Goal: Task Accomplishment & Management: Manage account settings

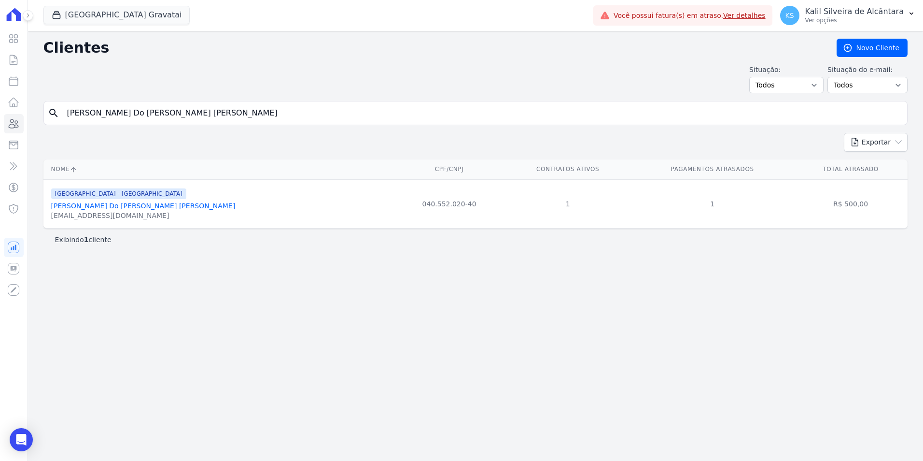
drag, startPoint x: 0, startPoint y: 0, endPoint x: -106, endPoint y: 128, distance: 166.0
click at [0, 128] on html "Visão Geral Contratos [GEOGRAPHIC_DATA] Lotes Clientes Minha Carteira Transferê…" at bounding box center [461, 230] width 923 height 461
paste input "[PERSON_NAME] Da [PERSON_NAME]"
type input "[PERSON_NAME] Da [PERSON_NAME]"
click at [108, 205] on link "[PERSON_NAME] Da [PERSON_NAME]" at bounding box center [114, 206] width 126 height 8
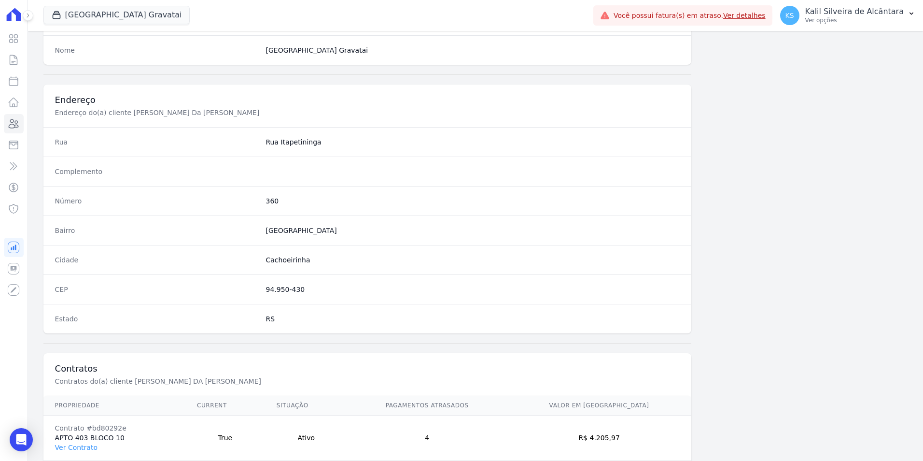
scroll to position [443, 0]
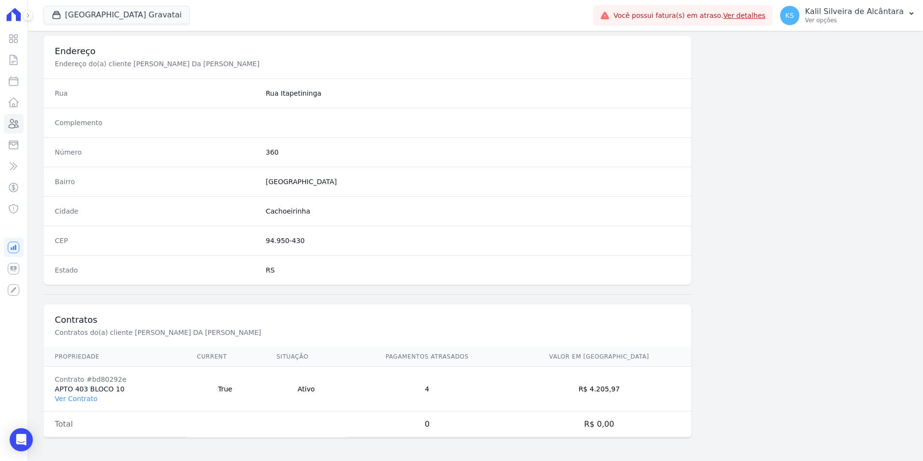
click at [74, 404] on td "Contrato #bd80292e APTO 403 BLOCO 10 Ver Contrato" at bounding box center [114, 389] width 142 height 45
click at [74, 402] on link "Ver Contrato" at bounding box center [76, 399] width 42 height 8
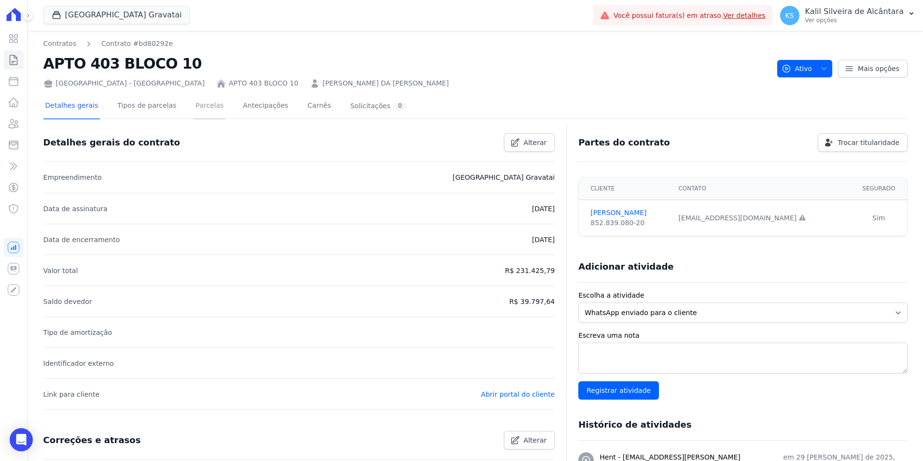
click at [198, 111] on link "Parcelas" at bounding box center [210, 107] width 32 height 26
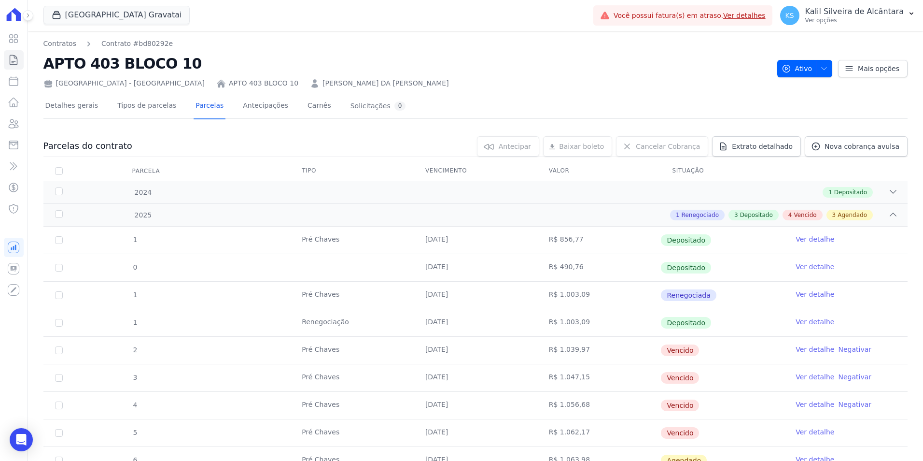
click at [323, 80] on link "[PERSON_NAME] DA [PERSON_NAME]" at bounding box center [386, 83] width 127 height 10
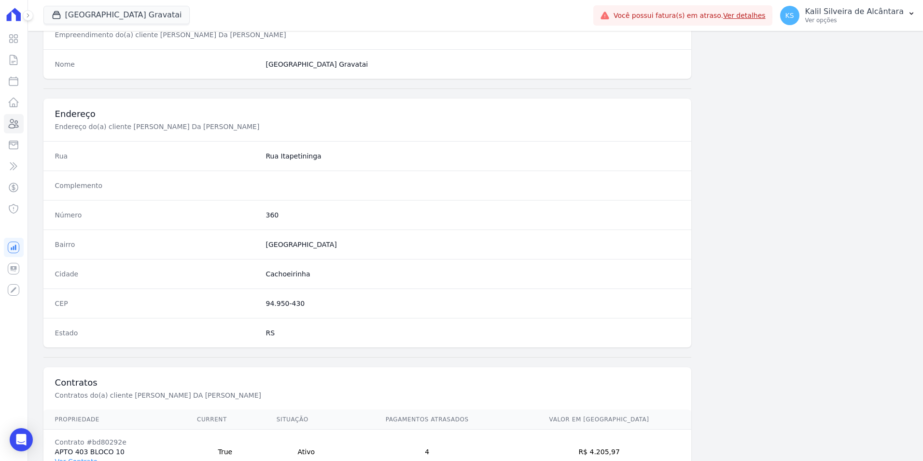
scroll to position [443, 0]
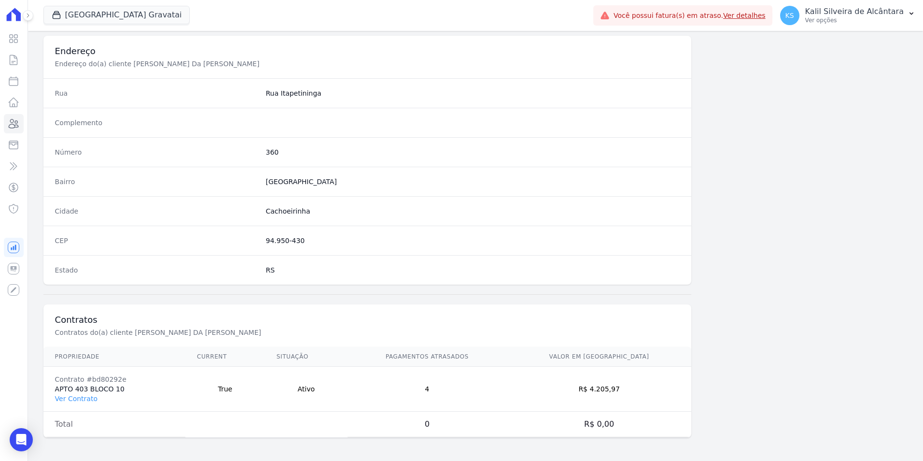
drag, startPoint x: 618, startPoint y: 393, endPoint x: 610, endPoint y: 392, distance: 7.3
click at [610, 392] on td "R$ 4.205,97" at bounding box center [599, 389] width 185 height 45
copy td "4.205,97"
click at [15, 127] on icon at bounding box center [14, 123] width 10 height 9
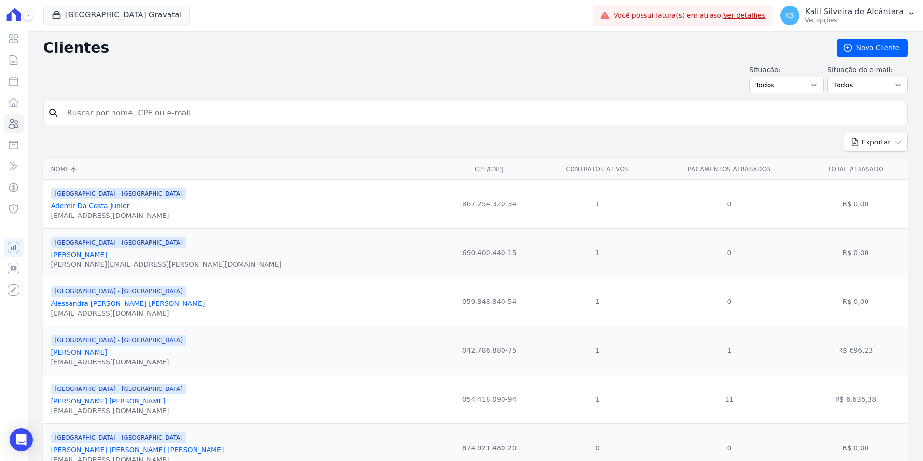
click at [70, 117] on input "search" at bounding box center [482, 112] width 842 height 19
paste input "[PERSON_NAME] [PERSON_NAME]"
type input "[PERSON_NAME] [PERSON_NAME]"
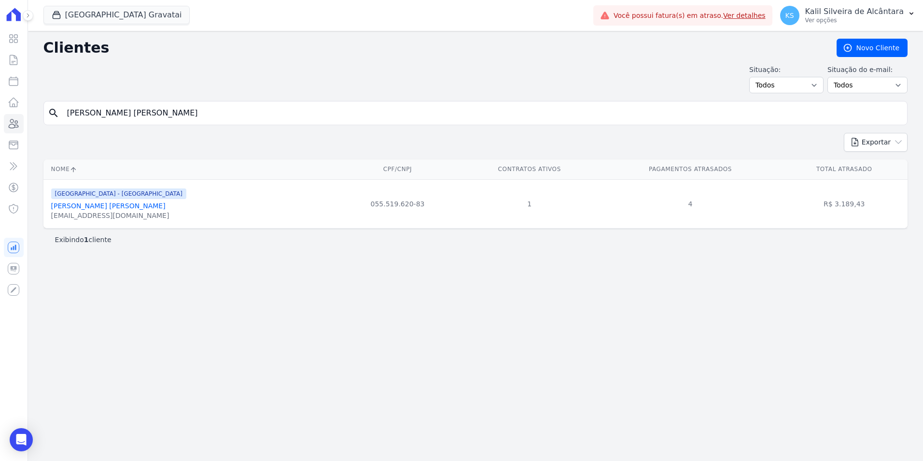
click at [100, 206] on link "[PERSON_NAME] [PERSON_NAME]" at bounding box center [108, 206] width 114 height 8
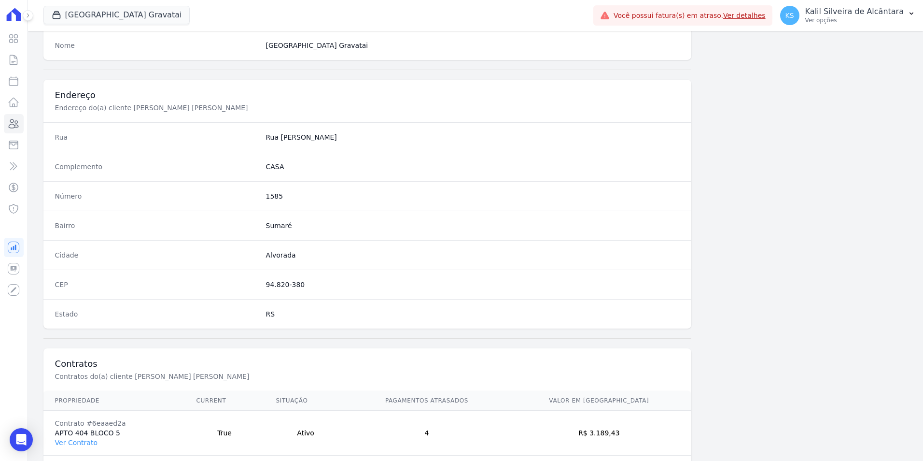
scroll to position [443, 0]
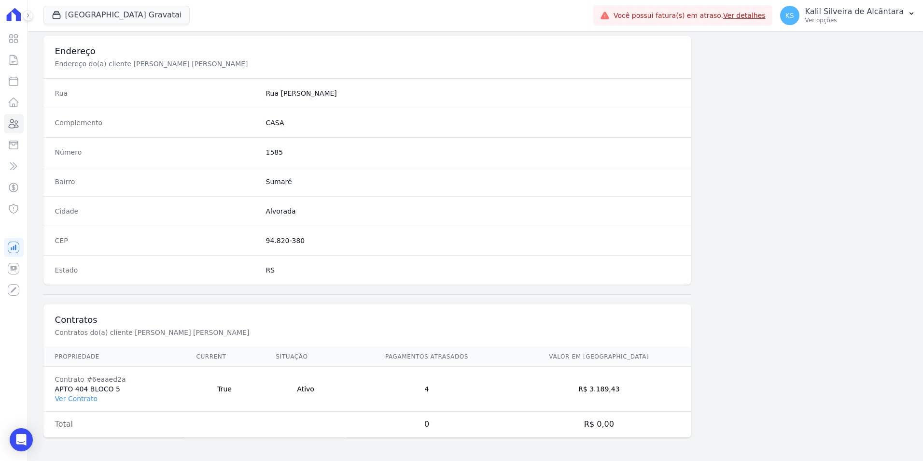
drag, startPoint x: 623, startPoint y: 394, endPoint x: 634, endPoint y: 391, distance: 10.5
click at [624, 394] on td "R$ 3.189,43" at bounding box center [599, 389] width 185 height 45
drag, startPoint x: 641, startPoint y: 389, endPoint x: 608, endPoint y: 395, distance: 34.2
click at [608, 394] on td "R$ 3.189,43" at bounding box center [599, 389] width 185 height 45
copy td "3.189,43"
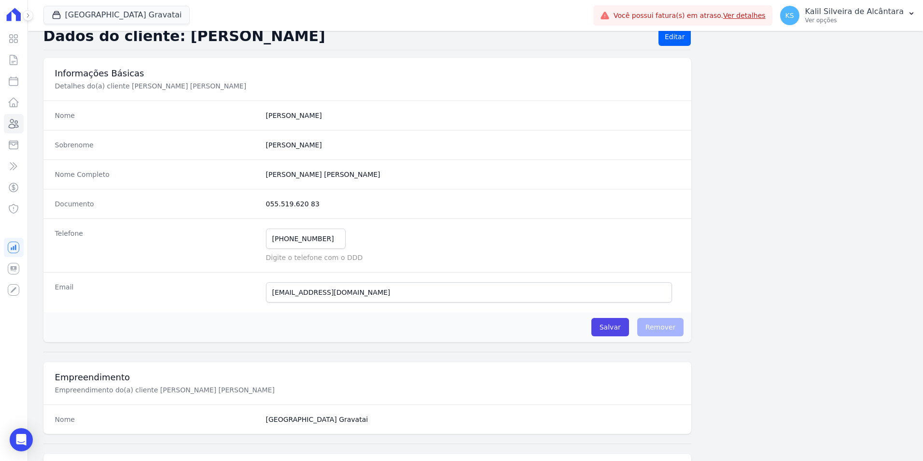
scroll to position [0, 0]
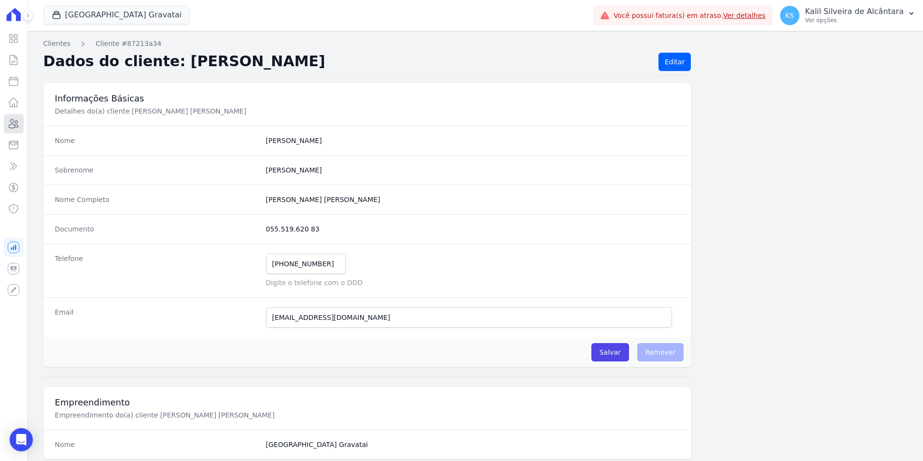
click at [15, 130] on link "Clientes" at bounding box center [14, 123] width 20 height 19
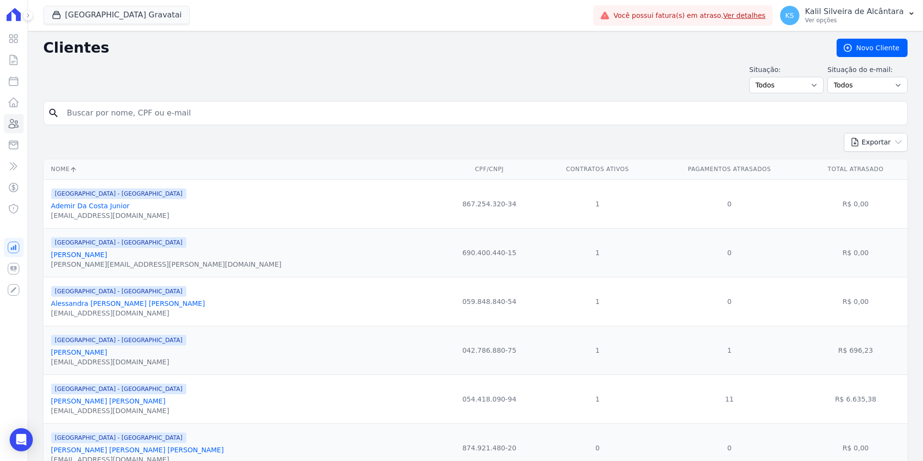
click at [231, 110] on input "search" at bounding box center [482, 112] width 842 height 19
paste input "[PERSON_NAME] Da [PERSON_NAME]"
type input "[PERSON_NAME] Da [PERSON_NAME]"
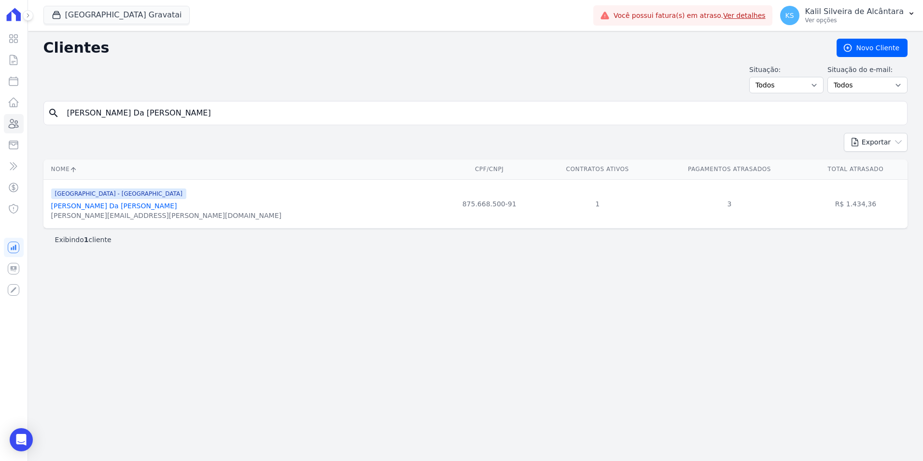
click at [122, 208] on link "[PERSON_NAME] Da [PERSON_NAME]" at bounding box center [114, 206] width 126 height 8
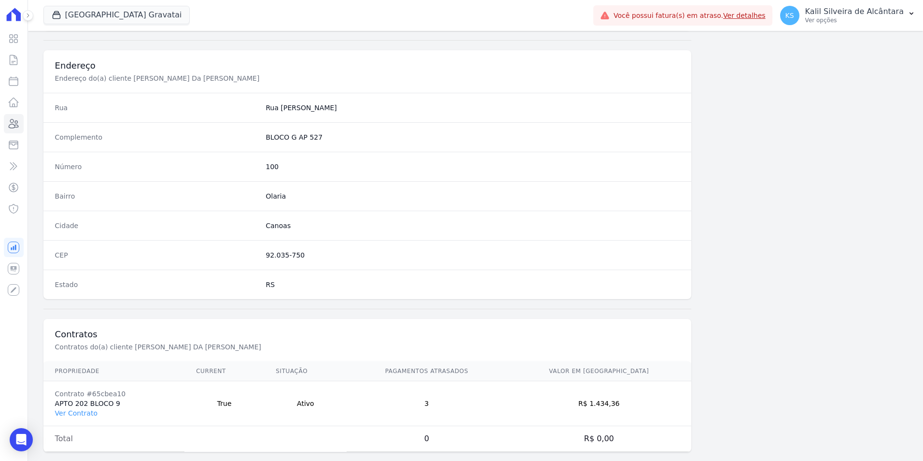
scroll to position [443, 0]
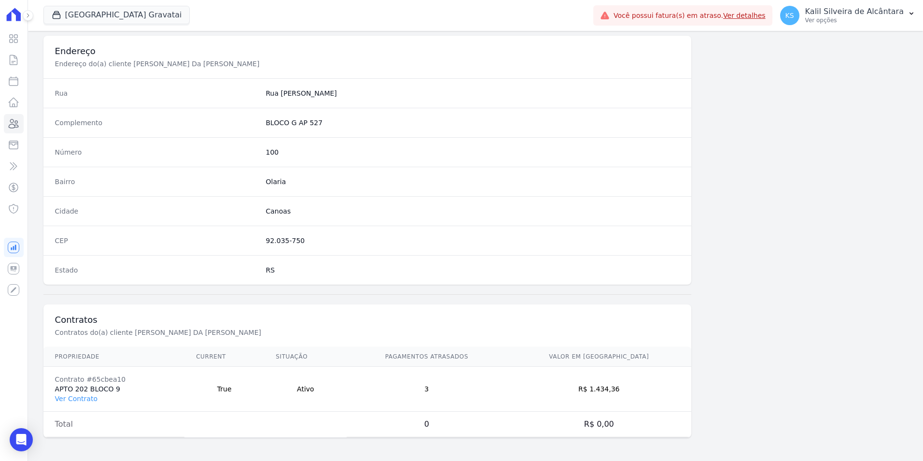
drag, startPoint x: 636, startPoint y: 394, endPoint x: 611, endPoint y: 397, distance: 25.3
click at [611, 397] on td "R$ 1.434,36" at bounding box center [599, 389] width 185 height 45
copy td "1.434,36"
click at [76, 396] on link "Ver Contrato" at bounding box center [76, 399] width 42 height 8
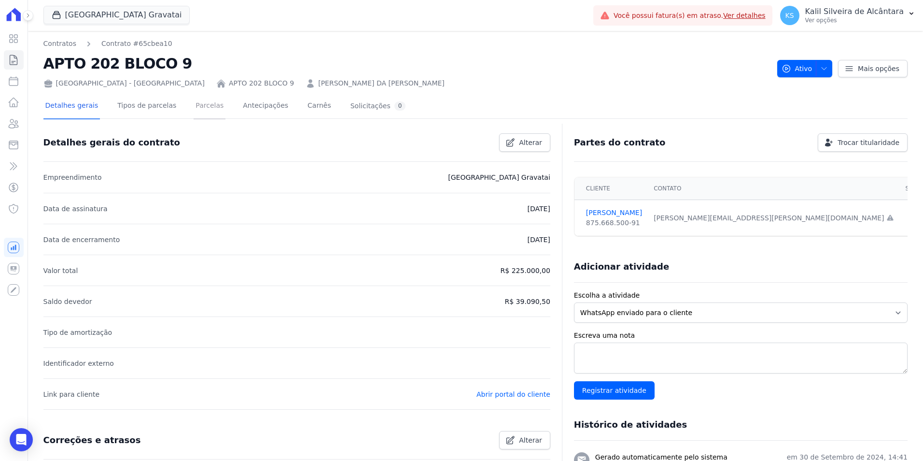
click at [201, 113] on link "Parcelas" at bounding box center [210, 107] width 32 height 26
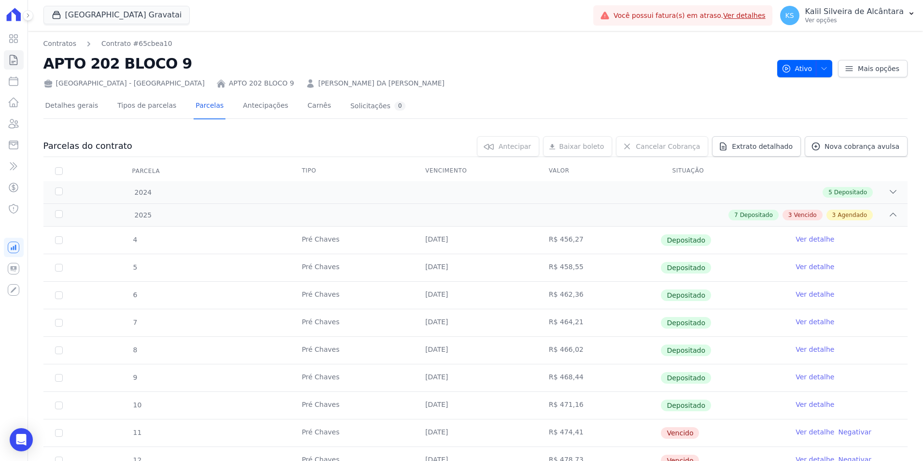
click at [318, 82] on link "[PERSON_NAME] DA [PERSON_NAME]" at bounding box center [381, 83] width 127 height 10
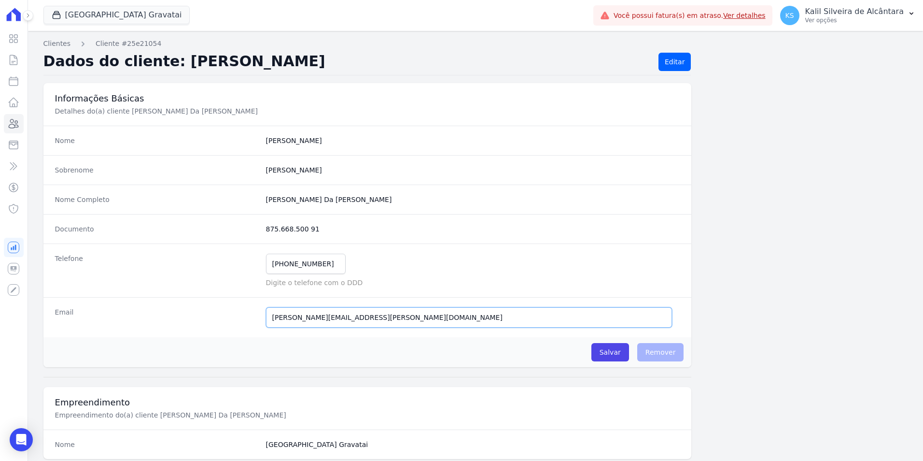
drag, startPoint x: 376, startPoint y: 320, endPoint x: 262, endPoint y: 320, distance: 114.0
click at [262, 320] on div "Email [PERSON_NAME][EMAIL_ADDRESS][PERSON_NAME][DOMAIN_NAME] E-mail enviado. Ag…" at bounding box center [367, 317] width 649 height 40
drag, startPoint x: 358, startPoint y: 197, endPoint x: 223, endPoint y: 198, distance: 135.7
click at [223, 198] on div "Nome Completo [PERSON_NAME] Da [PERSON_NAME]" at bounding box center [367, 198] width 649 height 29
copy div "[PERSON_NAME] Da [PERSON_NAME]"
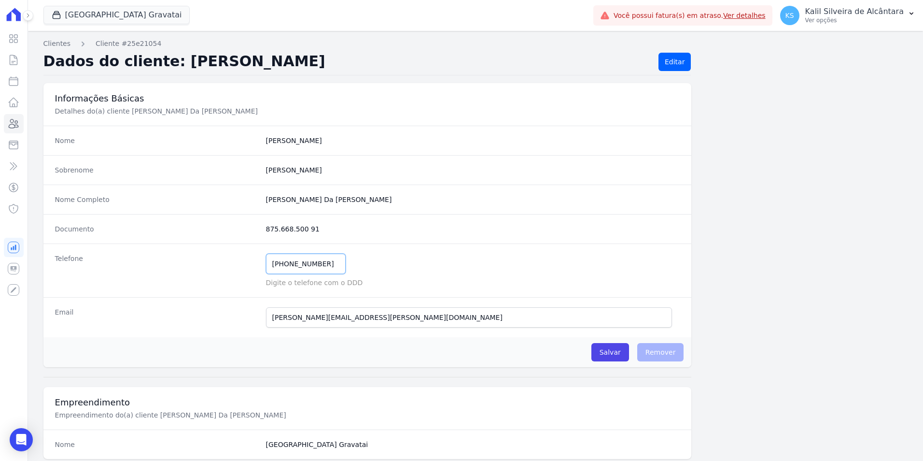
drag, startPoint x: 325, startPoint y: 269, endPoint x: 206, endPoint y: 266, distance: 119.3
click at [206, 266] on div "Telefone [PHONE_NUMBER] Mensagem de SMS ainda não enviada.. Mensagem de [PERSON…" at bounding box center [367, 270] width 649 height 54
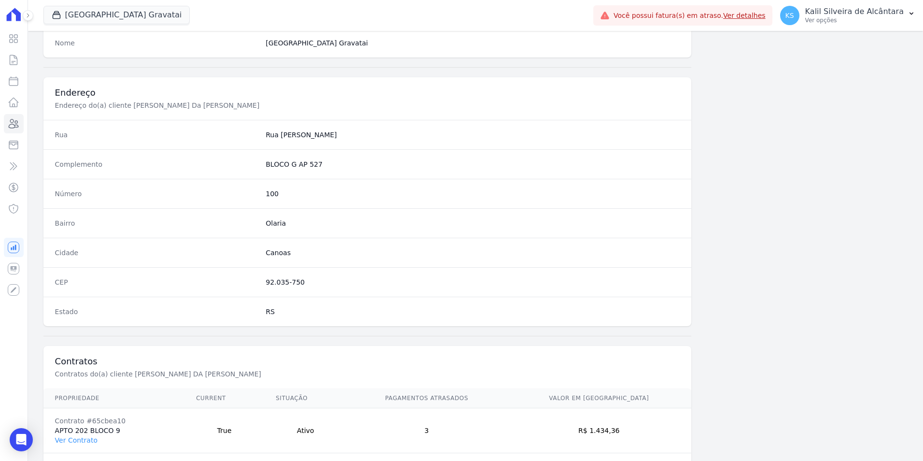
scroll to position [443, 0]
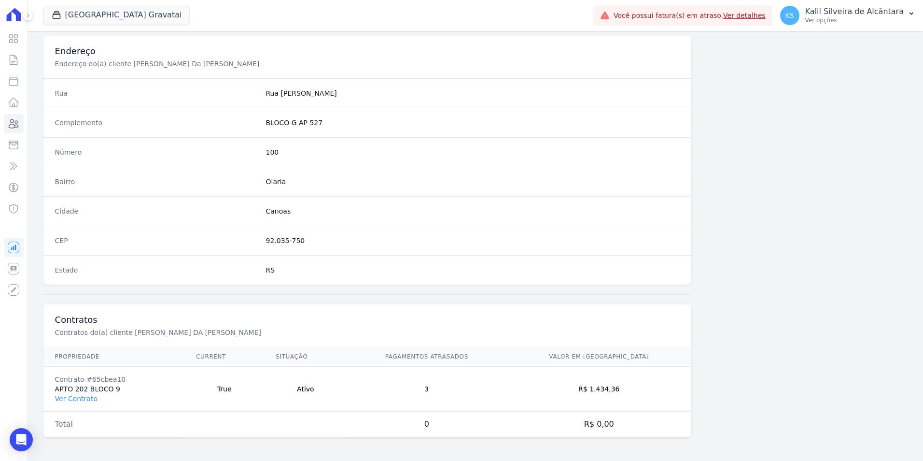
drag, startPoint x: 116, startPoint y: 389, endPoint x: 53, endPoint y: 390, distance: 62.8
click at [53, 390] on td "Contrato #65cbea10 APTO 202 BLOCO 9 Ver Contrato" at bounding box center [114, 389] width 142 height 45
copy td "APTO 202 BLOCO 9"
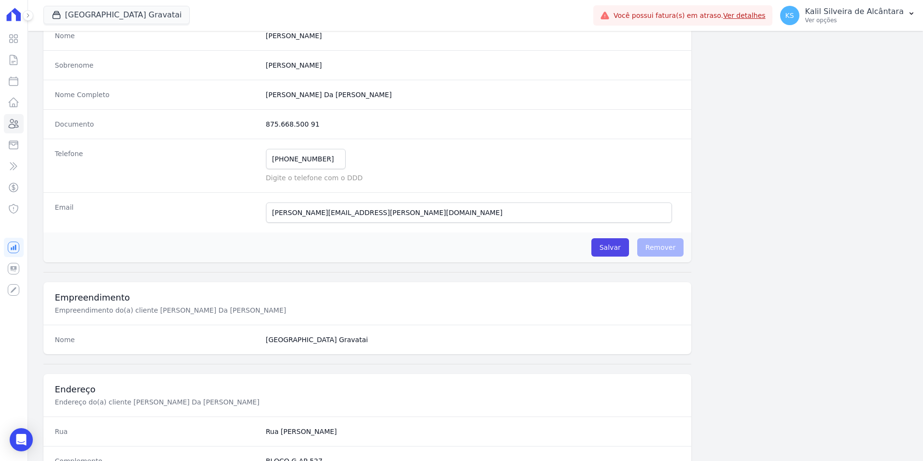
scroll to position [0, 0]
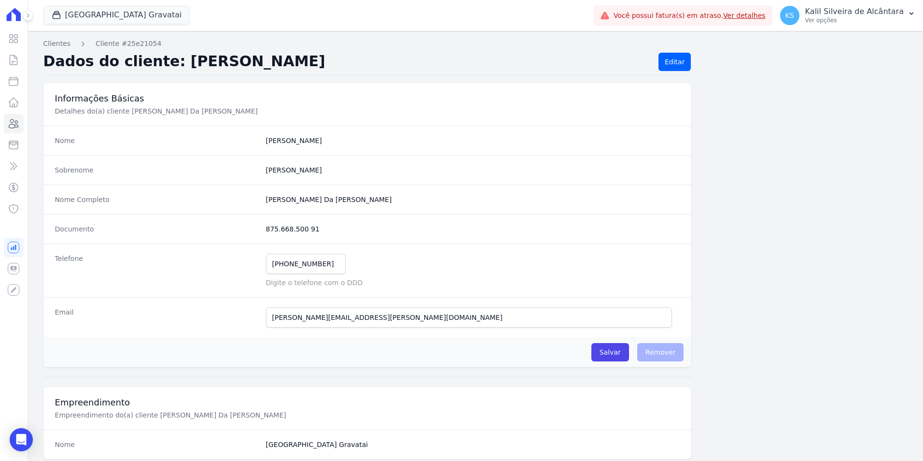
click at [252, 202] on div "Nome Completo [PERSON_NAME] Da [PERSON_NAME]" at bounding box center [367, 198] width 649 height 29
copy div "Juan Jaques Da Silva Goulart"
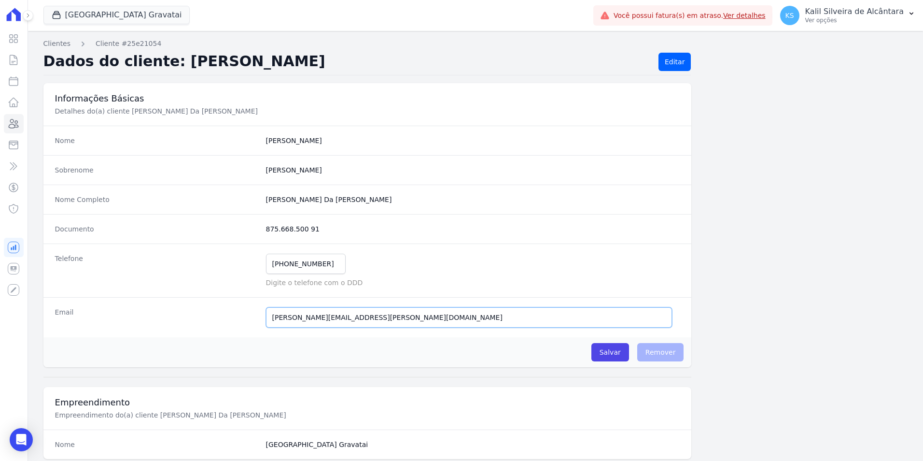
drag, startPoint x: 373, startPoint y: 317, endPoint x: 221, endPoint y: 310, distance: 152.3
click at [224, 310] on div "Email juan.goulart@redebrasil.com.br E-mail enviado. Aguardando confirmação.." at bounding box center [367, 317] width 649 height 40
drag, startPoint x: 325, startPoint y: 259, endPoint x: 224, endPoint y: 260, distance: 101.4
click at [224, 260] on div "Telefone (51) 99764-7371 Mensagem de SMS ainda não enviada.. Mensagem de Whatsa…" at bounding box center [367, 270] width 649 height 54
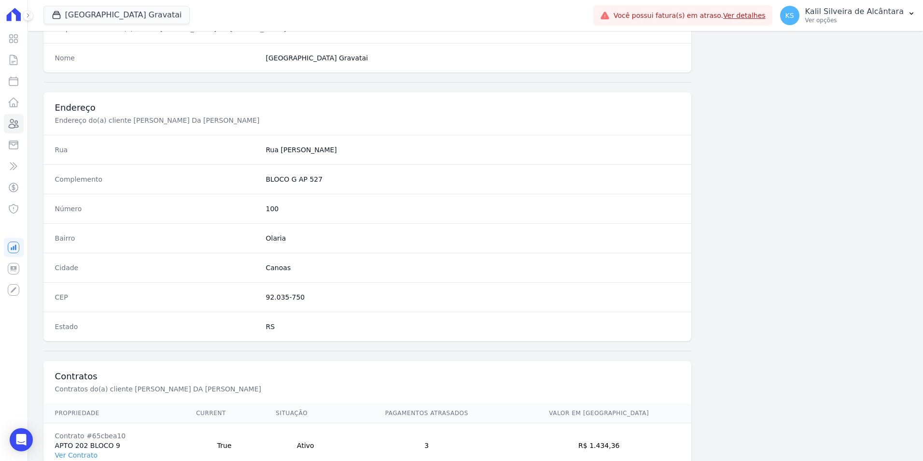
scroll to position [443, 0]
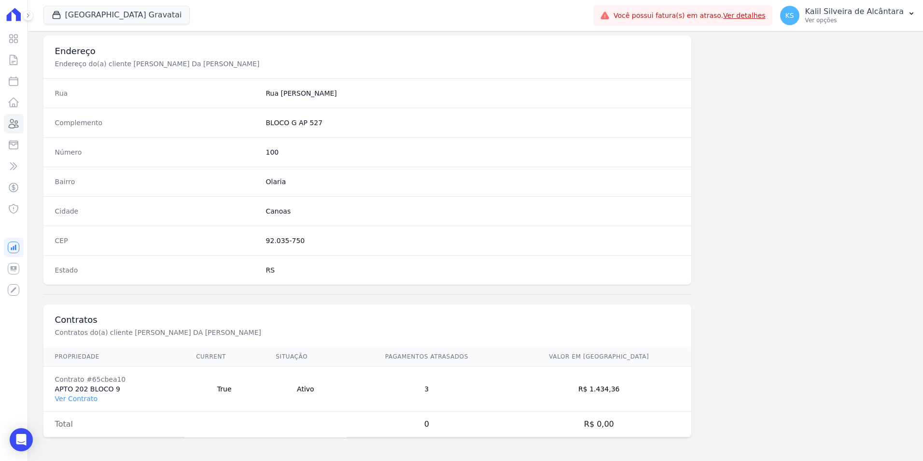
click at [592, 425] on td "R$ 0,00" at bounding box center [599, 424] width 185 height 26
drag, startPoint x: 592, startPoint y: 425, endPoint x: 535, endPoint y: 380, distance: 72.2
click at [507, 380] on td "3" at bounding box center [427, 389] width 160 height 45
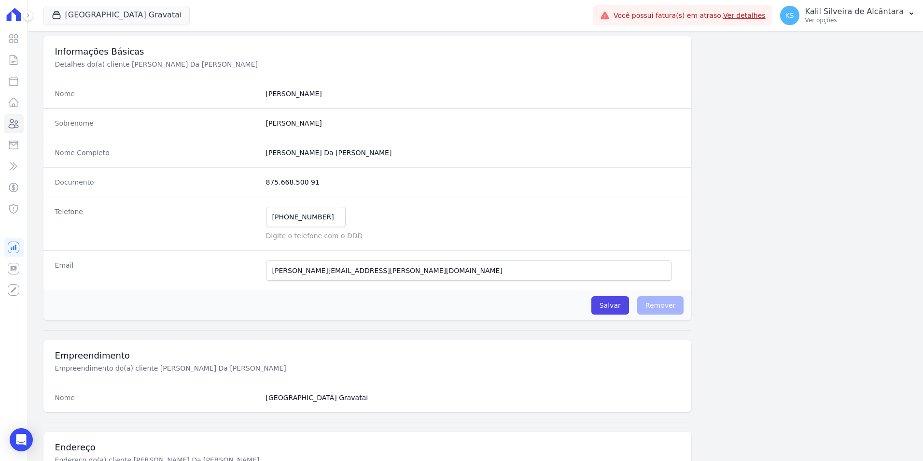
scroll to position [0, 0]
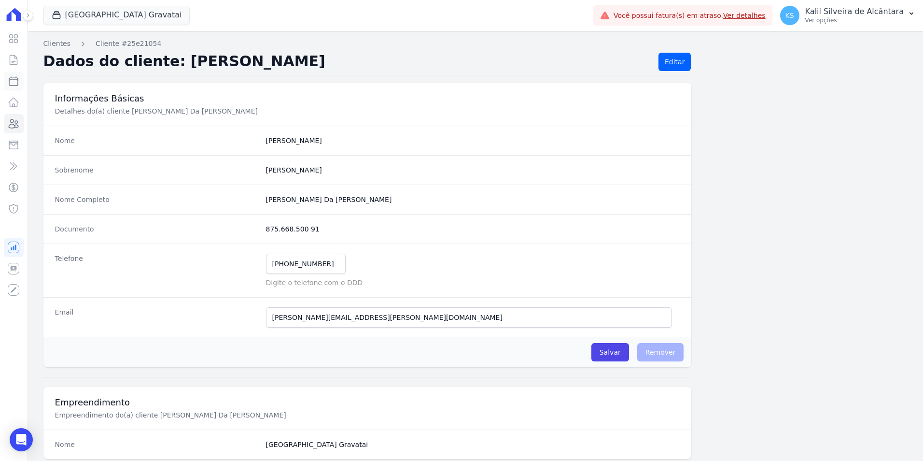
click at [17, 82] on icon at bounding box center [14, 81] width 12 height 12
select select
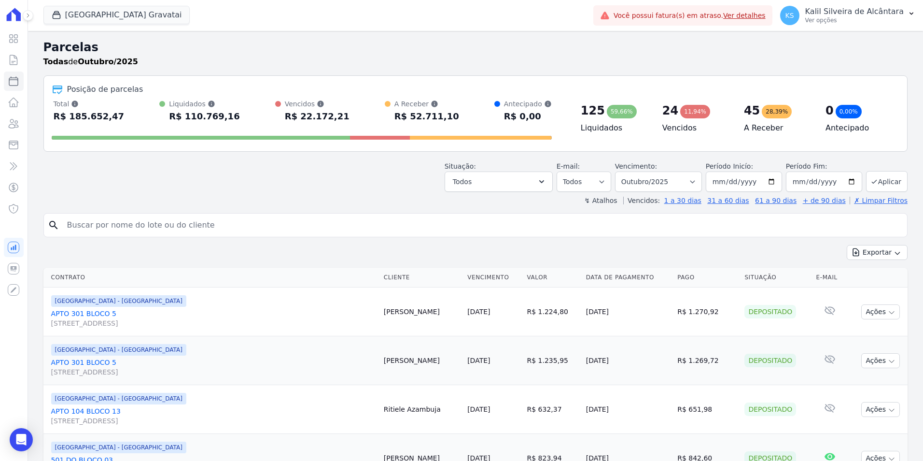
drag, startPoint x: 324, startPoint y: 106, endPoint x: 387, endPoint y: 106, distance: 63.7
click at [387, 106] on div "Total Soma das parcelas pagas, vencidas, em aberto e agendadas. Não considera p…" at bounding box center [302, 111] width 500 height 25
click at [525, 182] on button "Todos" at bounding box center [499, 181] width 108 height 20
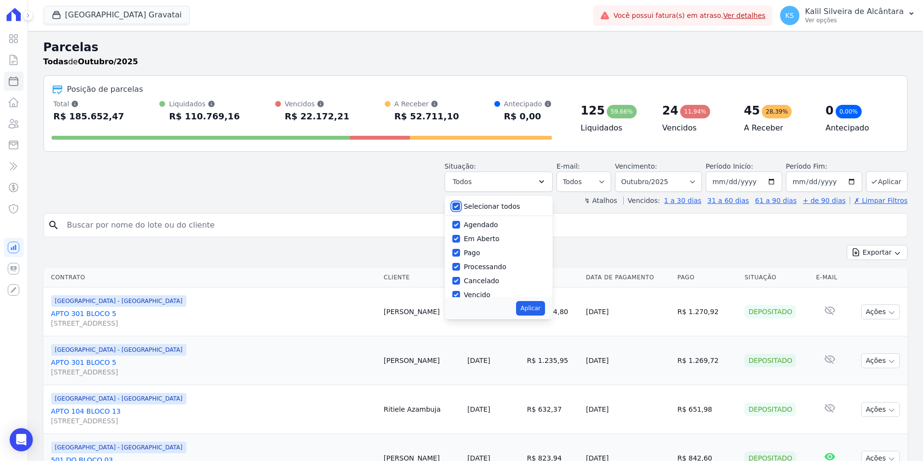
click at [460, 208] on input "Selecionar todos" at bounding box center [457, 206] width 8 height 8
checkbox input "false"
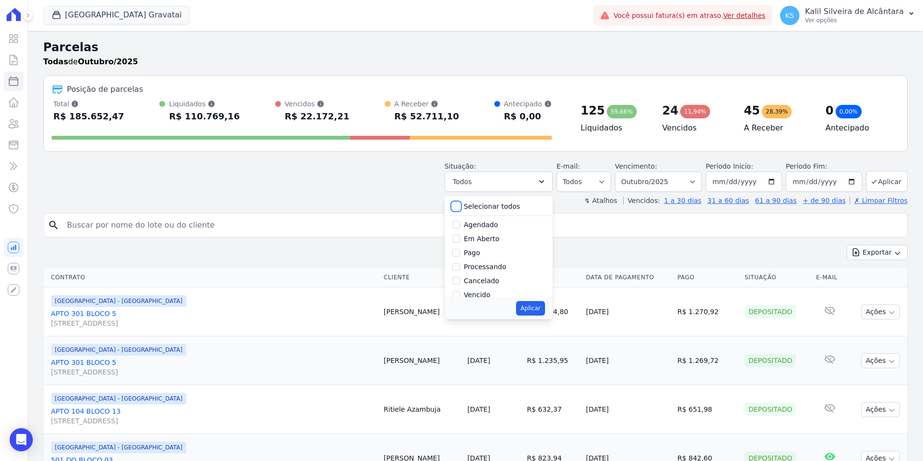
checkbox input "false"
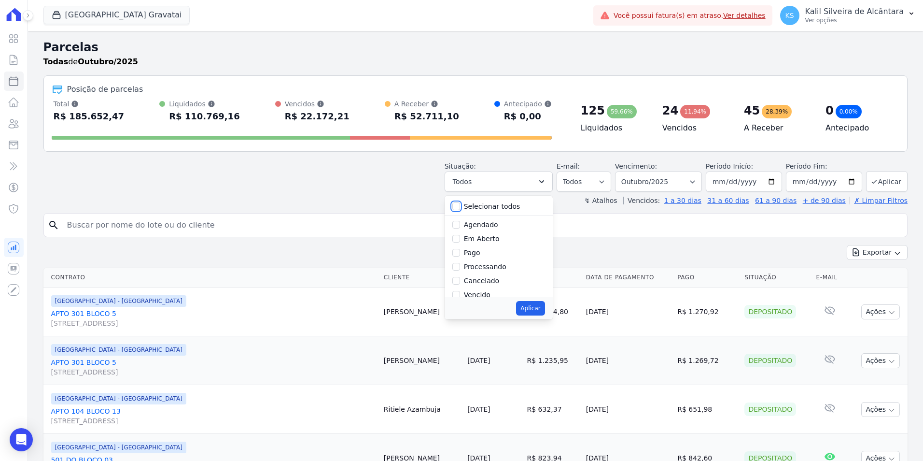
checkbox input "false"
click at [460, 228] on input "Vencido" at bounding box center [457, 230] width 8 height 8
checkbox input "true"
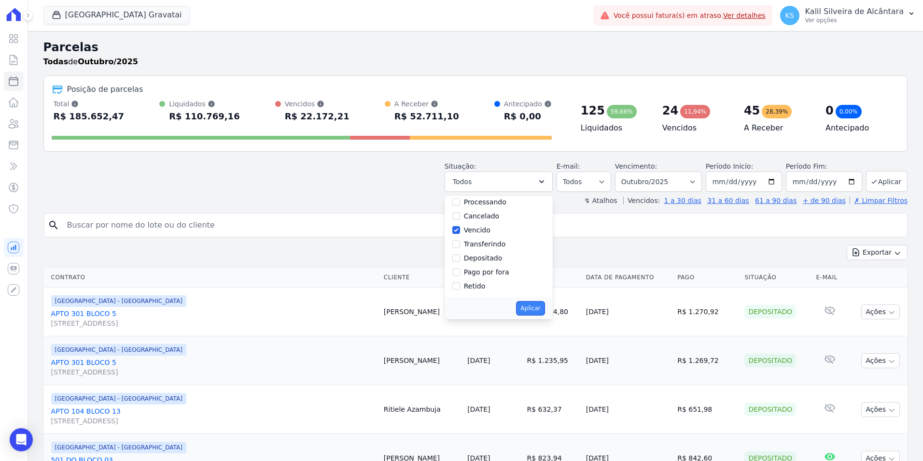
click at [530, 303] on button "Aplicar" at bounding box center [530, 308] width 28 height 14
select select "overdue"
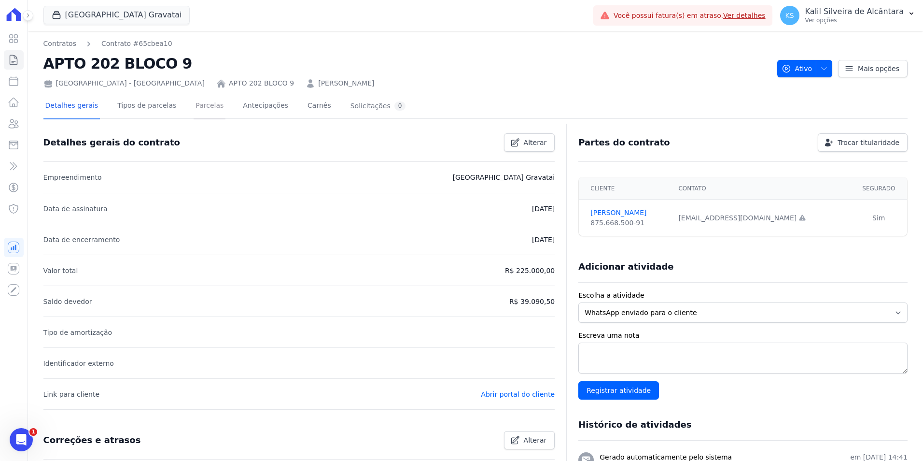
click at [202, 99] on link "Parcelas" at bounding box center [210, 107] width 32 height 26
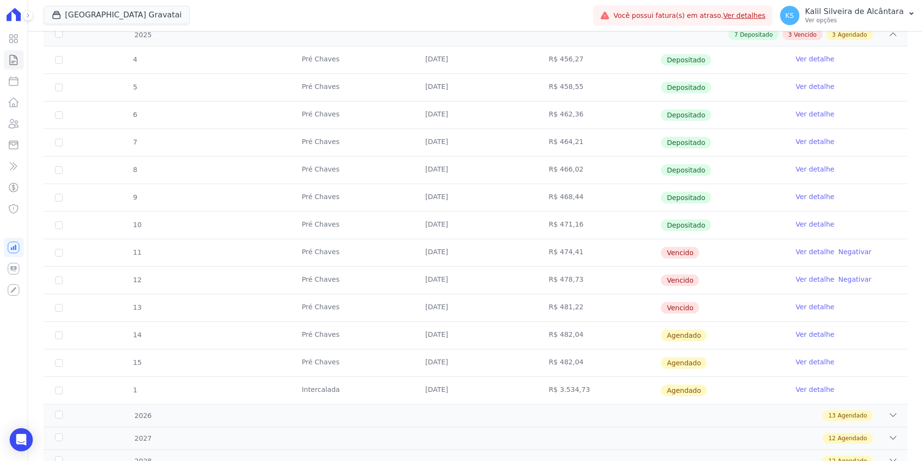
scroll to position [193, 0]
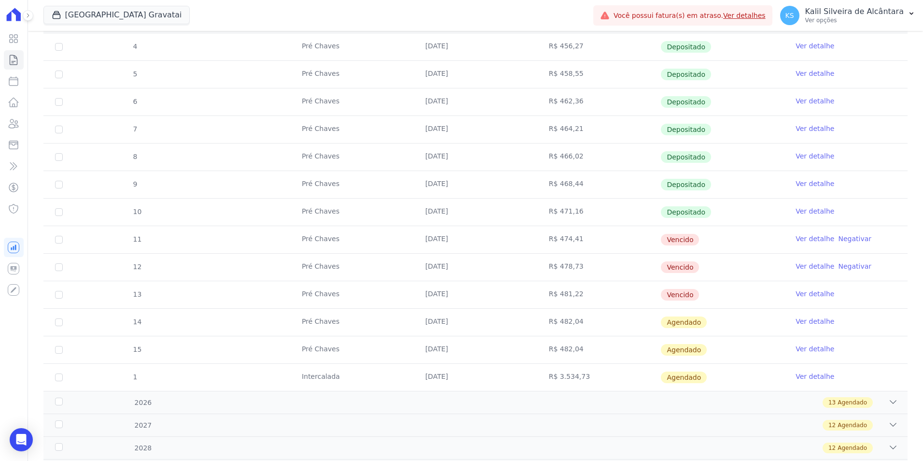
drag, startPoint x: 733, startPoint y: 298, endPoint x: 422, endPoint y: 238, distance: 316.3
click at [422, 238] on tbody "4 Pré Chaves 10/01/2025 R$ 456,27 Depositado Ver detalhe 5 Pré Chaves 10/02/202…" at bounding box center [475, 211] width 864 height 357
drag, startPoint x: 422, startPoint y: 238, endPoint x: 596, endPoint y: 301, distance: 185.5
click at [596, 301] on td "R$ 481,22" at bounding box center [600, 294] width 124 height 27
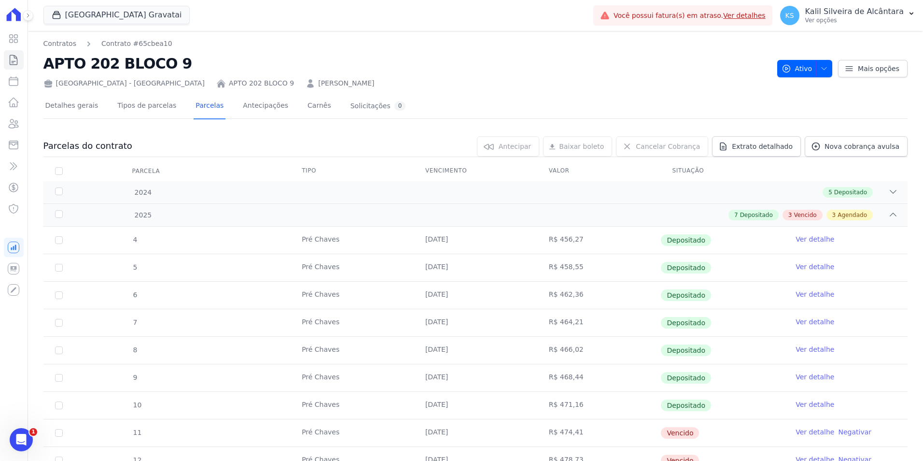
scroll to position [0, 0]
click at [14, 125] on icon at bounding box center [14, 124] width 12 height 12
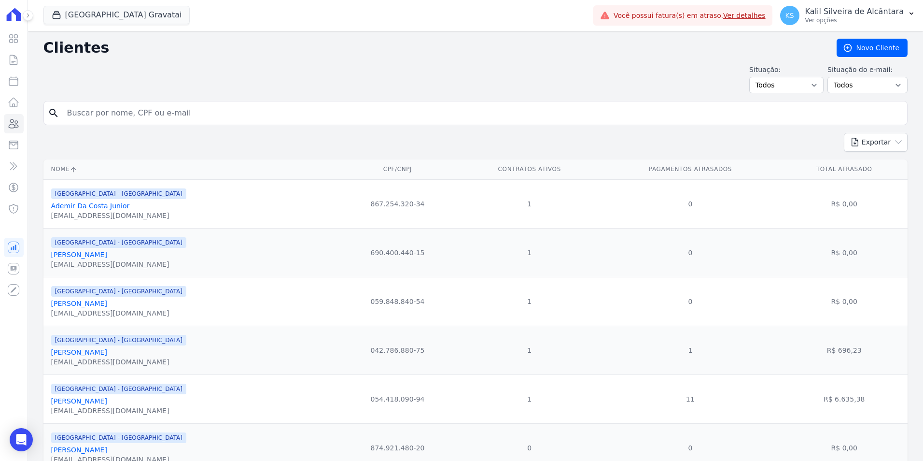
click at [278, 107] on input "search" at bounding box center [482, 112] width 842 height 19
paste input "JOSE LUIS DE OLIVEIRA CARDOSO"
type input "JOSE LUIS DE OLIVEIRA CARDOSO"
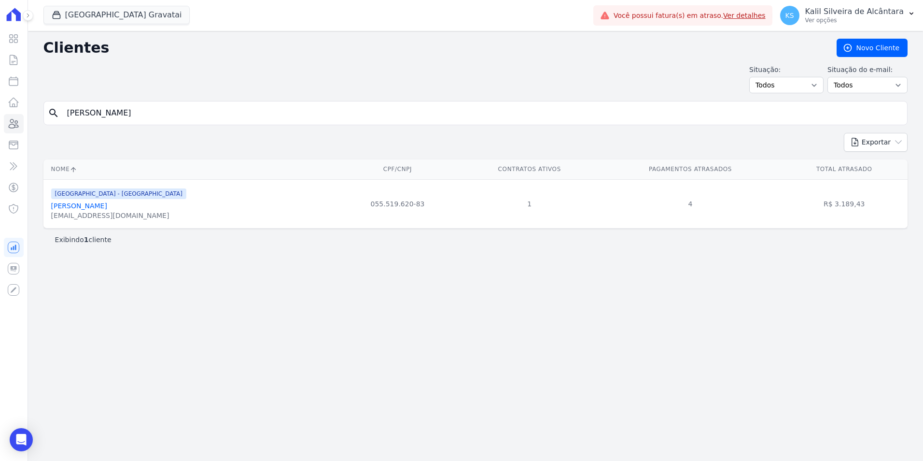
drag, startPoint x: 102, startPoint y: 203, endPoint x: 114, endPoint y: 204, distance: 12.1
click at [102, 203] on link "[PERSON_NAME] [PERSON_NAME]" at bounding box center [79, 206] width 56 height 8
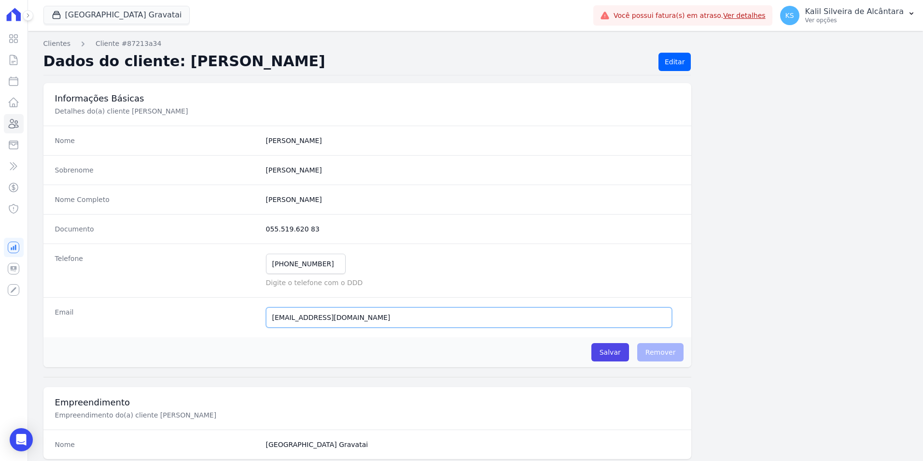
drag, startPoint x: 354, startPoint y: 317, endPoint x: 209, endPoint y: 318, distance: 144.4
click at [209, 318] on div "Email jluisoc28@gmail.com Email confirmado." at bounding box center [367, 317] width 649 height 40
drag, startPoint x: 291, startPoint y: 200, endPoint x: 260, endPoint y: 201, distance: 30.4
click at [260, 201] on div "Nome Completo Jose Luis De Oliveira Cardoso" at bounding box center [367, 198] width 649 height 29
copy completo "Jose Luis"
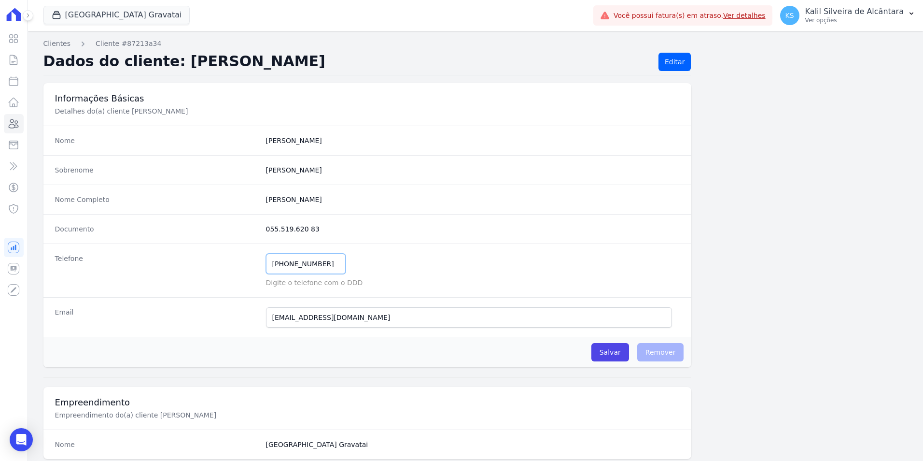
drag, startPoint x: 323, startPoint y: 260, endPoint x: 194, endPoint y: 270, distance: 129.8
click at [194, 270] on div "Telefone (51) 99109-3841 Mensagem de SMS ainda não enviada.. Mensagem de Whatsa…" at bounding box center [367, 270] width 649 height 54
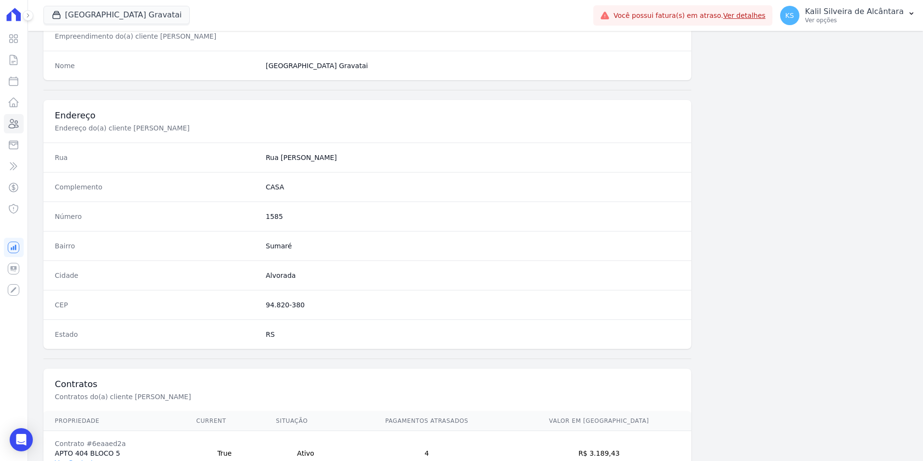
scroll to position [443, 0]
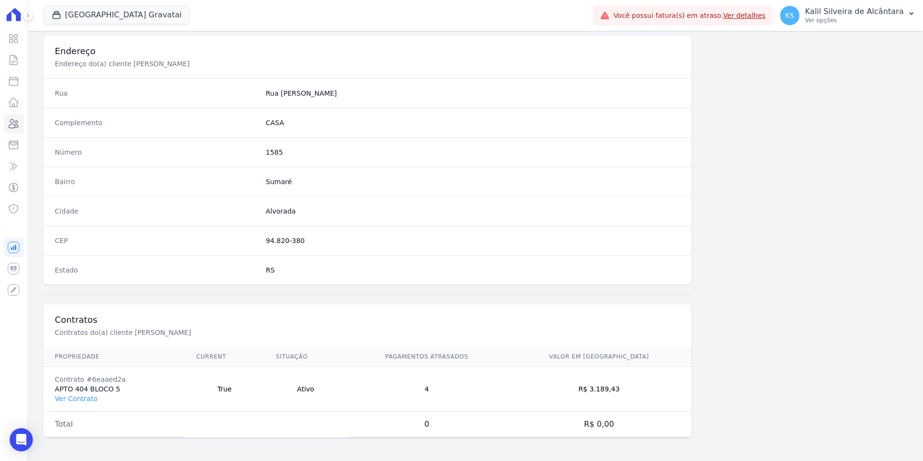
drag, startPoint x: 120, startPoint y: 384, endPoint x: 117, endPoint y: 392, distance: 8.4
click at [117, 392] on td "Contrato #6eaaed2a APTO 404 BLOCO 5 Ver Contrato" at bounding box center [114, 389] width 142 height 45
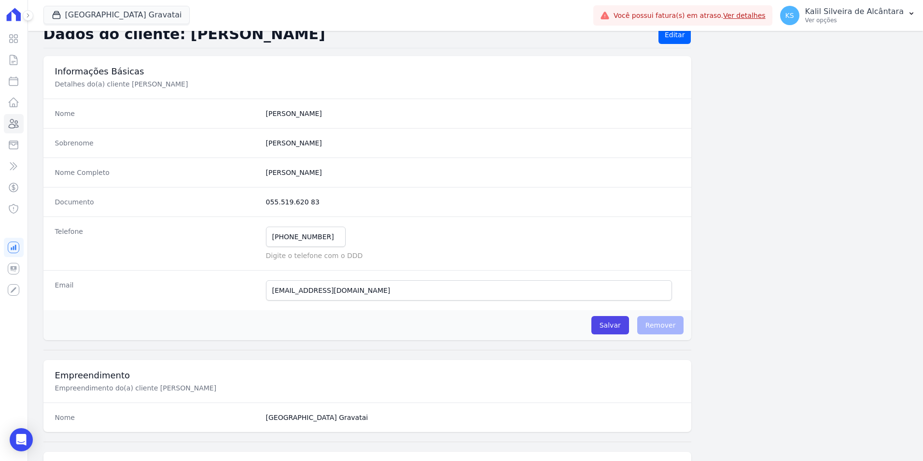
scroll to position [0, 0]
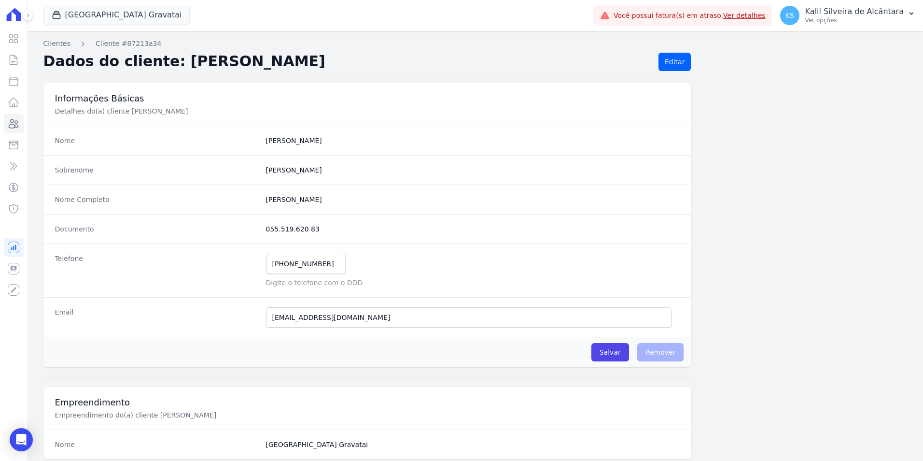
drag, startPoint x: 358, startPoint y: 198, endPoint x: 260, endPoint y: 198, distance: 98.5
click at [260, 198] on div "Nome Completo Jose Luis De Oliveira Cardoso" at bounding box center [367, 198] width 649 height 29
copy div "[PERSON_NAME] [PERSON_NAME]"
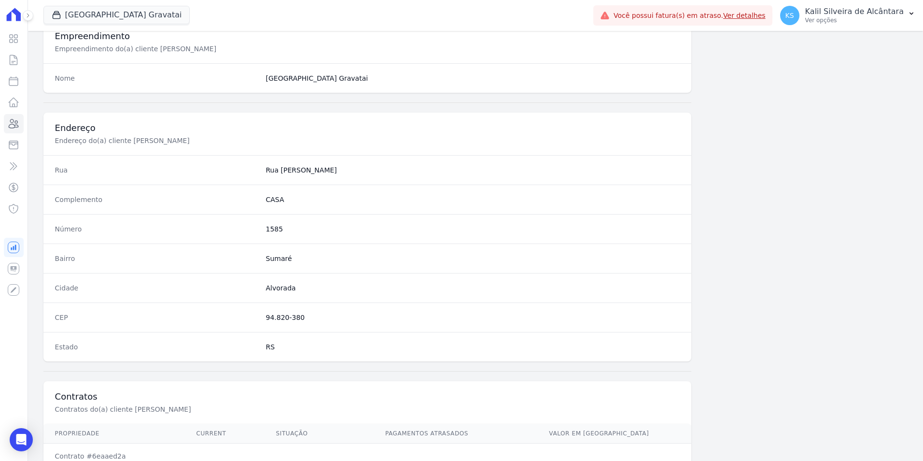
scroll to position [443, 0]
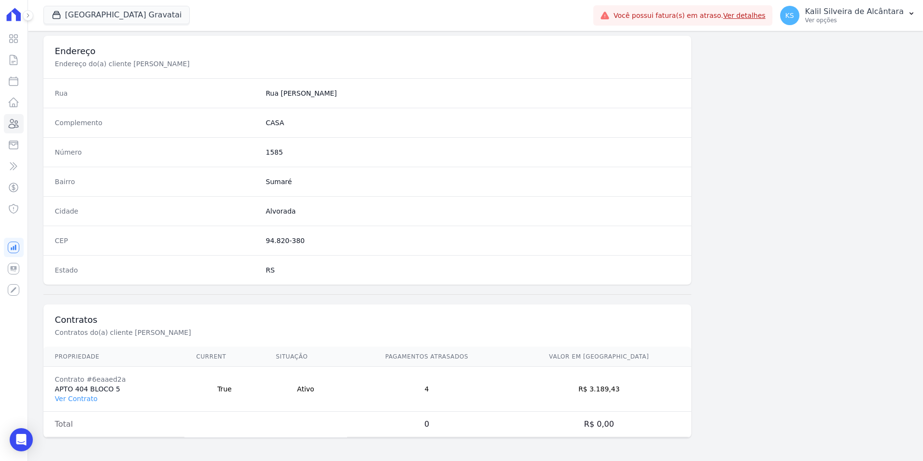
drag, startPoint x: 123, startPoint y: 388, endPoint x: 56, endPoint y: 392, distance: 67.2
click at [56, 392] on td "Contrato #6eaaed2a APTO 404 BLOCO 5 Ver Contrato" at bounding box center [114, 389] width 142 height 45
copy td "APTO 404 BLOCO 5"
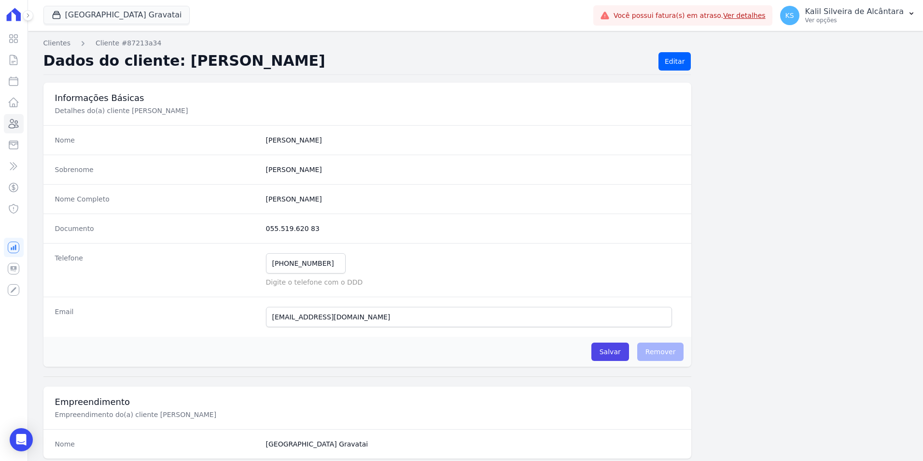
scroll to position [0, 0]
drag, startPoint x: 359, startPoint y: 201, endPoint x: 243, endPoint y: 206, distance: 116.0
click at [243, 206] on div "Nome Completo Jose Luis De Oliveira Cardoso" at bounding box center [367, 198] width 649 height 29
copy div "[PERSON_NAME] [PERSON_NAME]"
click at [351, 192] on div "Nome Completo Jose Luis De Oliveira Cardoso" at bounding box center [367, 198] width 649 height 29
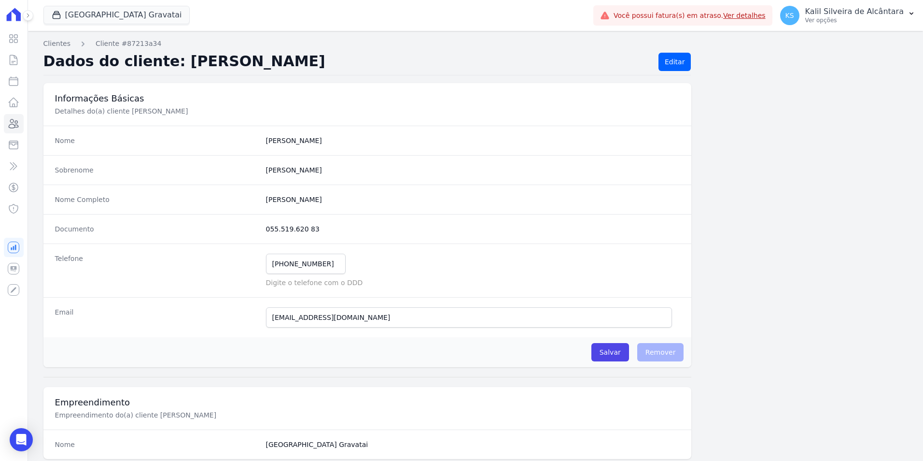
drag, startPoint x: 366, startPoint y: 199, endPoint x: 246, endPoint y: 200, distance: 119.8
click at [246, 200] on div "Nome Completo Jose Luis De Oliveira Cardoso" at bounding box center [367, 198] width 649 height 29
copy div "[PERSON_NAME] [PERSON_NAME]"
click at [13, 126] on icon at bounding box center [14, 124] width 12 height 12
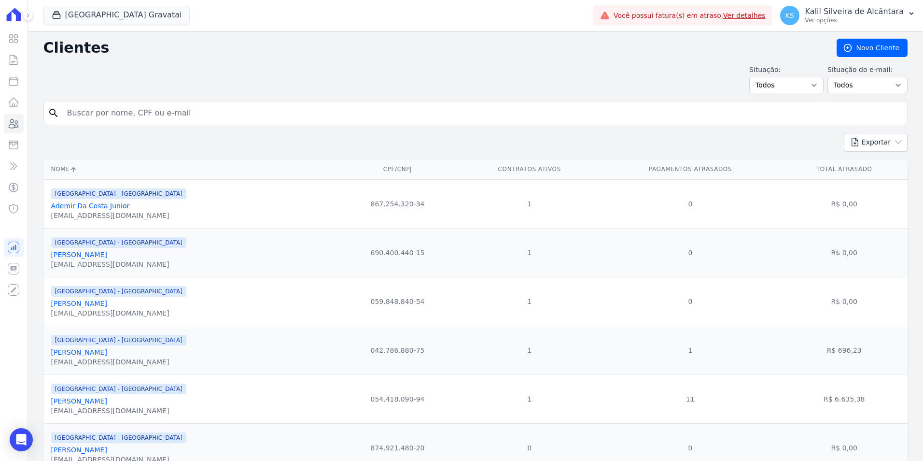
click at [170, 118] on input "search" at bounding box center [482, 112] width 842 height 19
paste input "[PERSON_NAME] DA [PERSON_NAME]"
type input "[PERSON_NAME] DA [PERSON_NAME]"
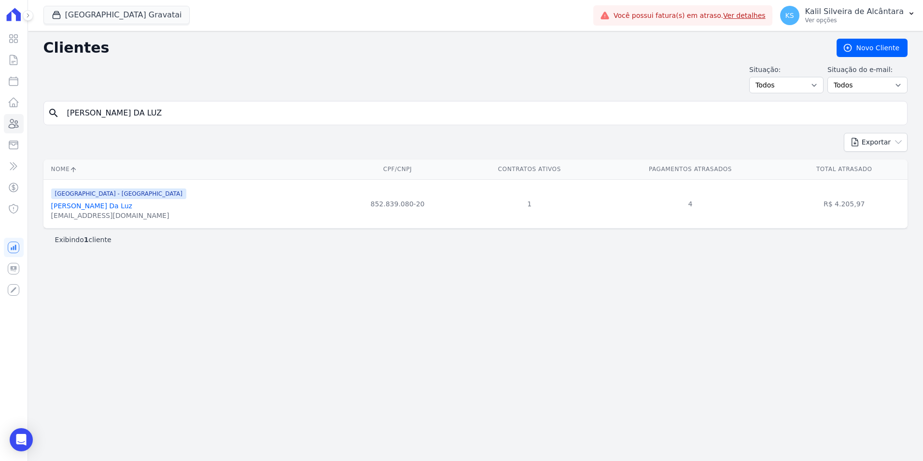
click at [73, 207] on link "[PERSON_NAME] Da [PERSON_NAME]" at bounding box center [91, 206] width 81 height 8
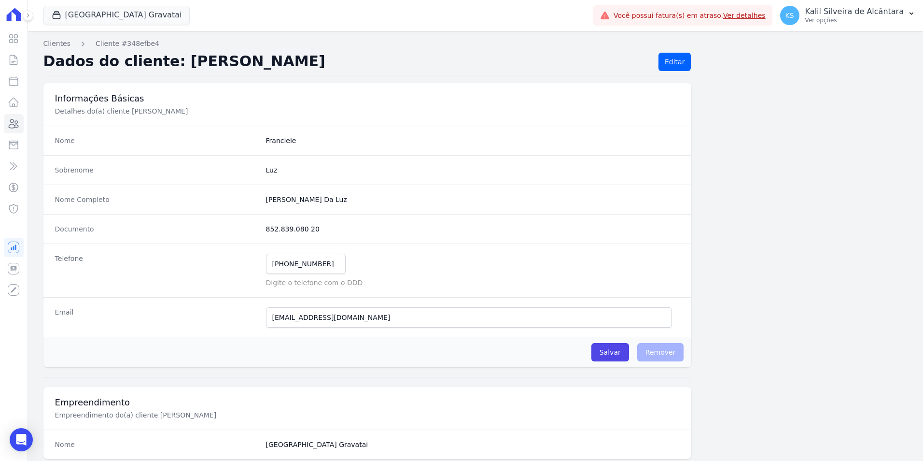
drag, startPoint x: 333, startPoint y: 326, endPoint x: 288, endPoint y: 318, distance: 46.0
click at [288, 318] on div "Email joh.vo@hotmail.com E-mail enviado. Aguardando confirmação.." at bounding box center [367, 317] width 649 height 40
drag, startPoint x: 315, startPoint y: 317, endPoint x: 292, endPoint y: 318, distance: 23.2
click at [292, 318] on input "[EMAIL_ADDRESS][DOMAIN_NAME]" at bounding box center [469, 317] width 407 height 20
click at [337, 314] on input "[EMAIL_ADDRESS][DOMAIN_NAME]" at bounding box center [469, 317] width 407 height 20
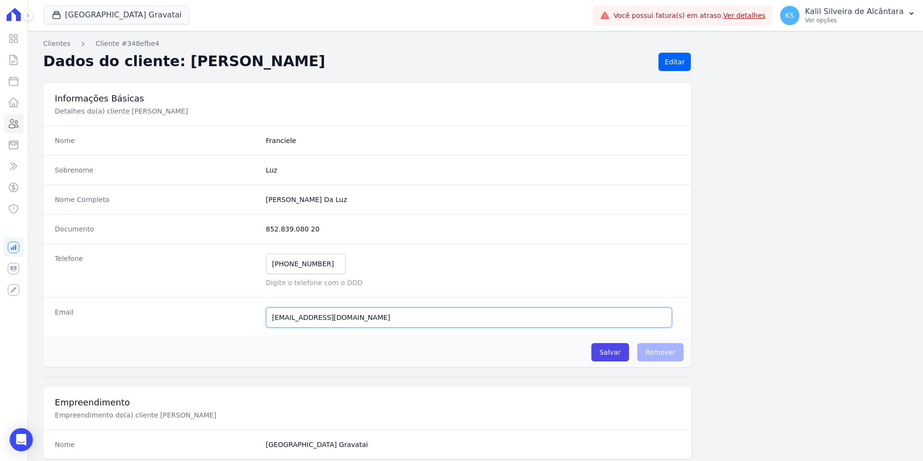
drag, startPoint x: 267, startPoint y: 314, endPoint x: 233, endPoint y: 316, distance: 33.4
click at [233, 316] on div "Email joh.vo@hotmail.com E-mail enviado. Aguardando confirmação.." at bounding box center [367, 317] width 649 height 40
click at [388, 307] on input "[EMAIL_ADDRESS][DOMAIN_NAME]" at bounding box center [469, 317] width 407 height 20
drag, startPoint x: 261, startPoint y: 311, endPoint x: 188, endPoint y: 311, distance: 72.9
click at [190, 311] on div "Email joh.vo@hotmail.com E-mail enviado. Aguardando confirmação.." at bounding box center [367, 317] width 649 height 40
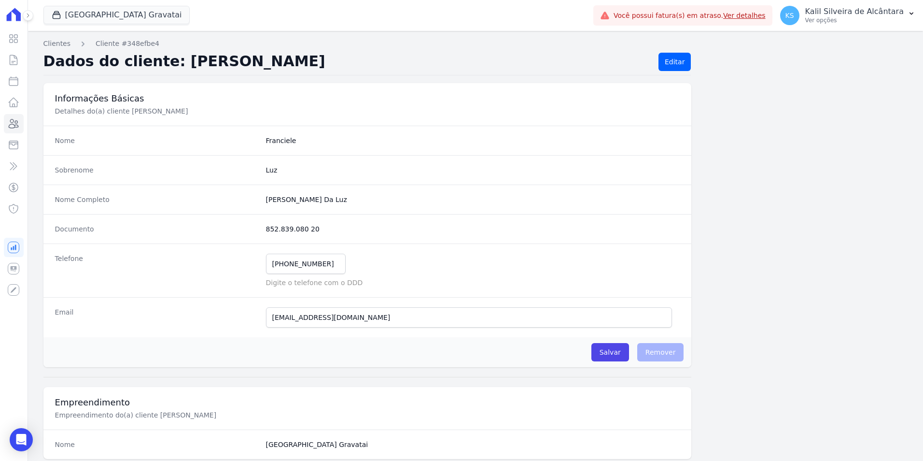
drag, startPoint x: 293, startPoint y: 199, endPoint x: 239, endPoint y: 202, distance: 54.2
click at [239, 202] on div "Nome Completo Franciele Oliveira Da Luz" at bounding box center [367, 198] width 649 height 29
drag, startPoint x: 323, startPoint y: 264, endPoint x: 231, endPoint y: 266, distance: 91.8
click at [231, 266] on div "Telefone (51) 98478-2429 Mensagem de SMS ainda não enviada.. Mensagem de Whatsa…" at bounding box center [367, 270] width 649 height 54
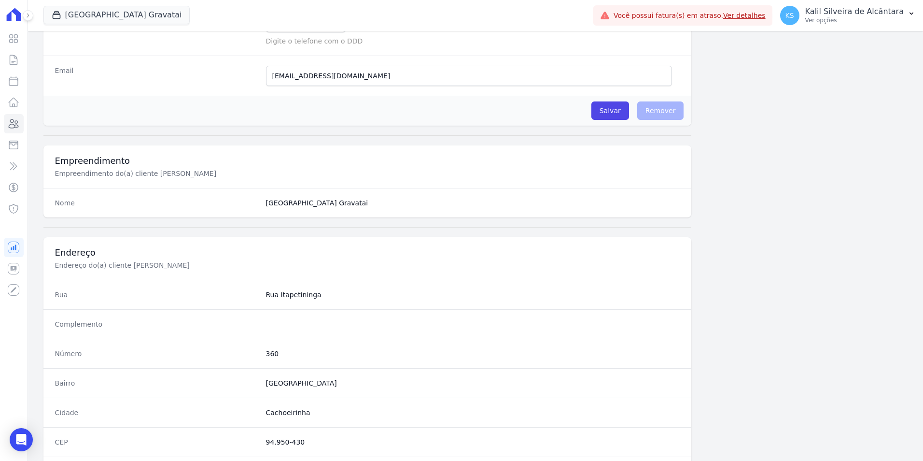
scroll to position [443, 0]
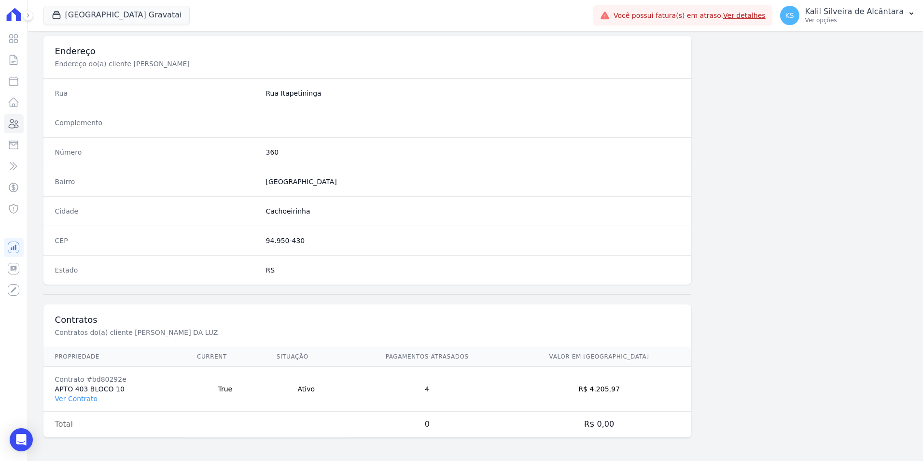
drag, startPoint x: 121, startPoint y: 386, endPoint x: 48, endPoint y: 391, distance: 73.1
click at [48, 391] on td "Contrato #bd80292e APTO 403 BLOCO 10 Ver Contrato" at bounding box center [114, 389] width 142 height 45
copy td "APTO 403 BLOCO 10"
drag, startPoint x: 134, startPoint y: 116, endPoint x: 242, endPoint y: 140, distance: 110.7
click at [134, 116] on div "Complemento" at bounding box center [367, 122] width 649 height 29
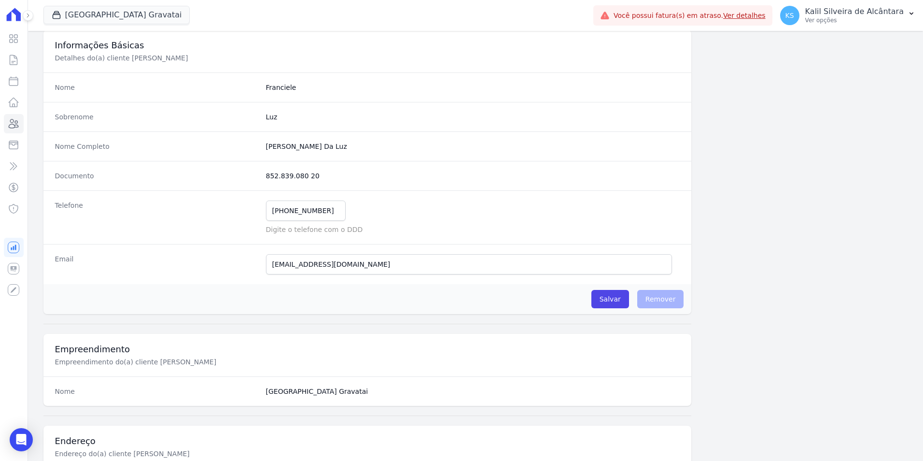
scroll to position [0, 0]
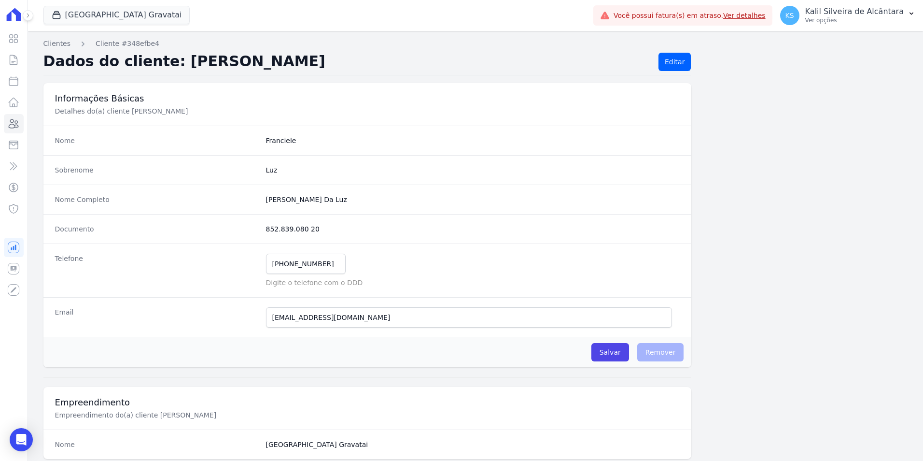
drag, startPoint x: 342, startPoint y: 195, endPoint x: 258, endPoint y: 205, distance: 84.6
click at [258, 205] on div "Nome Completo Franciele Oliveira Da Luz" at bounding box center [367, 198] width 649 height 29
copy div "[PERSON_NAME] Da [PERSON_NAME]"
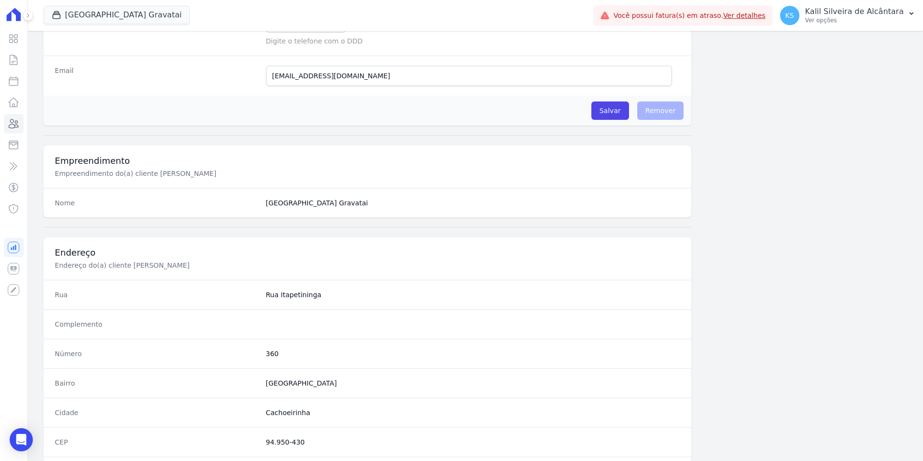
scroll to position [443, 0]
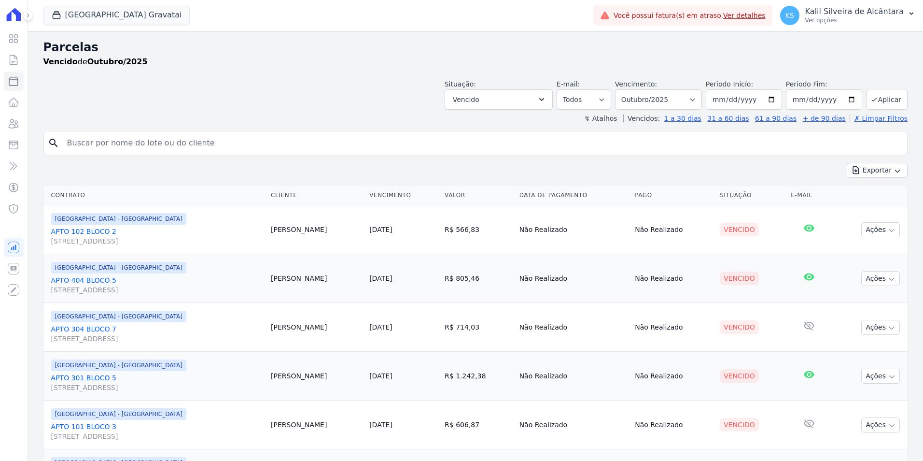
select select
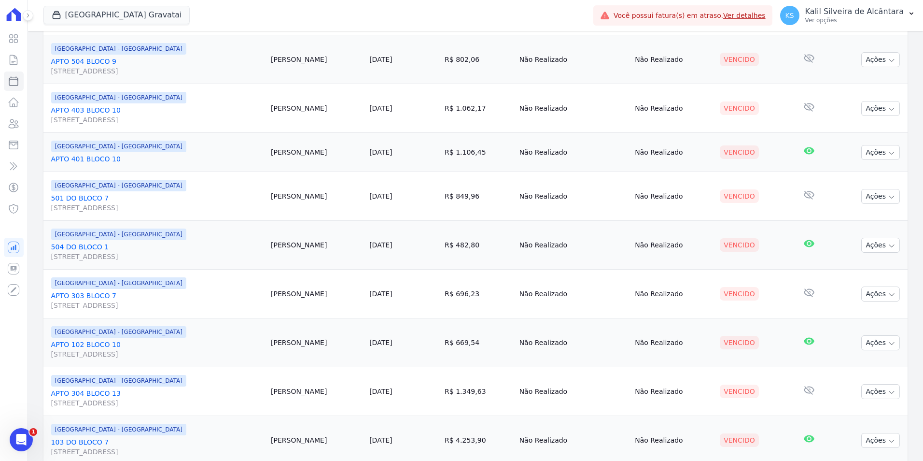
scroll to position [935, 0]
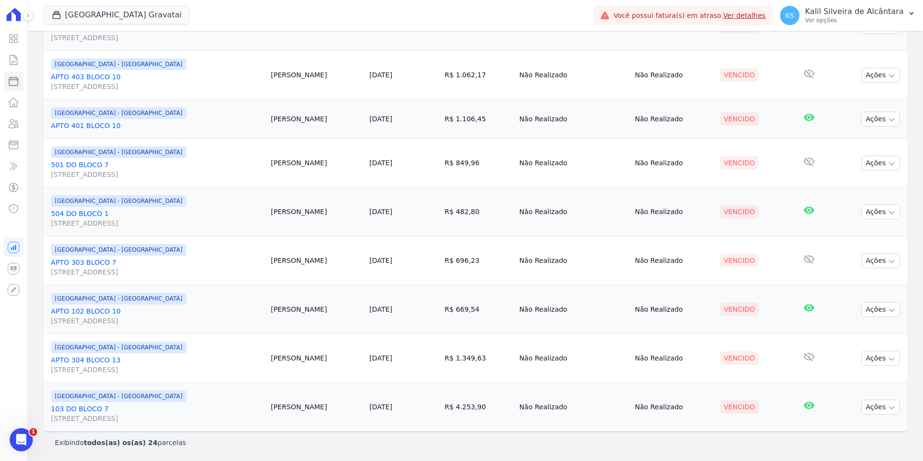
drag, startPoint x: 374, startPoint y: 410, endPoint x: 485, endPoint y: 410, distance: 110.6
click at [485, 410] on tr "Arty Park - Gravatai 103 DO BLOCO 7 Rua Nova York, 120, 103 DO BLOCO 7, Passo d…" at bounding box center [475, 406] width 864 height 49
click at [366, 395] on td "Vinicios Raphaelli" at bounding box center [316, 406] width 99 height 49
drag, startPoint x: 379, startPoint y: 401, endPoint x: 316, endPoint y: 414, distance: 64.7
click at [316, 414] on td "Vinicios Raphaelli" at bounding box center [316, 406] width 99 height 49
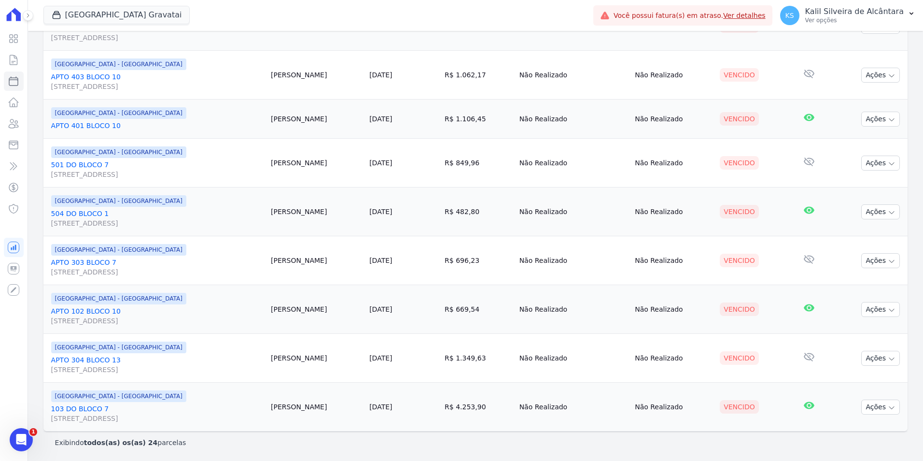
copy td "Vinicios Raphaelli"
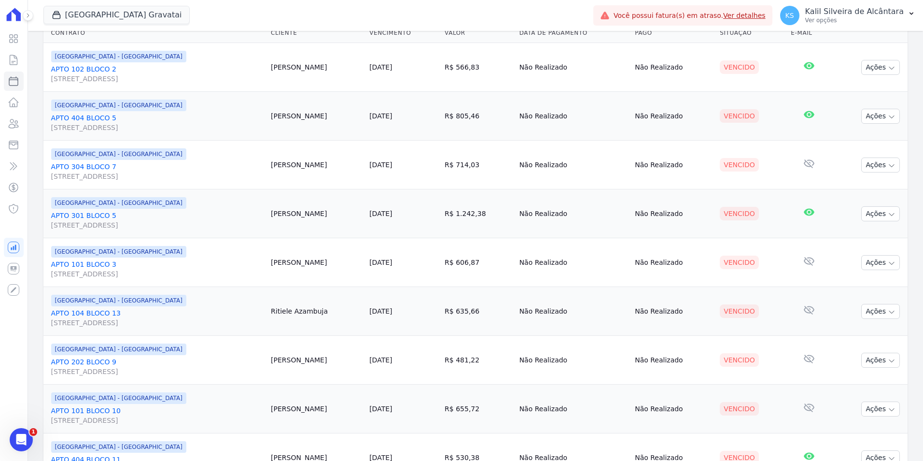
scroll to position [0, 0]
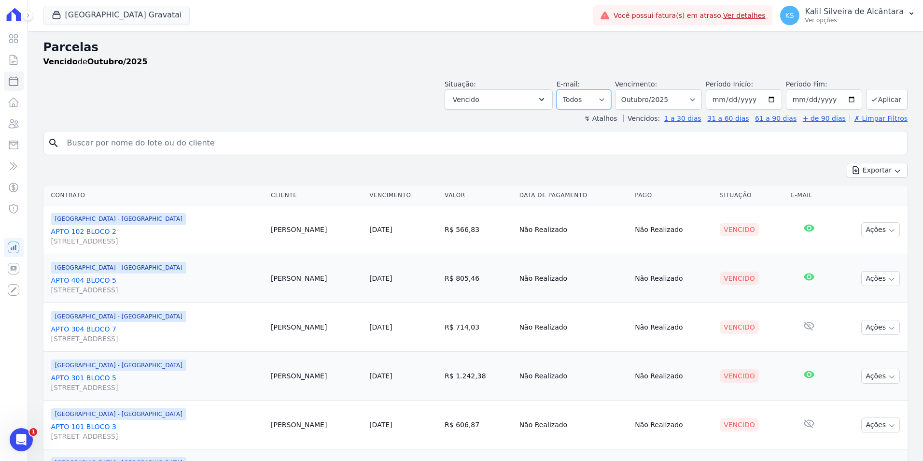
click at [611, 102] on select "Todos Lido Não-lido" at bounding box center [584, 99] width 55 height 20
click at [693, 97] on select "Filtrar por período ──────── Todos os meses Dezembro/2023 Janeiro/2024 Fevereir…" at bounding box center [658, 99] width 87 height 20
click at [611, 138] on input "search" at bounding box center [482, 142] width 842 height 19
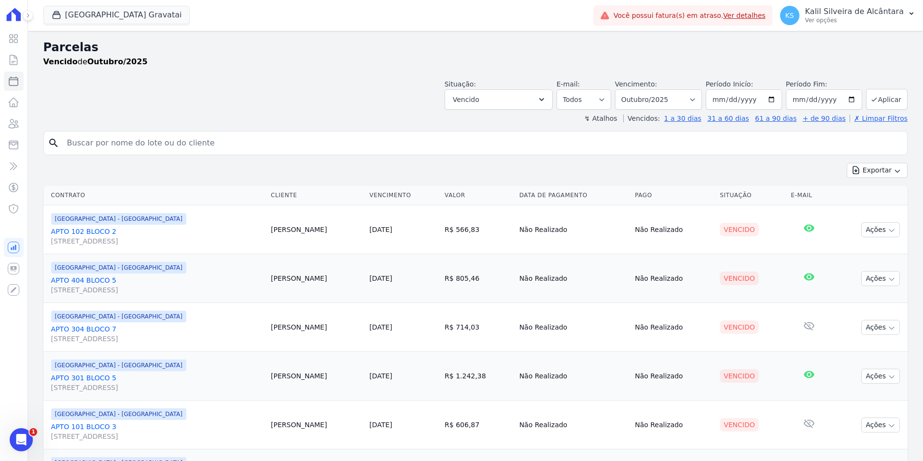
click at [397, 178] on div "Exportar Exportar PDF Exportar CSV" at bounding box center [475, 174] width 864 height 23
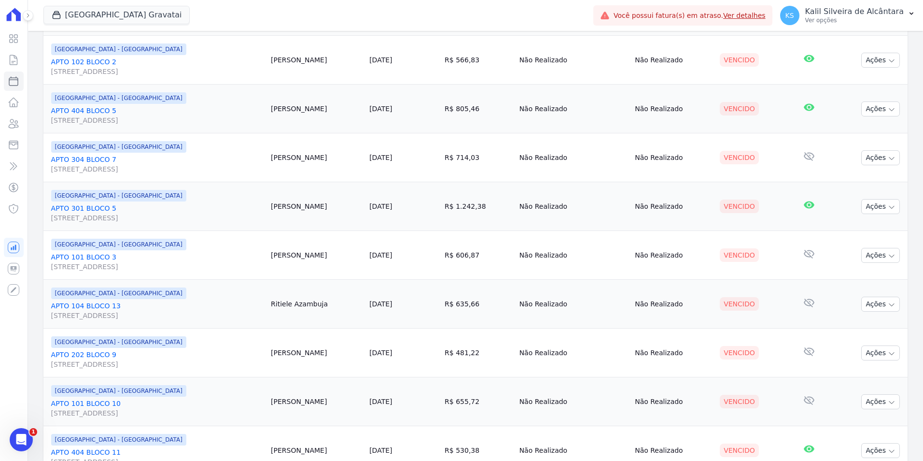
scroll to position [193, 0]
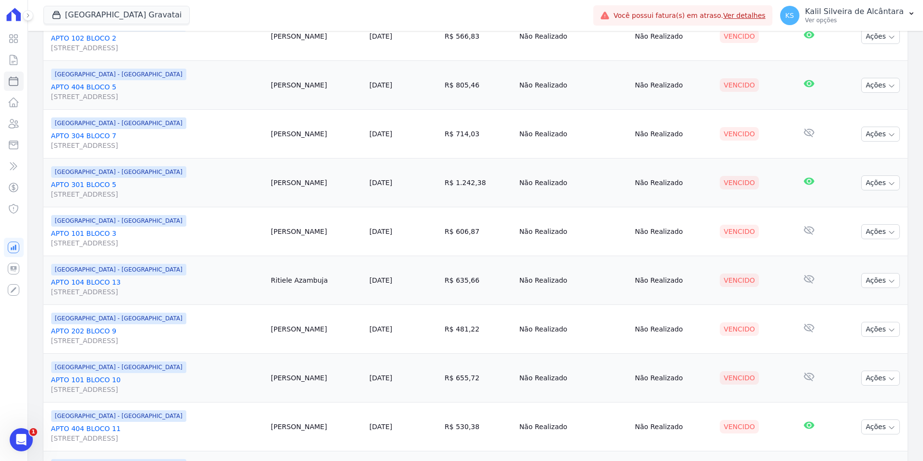
drag, startPoint x: 392, startPoint y: 178, endPoint x: 556, endPoint y: 182, distance: 163.8
click at [556, 182] on tr "Arty Park - Gravatai APTO 301 BLOCO 5 Rua Nova York, 120, Passo das Pedras Mair…" at bounding box center [475, 182] width 864 height 49
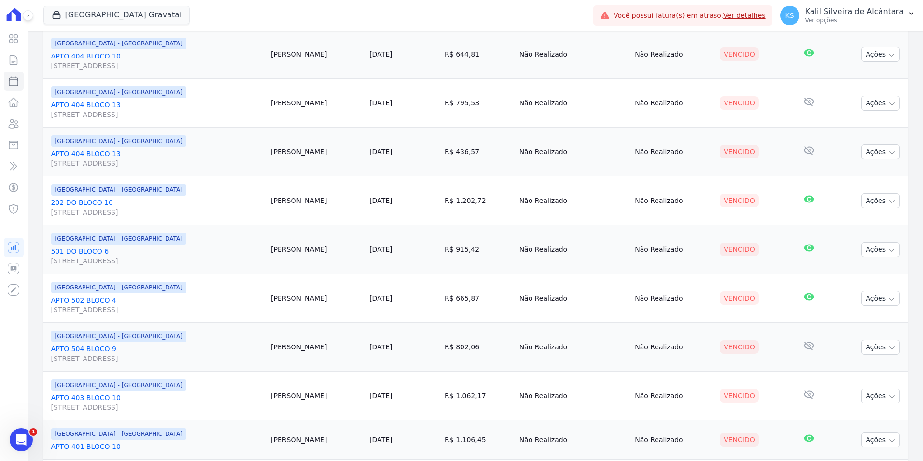
scroll to position [628, 0]
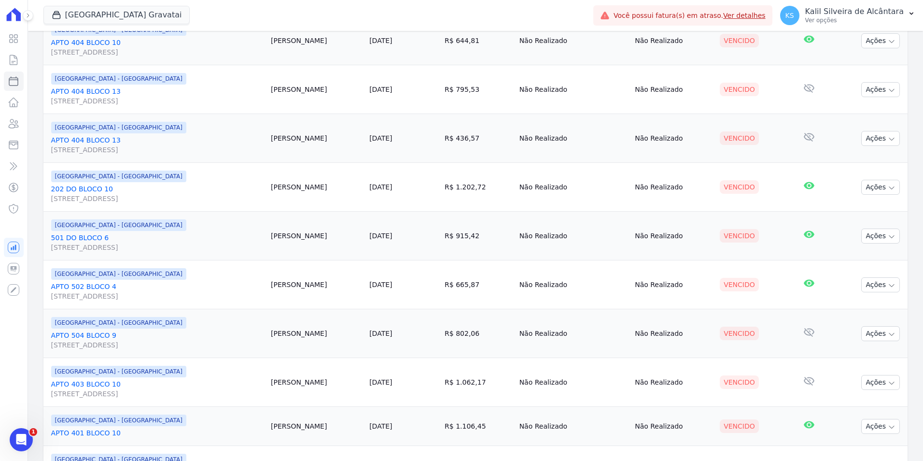
drag, startPoint x: 524, startPoint y: 186, endPoint x: 72, endPoint y: 197, distance: 451.7
click at [72, 197] on tr "Arty Park - Gravatai 202 DO BLOCO 10 Rua Nova York, 120, 202 DO BLOCO 10, Passo…" at bounding box center [475, 187] width 864 height 49
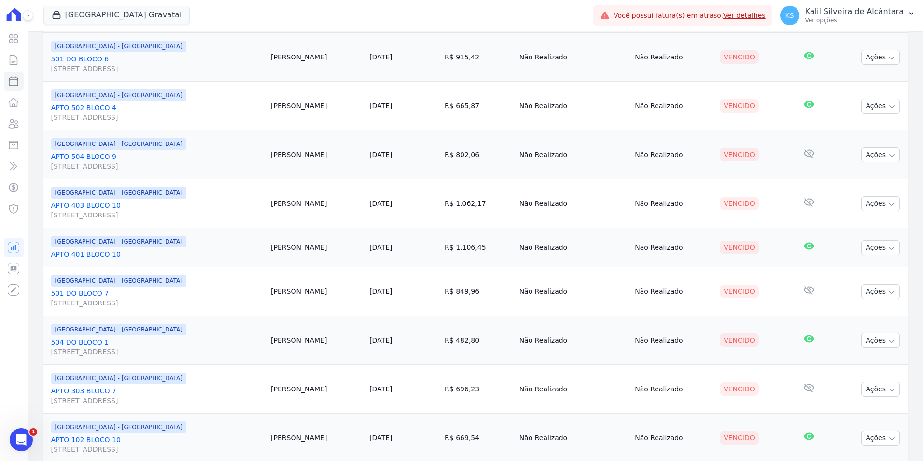
scroll to position [821, 0]
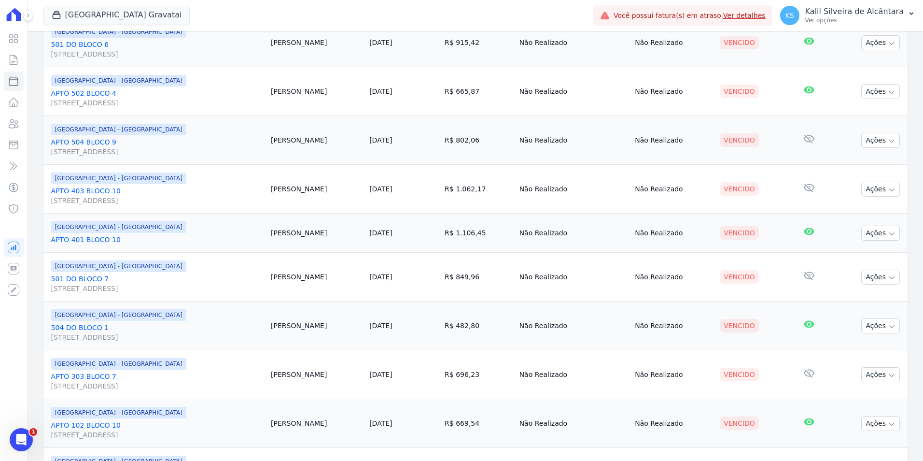
drag, startPoint x: 524, startPoint y: 189, endPoint x: 437, endPoint y: 233, distance: 96.8
drag, startPoint x: 437, startPoint y: 233, endPoint x: 528, endPoint y: 238, distance: 90.9
click at [516, 238] on td "R$ 1.106,45" at bounding box center [478, 232] width 75 height 39
drag, startPoint x: 528, startPoint y: 237, endPoint x: 262, endPoint y: 237, distance: 266.6
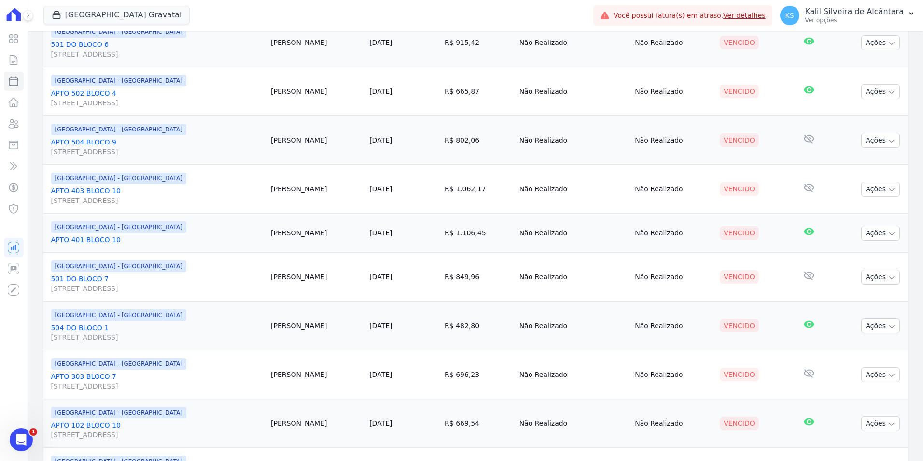
click at [262, 237] on tr "Arty Park - Gravatai APTO 401 BLOCO 10 Nayara Borges 10/10/2025 R$ 1.106,45 Não…" at bounding box center [475, 232] width 864 height 39
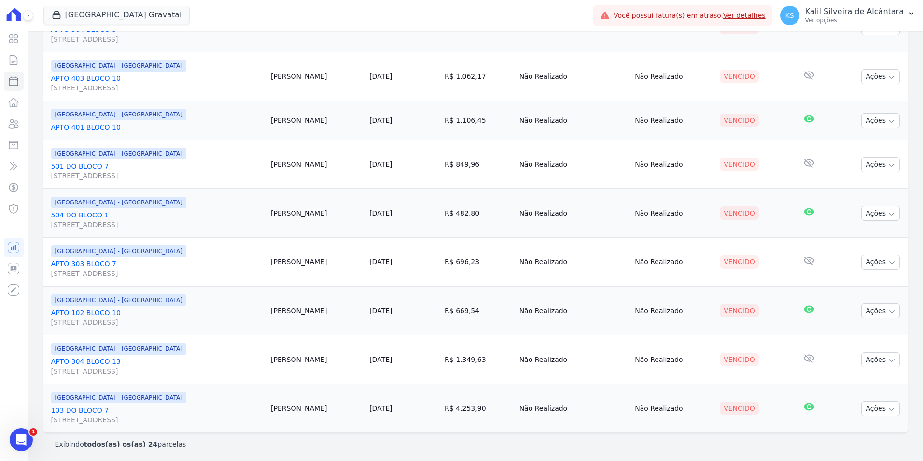
scroll to position [935, 0]
drag, startPoint x: 455, startPoint y: 361, endPoint x: 299, endPoint y: 356, distance: 156.0
click at [299, 356] on tr "Arty Park - Gravatai APTO 304 BLOCO 13 Rua Nova York, 120, Passo das Pedras Fab…" at bounding box center [475, 358] width 864 height 49
drag, startPoint x: 299, startPoint y: 356, endPoint x: 369, endPoint y: 363, distance: 70.3
click at [366, 363] on td "Fabiane Silva" at bounding box center [316, 358] width 99 height 49
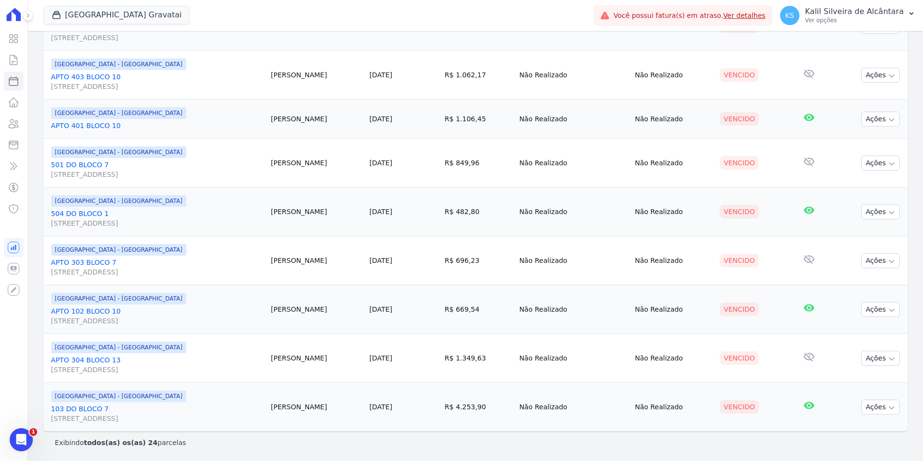
drag, startPoint x: 528, startPoint y: 409, endPoint x: 314, endPoint y: 397, distance: 214.3
click at [314, 397] on tr "Arty Park - Gravatai 103 DO BLOCO 7 Rua Nova York, 120, 103 DO BLOCO 7, Passo d…" at bounding box center [475, 406] width 864 height 49
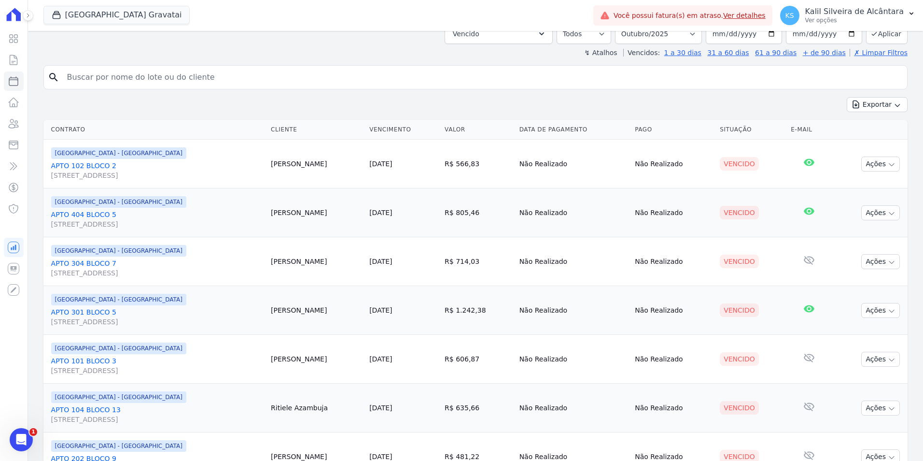
scroll to position [0, 0]
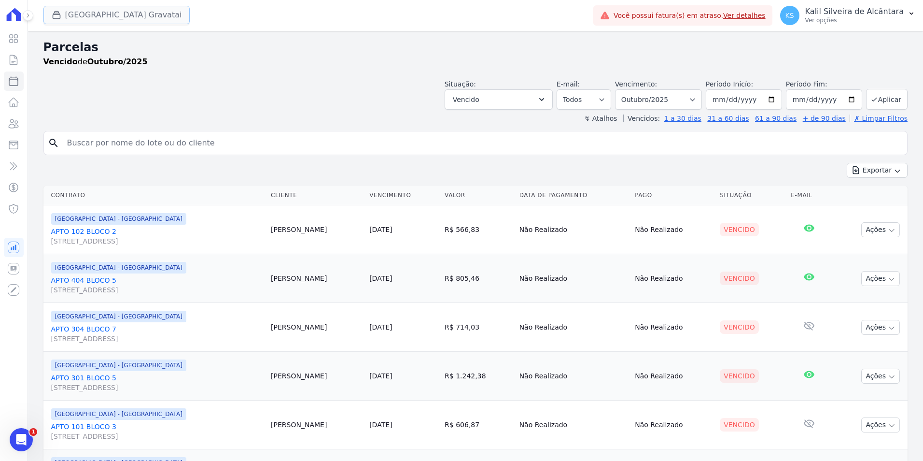
click at [87, 19] on button "[GEOGRAPHIC_DATA] Gravatai" at bounding box center [116, 15] width 147 height 18
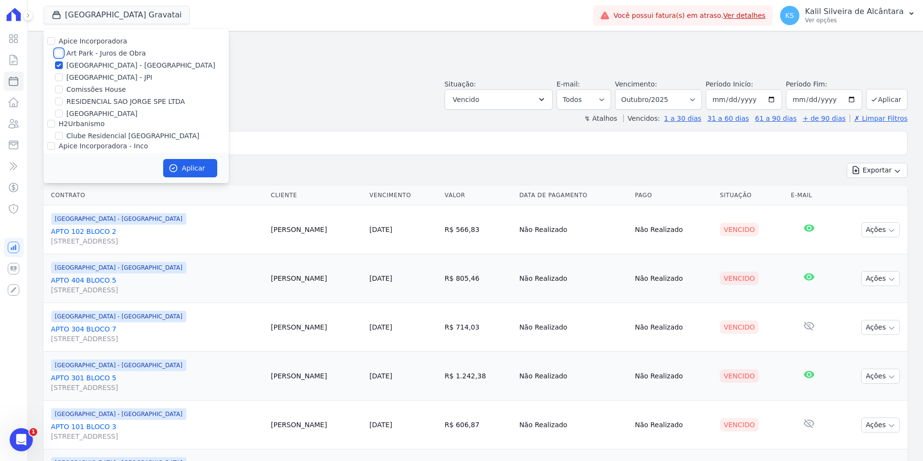
drag, startPoint x: 61, startPoint y: 53, endPoint x: 137, endPoint y: 129, distance: 107.2
click at [61, 53] on input "Art Park - Juros de Obra" at bounding box center [59, 53] width 8 height 8
checkbox input "true"
click at [188, 167] on button "Aplicar" at bounding box center [190, 168] width 54 height 18
select select
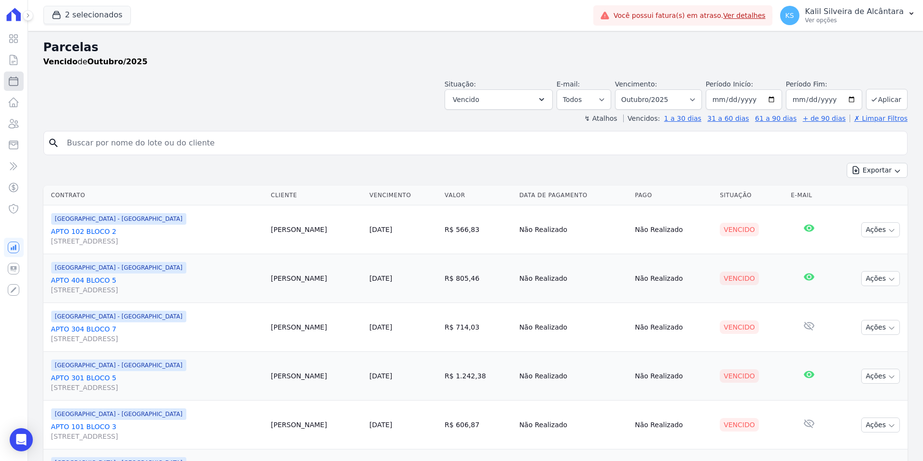
click at [14, 85] on icon at bounding box center [13, 81] width 9 height 9
select select
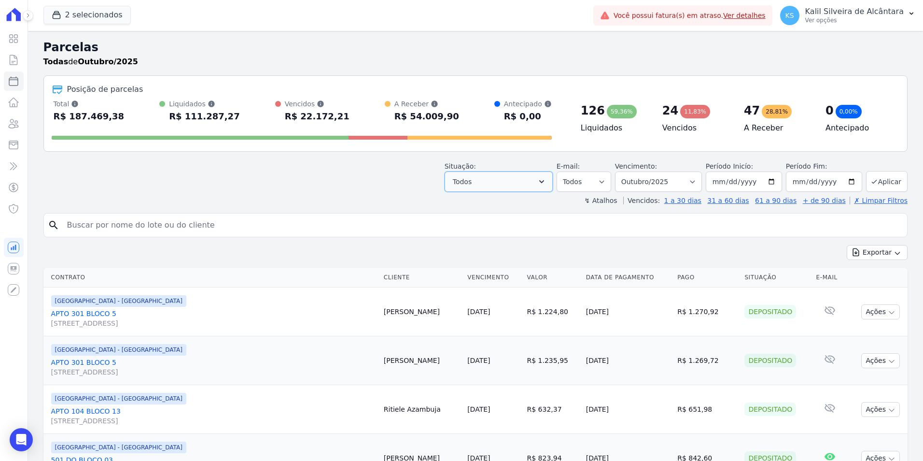
click at [531, 179] on button "Todos" at bounding box center [499, 181] width 108 height 20
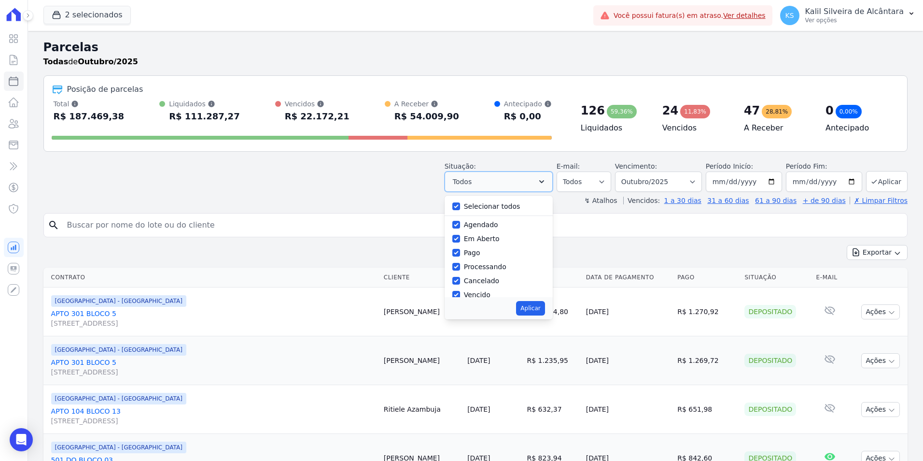
click at [528, 179] on button "Todos" at bounding box center [499, 181] width 108 height 20
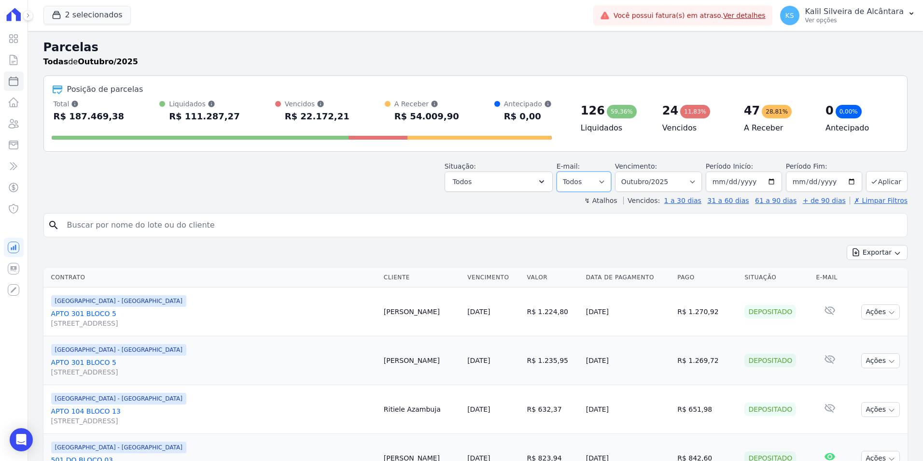
click at [589, 180] on select "Todos Lido Não-lido" at bounding box center [584, 181] width 55 height 20
click at [632, 180] on select "Filtrar por período ──────── Todos os meses Dezembro/2023 Janeiro/2024 Fevereir…" at bounding box center [658, 181] width 87 height 20
select select "date_range_filter"
click at [622, 171] on select "Filtrar por período ──────── Todos os meses Dezembro/2023 Janeiro/2024 Fevereir…" at bounding box center [658, 181] width 87 height 20
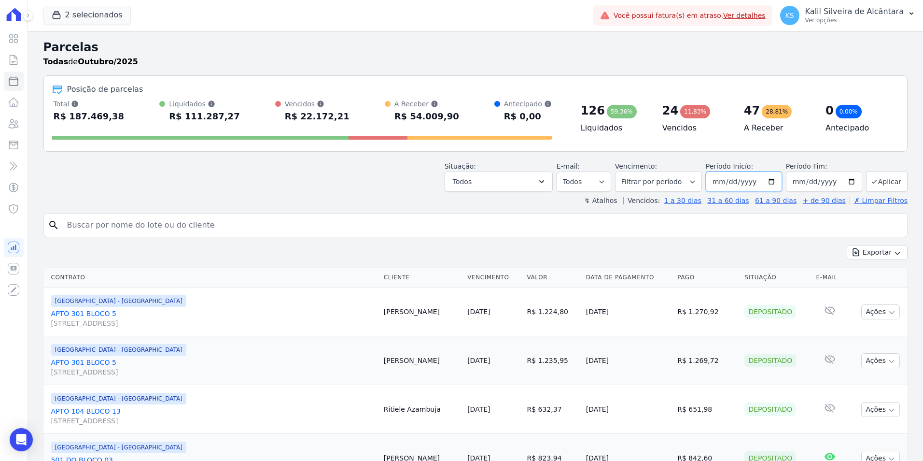
click at [720, 182] on input "2025-10-01" at bounding box center [744, 181] width 76 height 20
type input "2025-10-01"
type input "2023-01-01"
click at [889, 182] on button "Aplicar" at bounding box center [887, 181] width 42 height 21
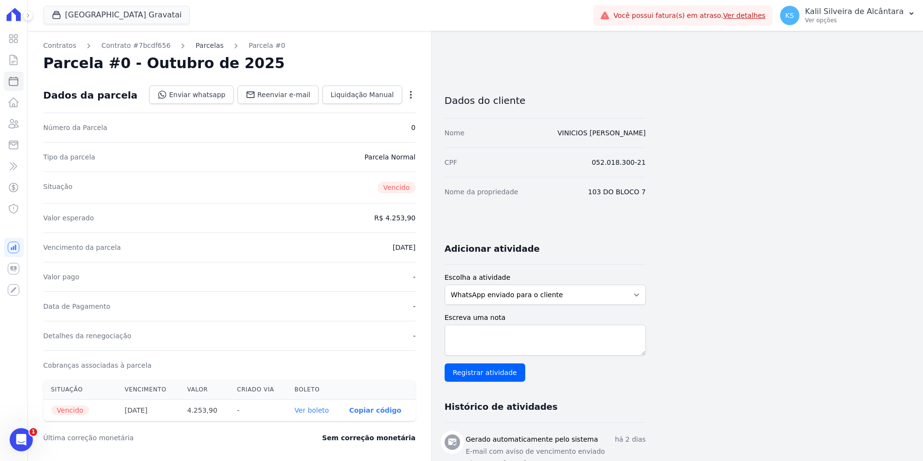
click at [200, 47] on link "Parcelas" at bounding box center [210, 46] width 28 height 10
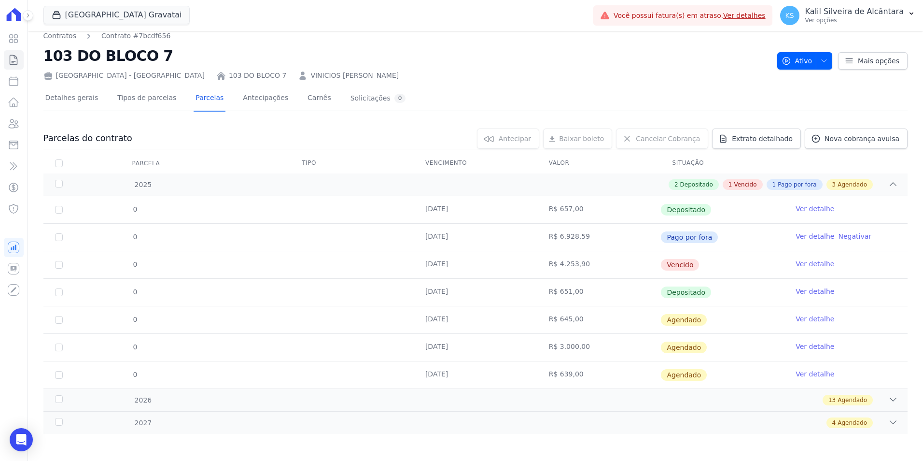
scroll to position [10, 0]
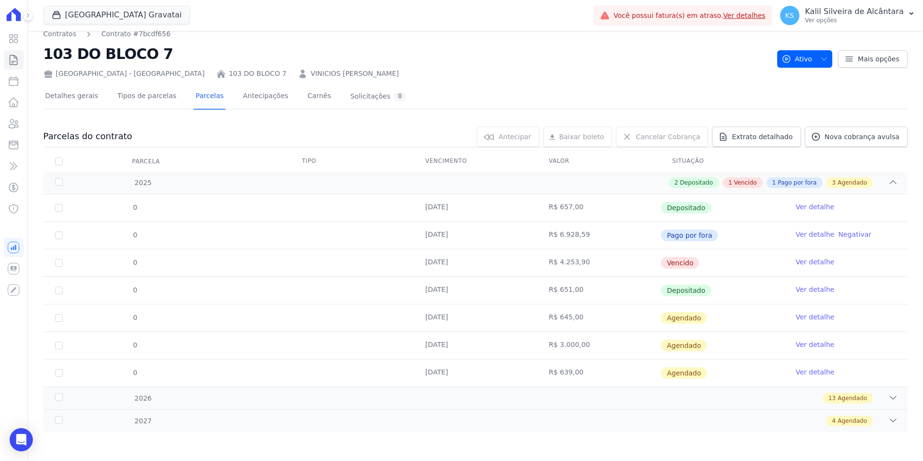
drag, startPoint x: 279, startPoint y: 71, endPoint x: 286, endPoint y: 74, distance: 8.3
click at [311, 71] on link "VINICIOS FERGUTZ RAPHAELLI" at bounding box center [355, 74] width 88 height 10
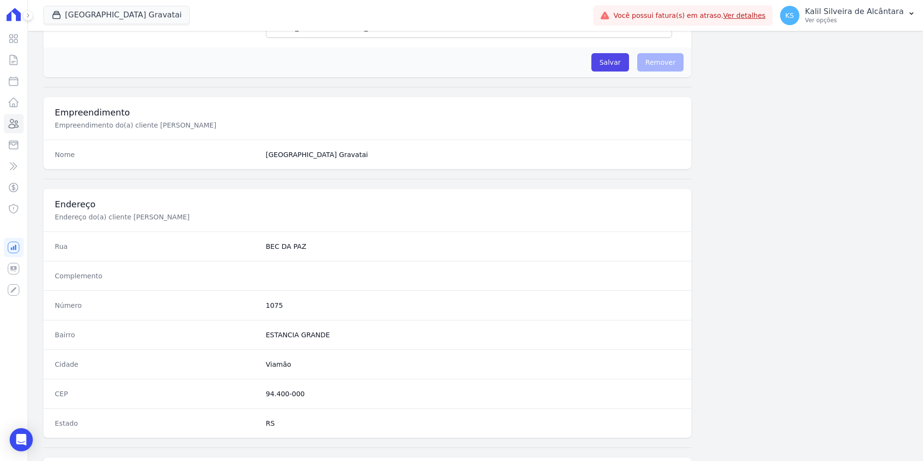
scroll to position [443, 0]
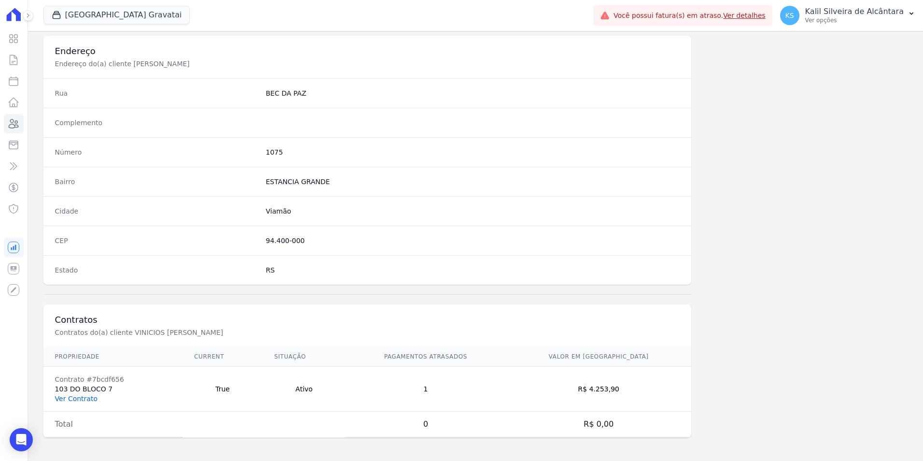
click at [88, 396] on link "Ver Contrato" at bounding box center [76, 399] width 42 height 8
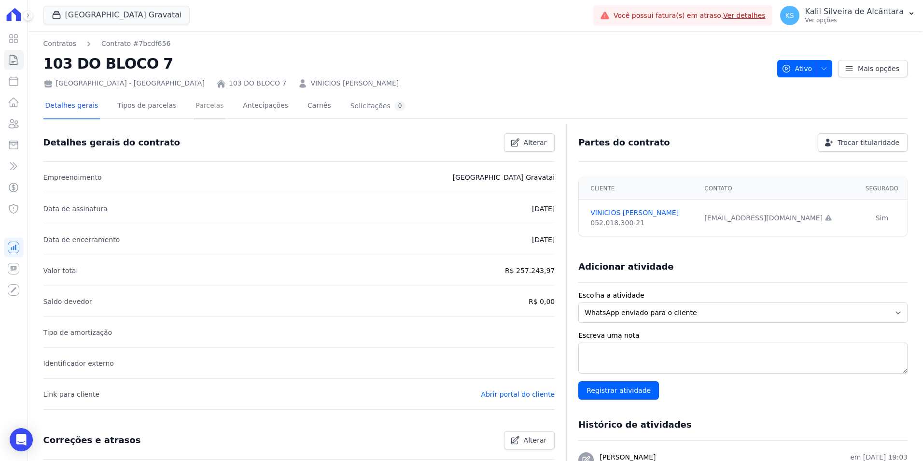
click at [194, 109] on link "Parcelas" at bounding box center [210, 107] width 32 height 26
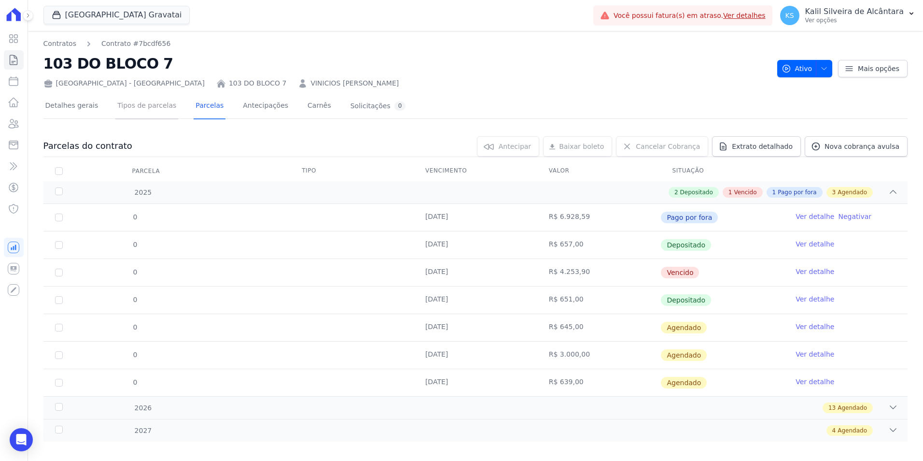
click at [129, 111] on link "Tipos de parcelas" at bounding box center [146, 107] width 63 height 26
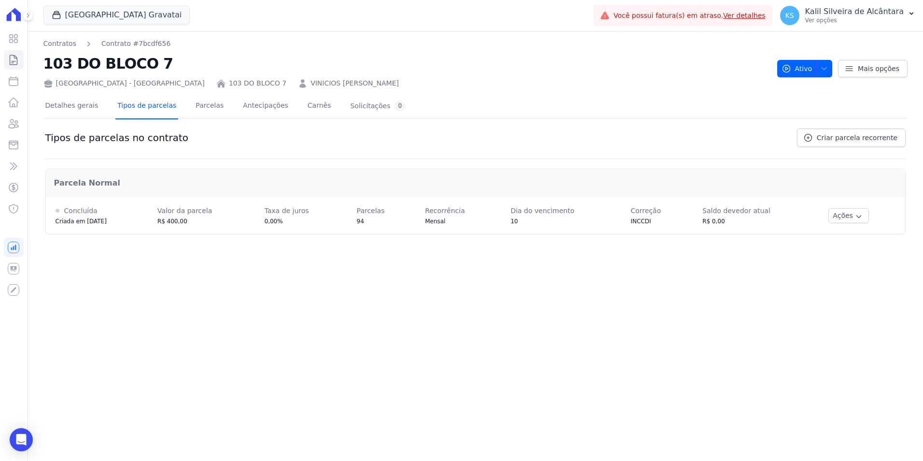
click at [153, 106] on link "Tipos de parcelas" at bounding box center [146, 107] width 63 height 26
click at [194, 110] on link "Parcelas" at bounding box center [210, 107] width 32 height 26
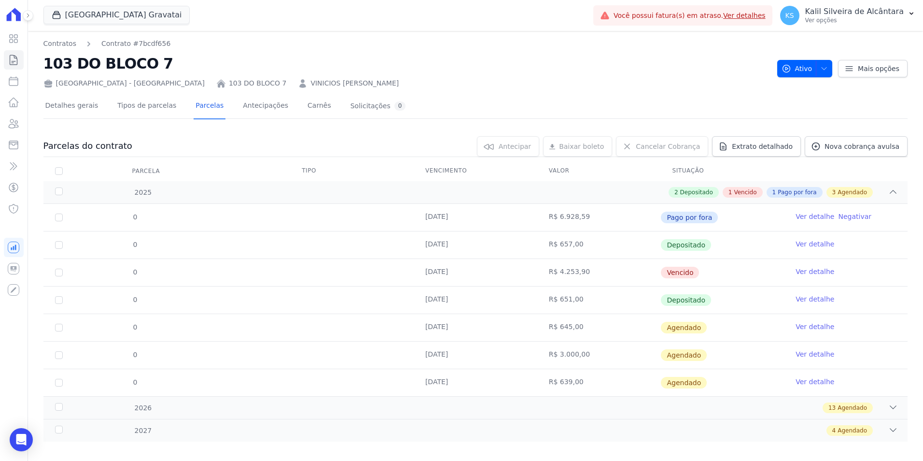
click at [796, 269] on link "Ver detalhe" at bounding box center [815, 272] width 39 height 10
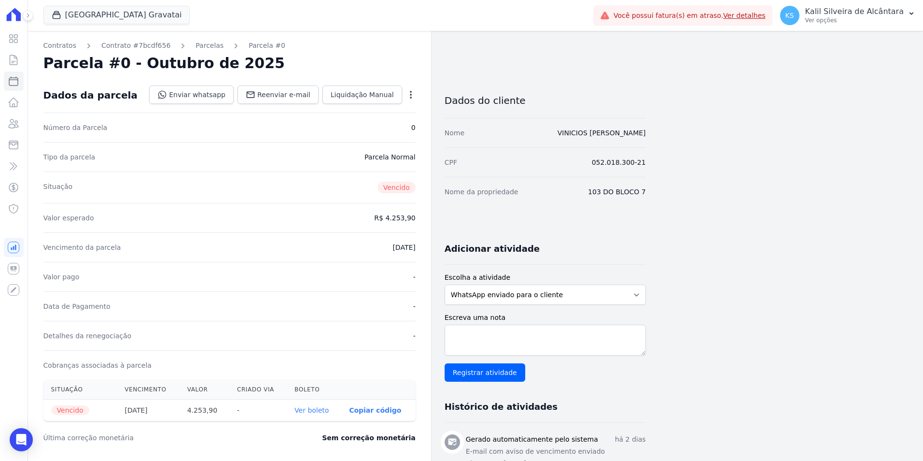
click at [863, 0] on div "KS Kalil Silveira de Alcântara Ver opções Perfil do empreendimento Faturas Impo…" at bounding box center [848, 15] width 151 height 31
click at [208, 43] on link "Parcelas" at bounding box center [210, 46] width 28 height 10
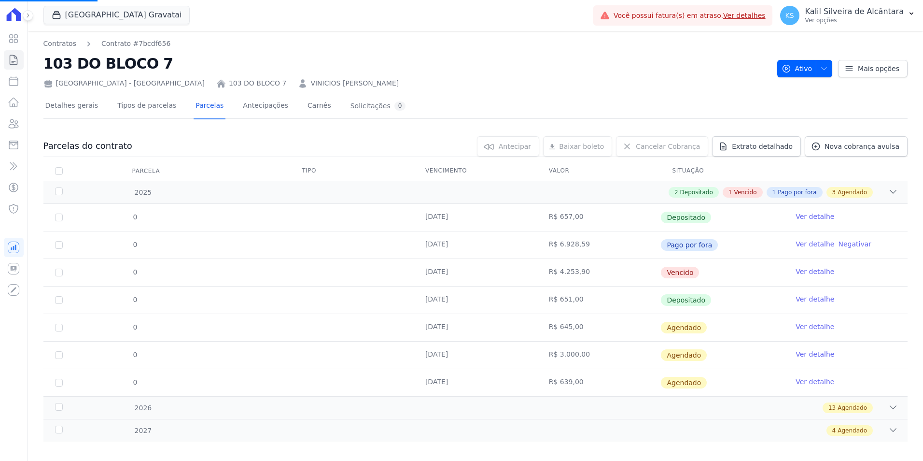
click at [805, 217] on link "Ver detalhe" at bounding box center [815, 217] width 39 height 10
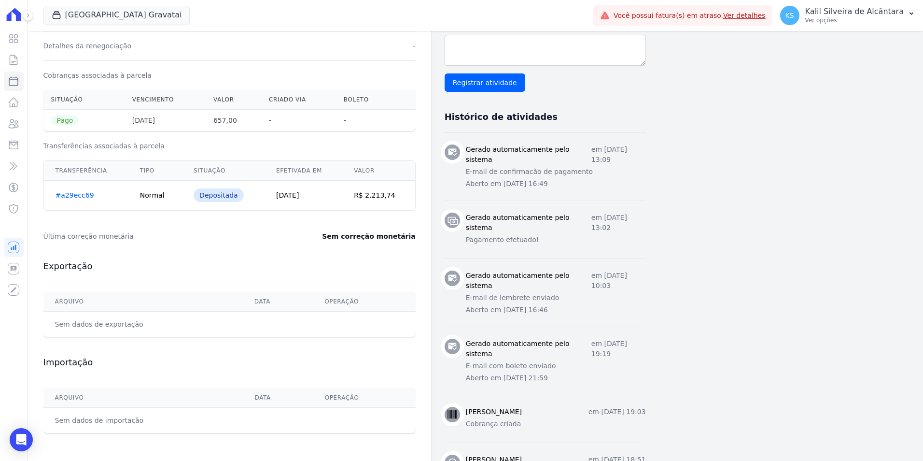
scroll to position [355, 0]
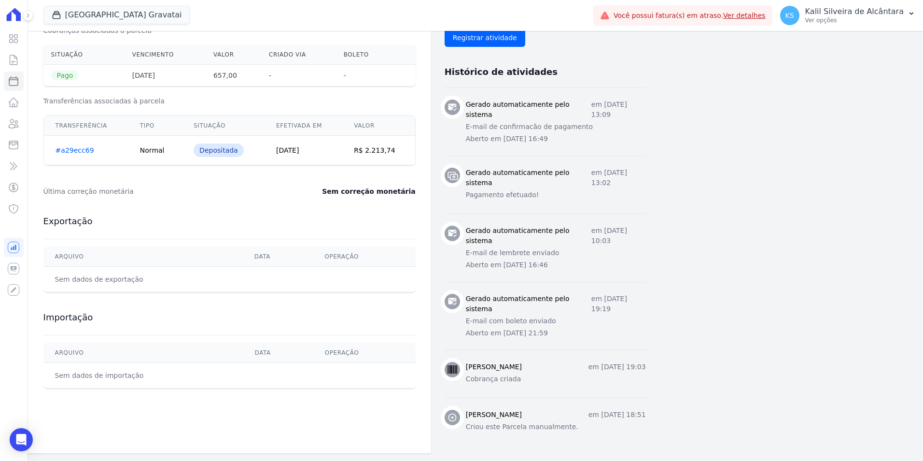
drag, startPoint x: 470, startPoint y: 412, endPoint x: 584, endPoint y: 422, distance: 113.9
click at [584, 422] on div "Marla Darlene Garcia de Melo Darlene Garcia de Melo em 19 de Setembro de 2025, …" at bounding box center [556, 422] width 180 height 24
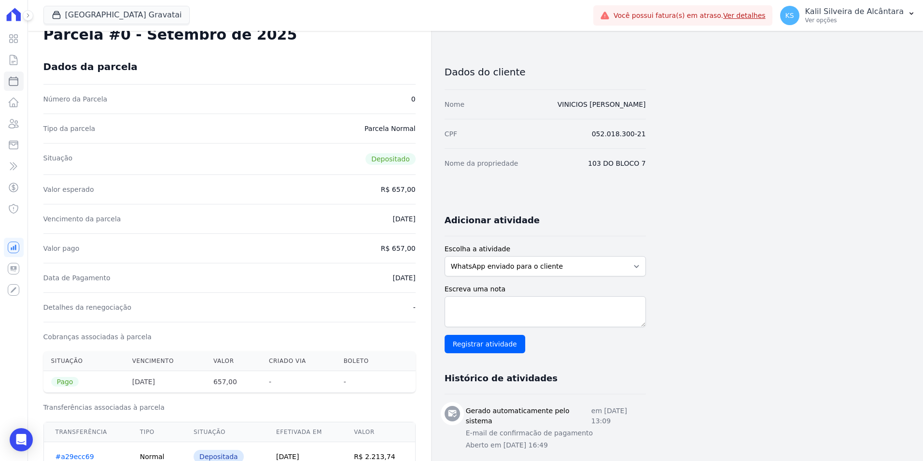
scroll to position [0, 0]
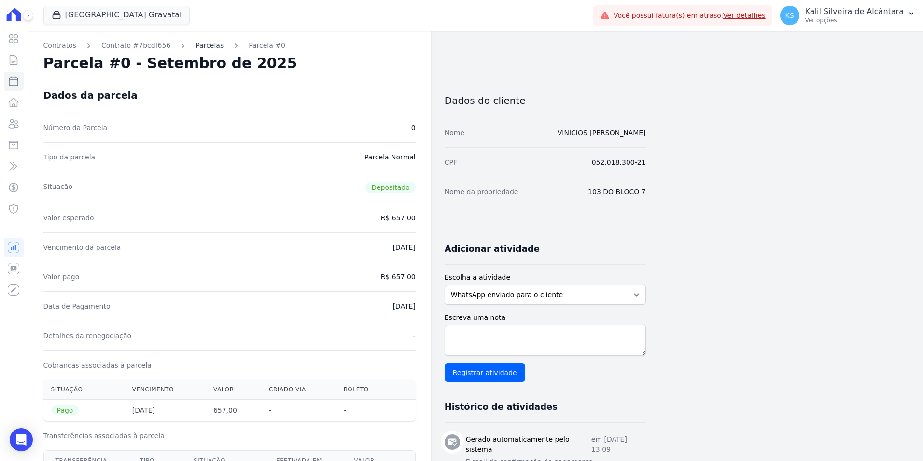
click at [203, 45] on link "Parcelas" at bounding box center [210, 46] width 28 height 10
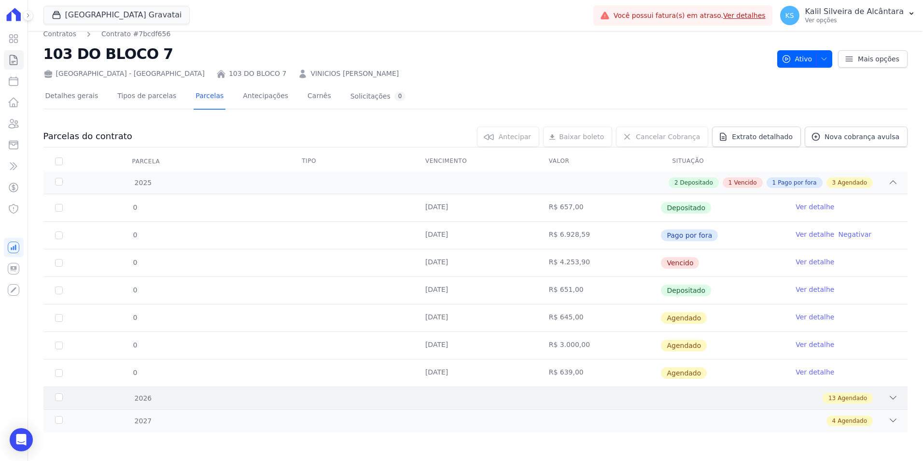
click at [211, 397] on div "13 Agendado" at bounding box center [518, 398] width 760 height 11
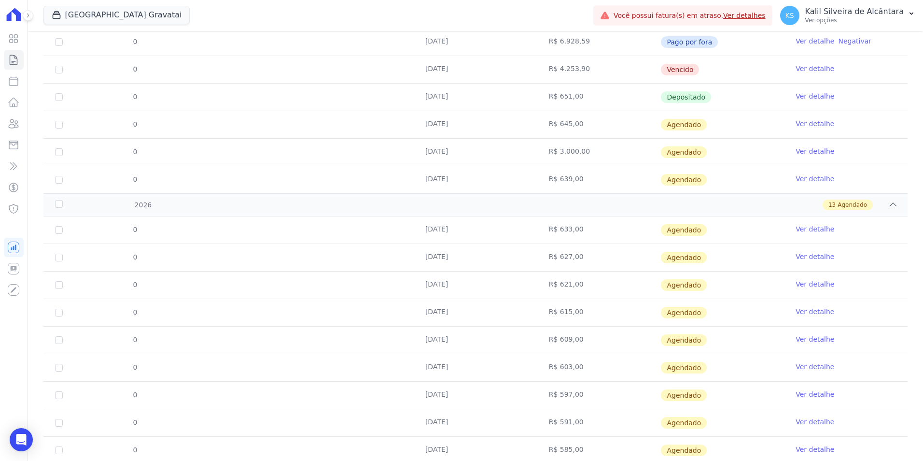
scroll to position [368, 0]
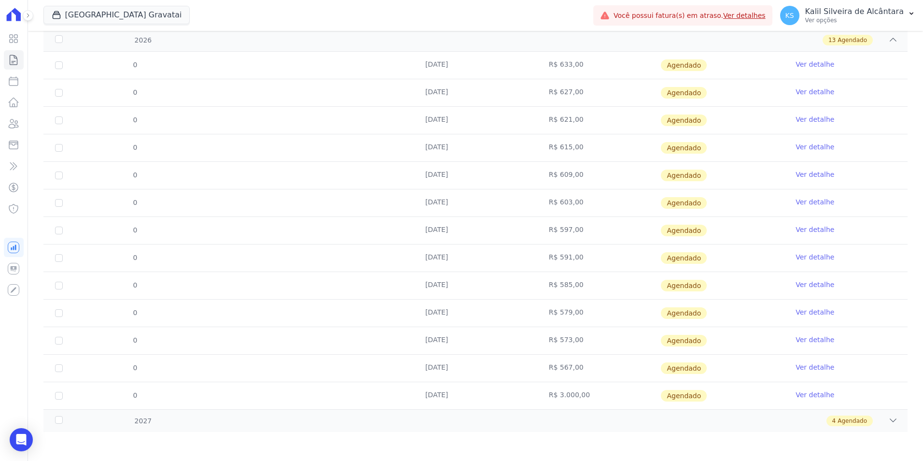
click at [312, 405] on td at bounding box center [352, 395] width 124 height 27
click at [314, 423] on div "4 Agendado" at bounding box center [518, 420] width 760 height 11
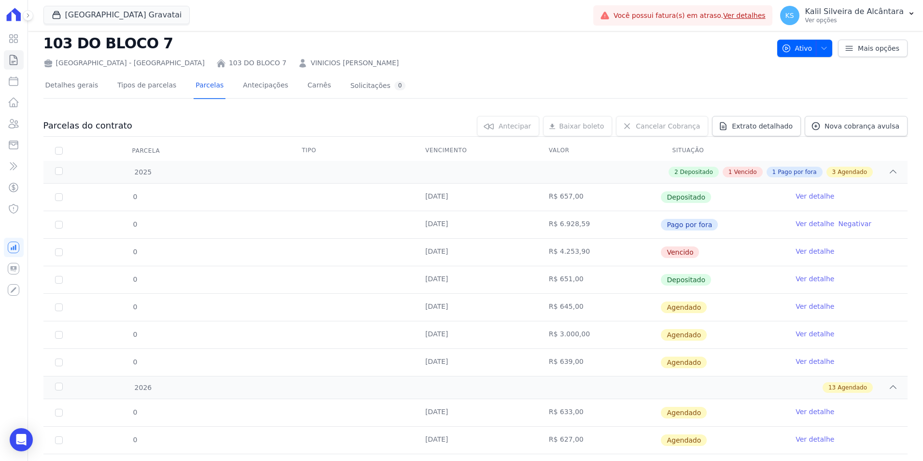
scroll to position [0, 0]
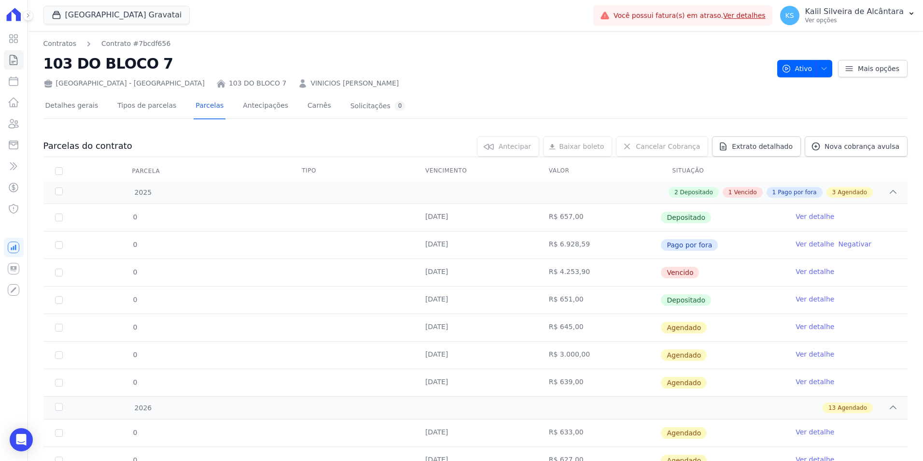
drag, startPoint x: 729, startPoint y: 279, endPoint x: 418, endPoint y: 272, distance: 310.6
click at [418, 272] on tr "0 10/10/2025 R$ 4.253,90 Vencido Ver detalhe" at bounding box center [475, 272] width 864 height 28
click at [726, 264] on td "Vencido" at bounding box center [723, 272] width 124 height 27
click at [801, 271] on link "Ver detalhe" at bounding box center [815, 272] width 39 height 10
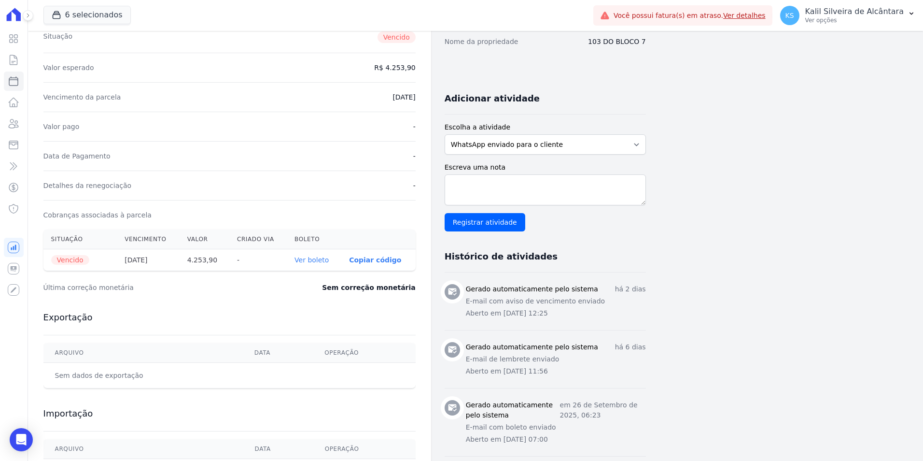
scroll to position [277, 0]
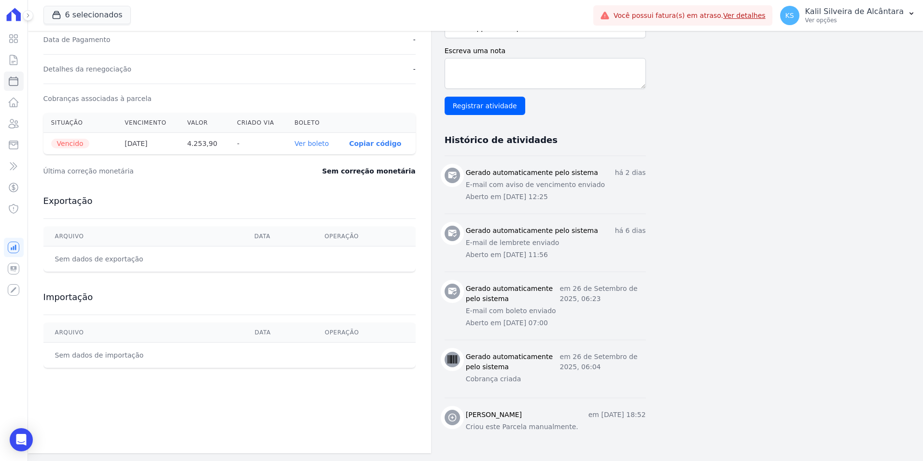
drag, startPoint x: 558, startPoint y: 417, endPoint x: 400, endPoint y: 388, distance: 160.2
click at [400, 388] on div "Contratos Contrato #7bcdf656 Parcelas Parcela #0 Parcela #0 - Outubro de 2025 D…" at bounding box center [337, 108] width 618 height 689
click at [772, 392] on div "Contratos Contrato #7bcdf656 Parcelas Parcela #0 Parcela #0 - Outubro de 2025 D…" at bounding box center [468, 108] width 880 height 689
drag, startPoint x: 591, startPoint y: 409, endPoint x: 424, endPoint y: 400, distance: 167.3
click at [424, 400] on div "Contratos Contrato #7bcdf656 Parcelas Parcela #0 Parcela #0 - Outubro de 2025 D…" at bounding box center [337, 108] width 618 height 689
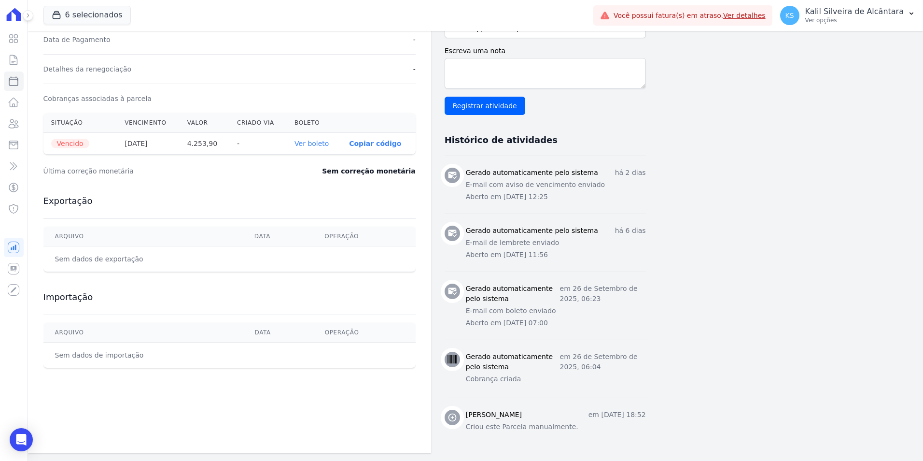
drag, startPoint x: 424, startPoint y: 400, endPoint x: 526, endPoint y: 415, distance: 103.9
click at [636, 422] on p "Criou este Parcela manualmente." at bounding box center [556, 427] width 180 height 10
drag, startPoint x: 558, startPoint y: 410, endPoint x: 462, endPoint y: 410, distance: 96.6
click at [462, 410] on div "Marla Darlene Garcia de Melo Darlene Garcia de Melo em 19 de Setembro de 2025, …" at bounding box center [545, 422] width 201 height 24
drag, startPoint x: 797, startPoint y: 425, endPoint x: 788, endPoint y: 427, distance: 9.5
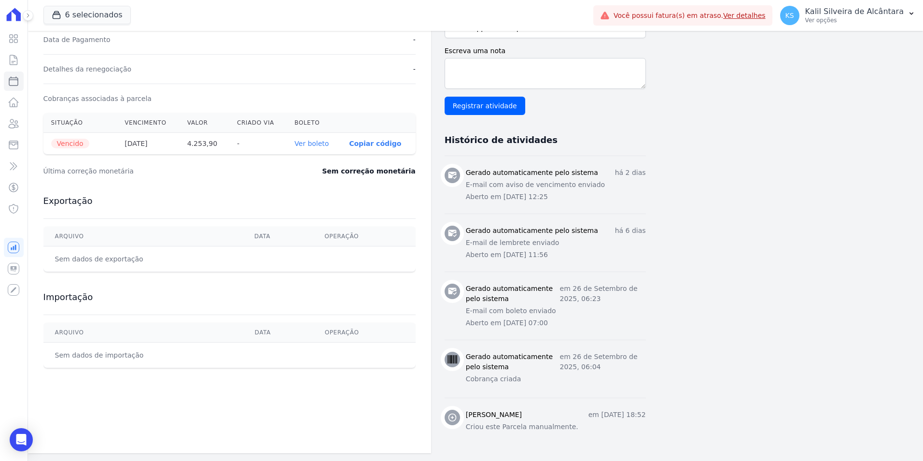
click at [794, 426] on div "Contratos Contrato #7bcdf656 Parcelas Parcela #0 Parcela #0 - Outubro de 2025 D…" at bounding box center [468, 108] width 880 height 689
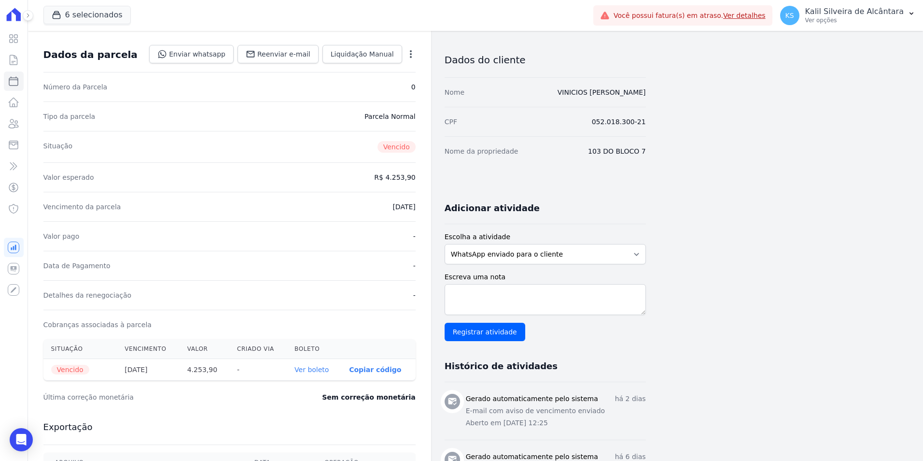
scroll to position [0, 0]
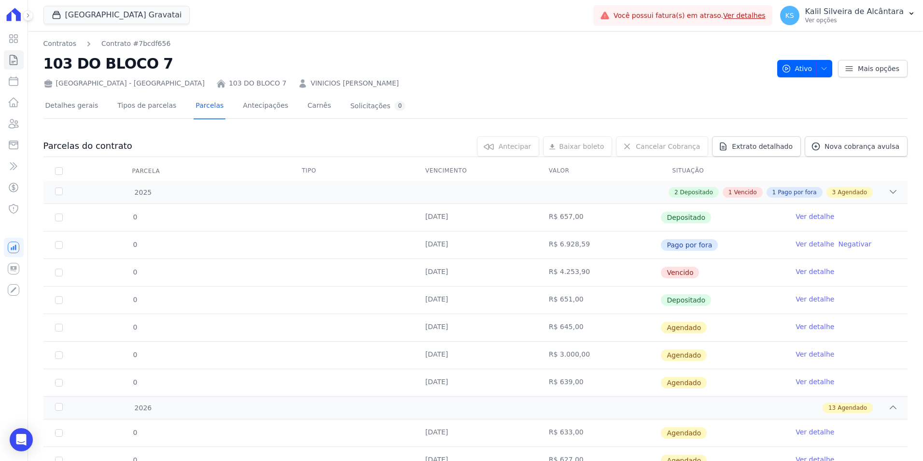
drag, startPoint x: 558, startPoint y: 242, endPoint x: 583, endPoint y: 241, distance: 25.1
click at [583, 241] on td "R$ 6.928,59" at bounding box center [600, 244] width 124 height 27
drag, startPoint x: 583, startPoint y: 241, endPoint x: 542, endPoint y: 243, distance: 41.6
click at [542, 243] on td "R$ 6.928,59" at bounding box center [600, 244] width 124 height 27
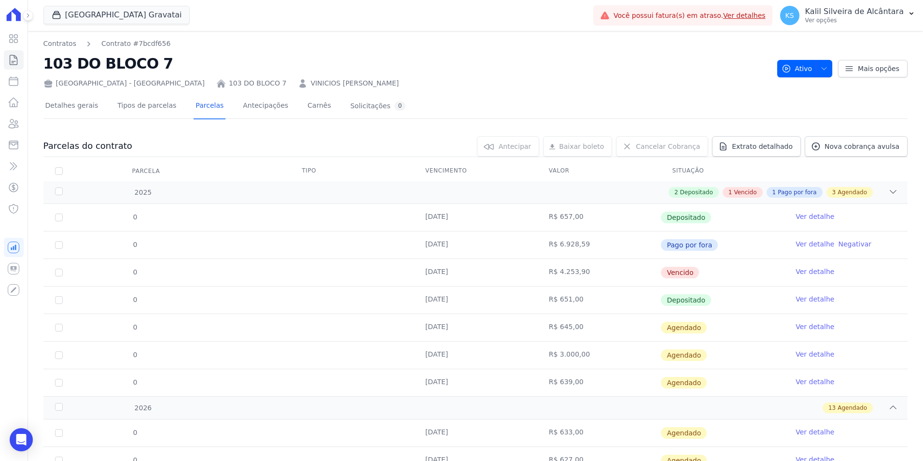
click at [542, 243] on td "R$ 6.928,59" at bounding box center [600, 244] width 124 height 27
drag, startPoint x: 613, startPoint y: 239, endPoint x: 514, endPoint y: 239, distance: 99.5
click at [514, 239] on tr "0 19/09/2025 R$ 6.928,59 Pago por fora Ver detalhe Negativar" at bounding box center [475, 245] width 864 height 28
click at [514, 239] on td "19/09/2025" at bounding box center [476, 244] width 124 height 27
drag, startPoint x: 540, startPoint y: 250, endPoint x: 588, endPoint y: 246, distance: 48.0
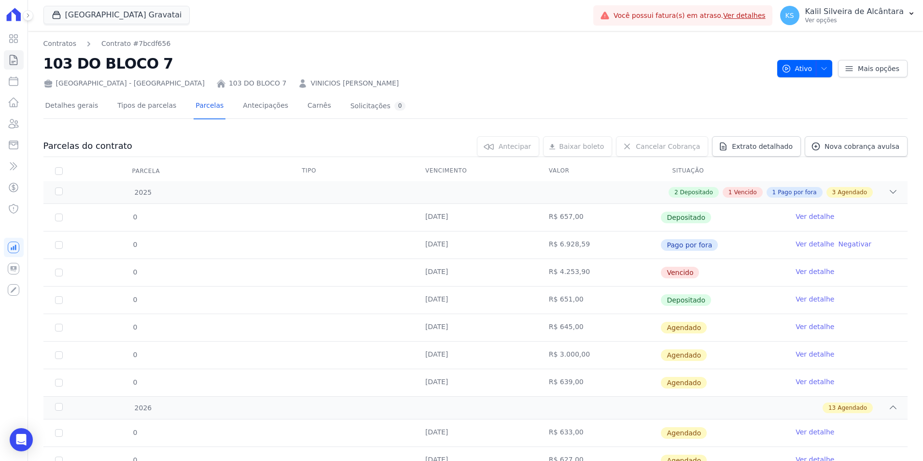
click at [588, 246] on td "R$ 6.928,59" at bounding box center [600, 244] width 124 height 27
click at [591, 245] on td "R$ 6.928,59" at bounding box center [600, 244] width 124 height 27
click at [542, 241] on td "R$ 6.928,59" at bounding box center [600, 244] width 124 height 27
drag, startPoint x: 542, startPoint y: 241, endPoint x: 594, endPoint y: 240, distance: 51.7
click at [594, 240] on td "R$ 6.928,59" at bounding box center [600, 244] width 124 height 27
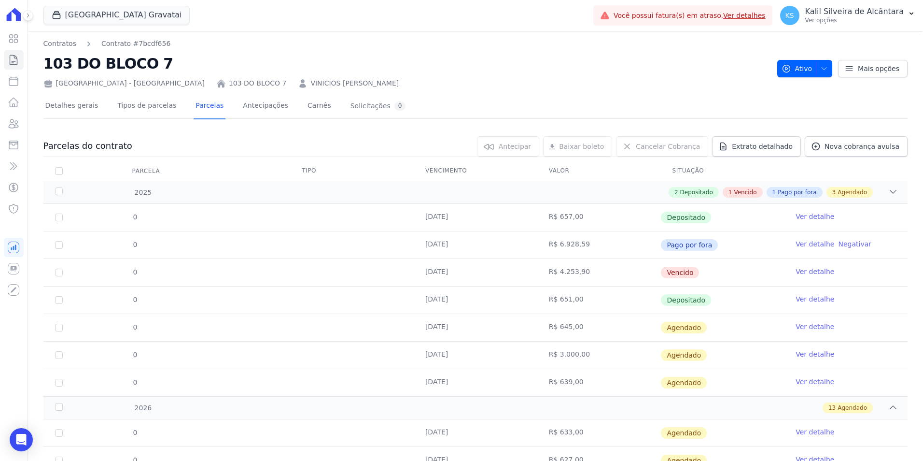
click at [593, 240] on td "R$ 6.928,59" at bounding box center [600, 244] width 124 height 27
click at [307, 85] on div "Arty Park - Gravatai 103 DO BLOCO 7 VINICIOS FERGUTZ RAPHAELLI" at bounding box center [406, 81] width 726 height 14
drag, startPoint x: 289, startPoint y: 85, endPoint x: 186, endPoint y: 30, distance: 116.0
click at [186, 30] on div "Arty Park Gravatai Apice Incorporadora Art Park - Juros de Obra Arty Park - Gra…" at bounding box center [316, 16] width 546 height 32
click at [71, 112] on link "Detalhes gerais" at bounding box center [71, 107] width 57 height 26
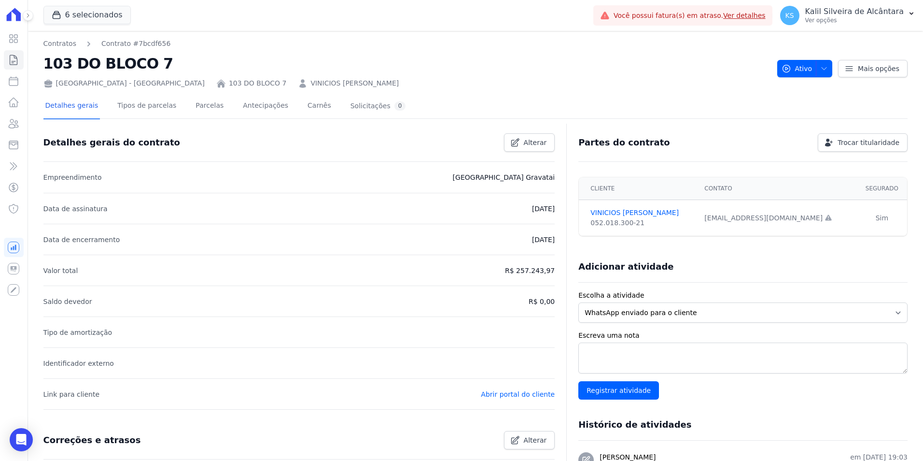
drag, startPoint x: 513, startPoint y: 211, endPoint x: 552, endPoint y: 211, distance: 38.6
click at [552, 211] on div "Detalhes gerais do contrato Alterar Empreendimento Arty Park Gravatai Data de a…" at bounding box center [475, 396] width 864 height 538
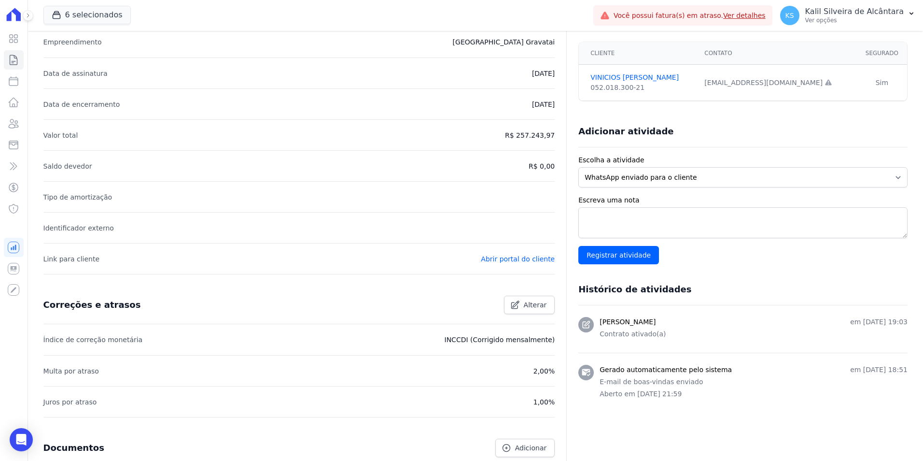
scroll to position [193, 0]
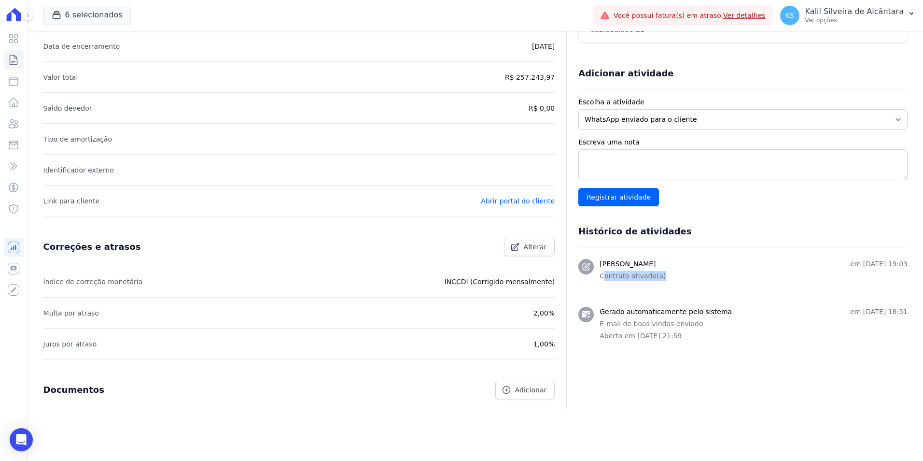
drag, startPoint x: 599, startPoint y: 284, endPoint x: 674, endPoint y: 281, distance: 75.4
click at [674, 281] on li "Marla Darlene Garcia de Melo Darlene Garcia de Melo em 19 de Setembro de 2025, …" at bounding box center [743, 270] width 329 height 47
drag, startPoint x: 803, startPoint y: 264, endPoint x: 903, endPoint y: 263, distance: 100.0
click at [903, 263] on div "Contratos Contrato #7bcdf656 103 DO BLOCO 7 Arty Park - Gravatai 103 DO BLOCO 7…" at bounding box center [475, 158] width 895 height 641
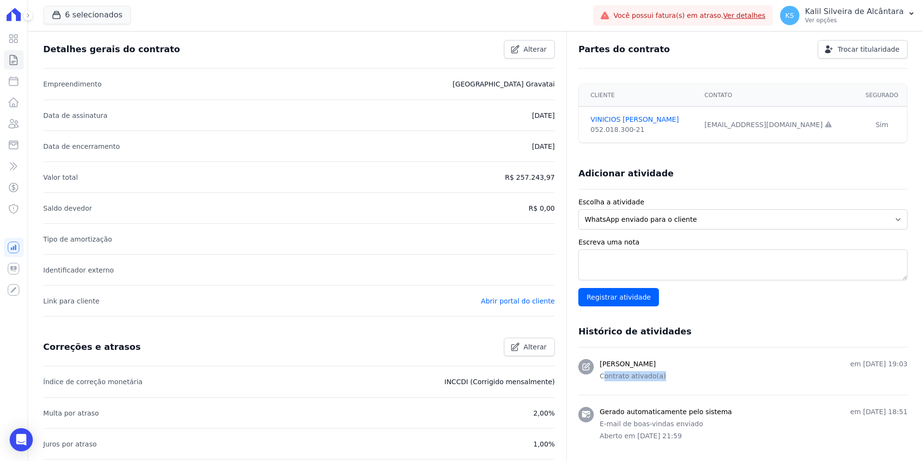
scroll to position [97, 0]
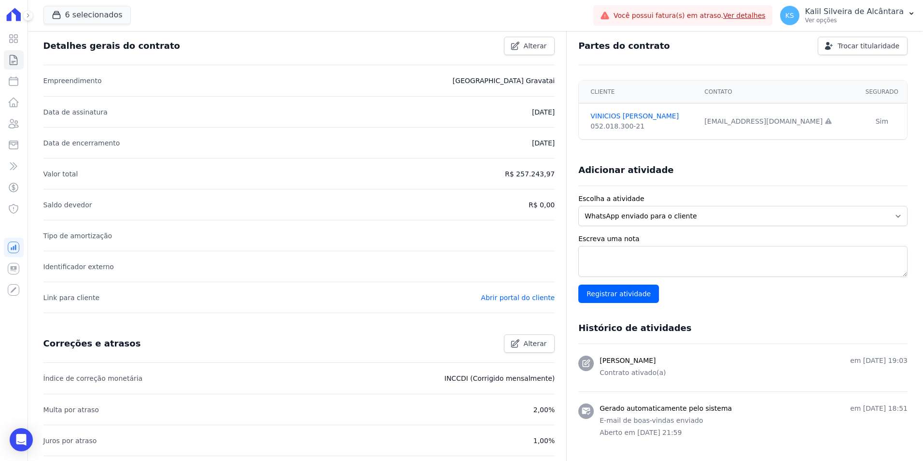
click at [571, 81] on div "Partes do contrato Trocar titularidade Cliente Contato Segurado VINICIOS RAPHAE…" at bounding box center [736, 266] width 341 height 479
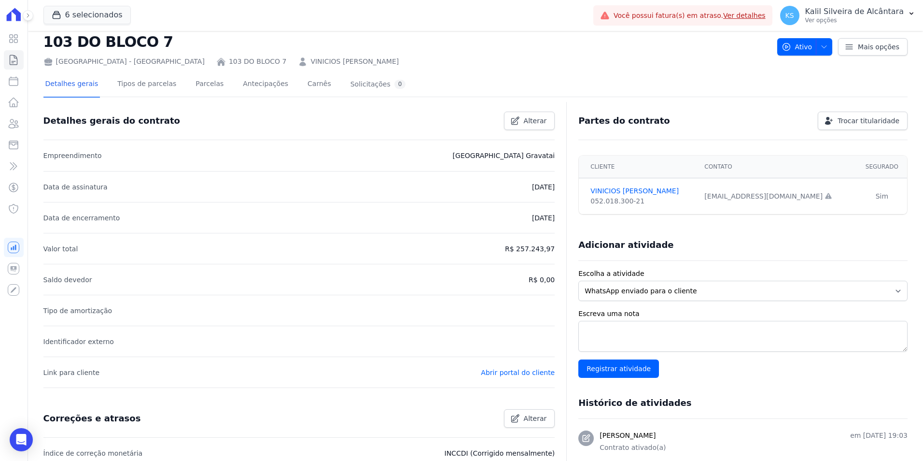
scroll to position [0, 0]
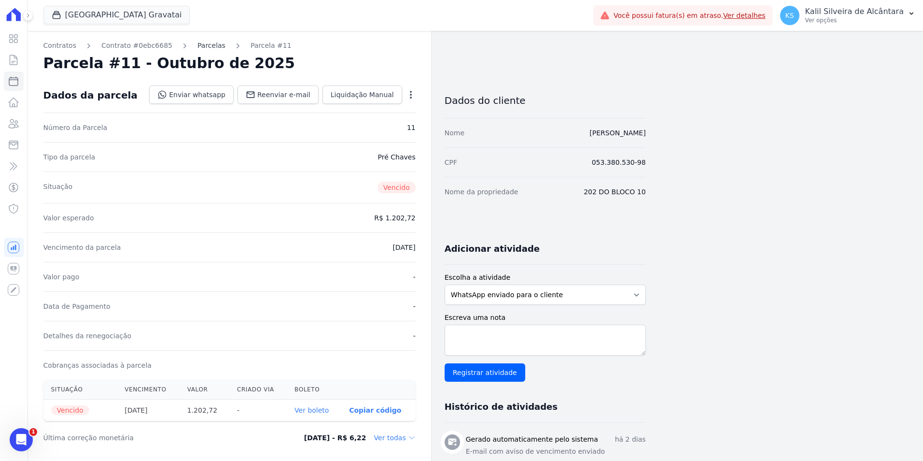
click at [201, 49] on link "Parcelas" at bounding box center [212, 46] width 28 height 10
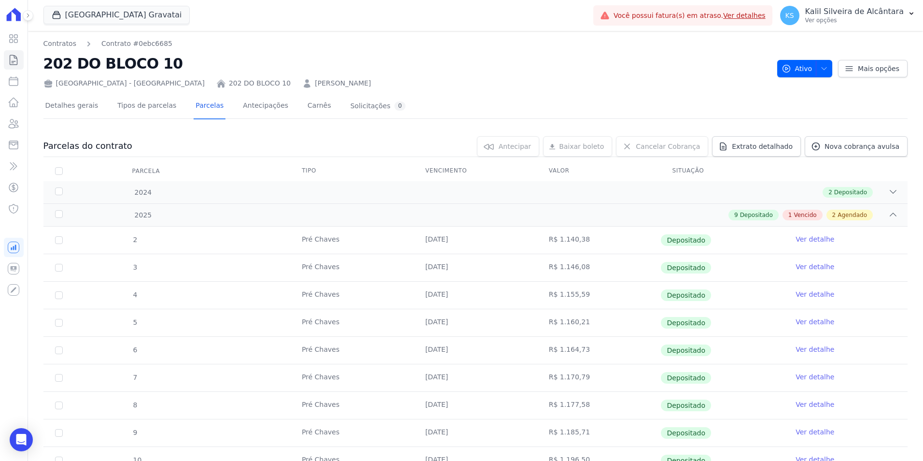
click at [315, 83] on link "[PERSON_NAME]" at bounding box center [343, 83] width 56 height 10
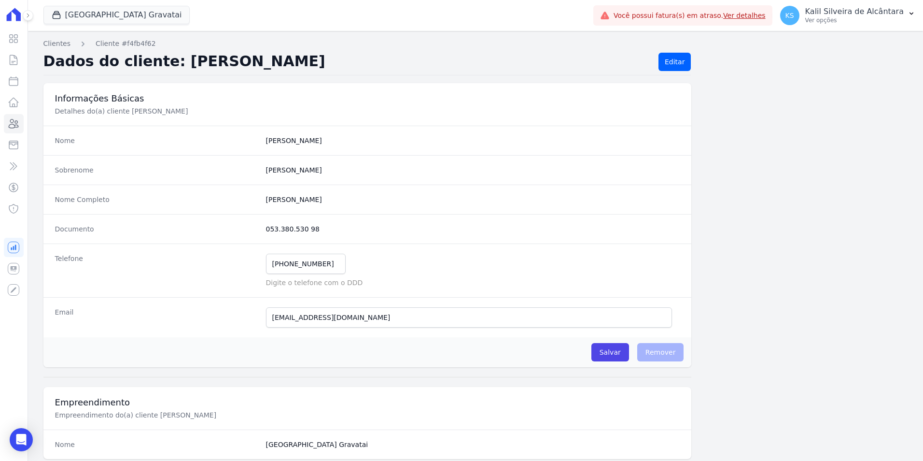
drag, startPoint x: 319, startPoint y: 207, endPoint x: 337, endPoint y: 198, distance: 19.4
click at [337, 198] on div "Nome Completo [PERSON_NAME]" at bounding box center [367, 198] width 649 height 29
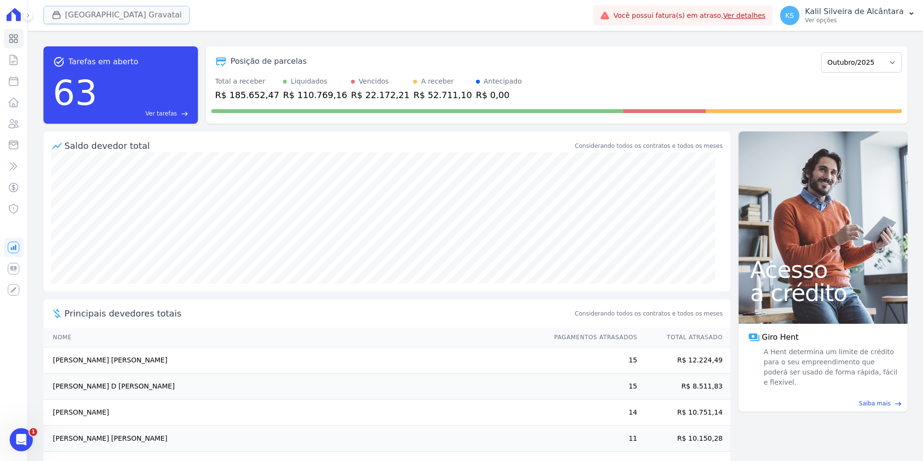
click at [123, 13] on button "[GEOGRAPHIC_DATA] Gravatai" at bounding box center [116, 15] width 147 height 18
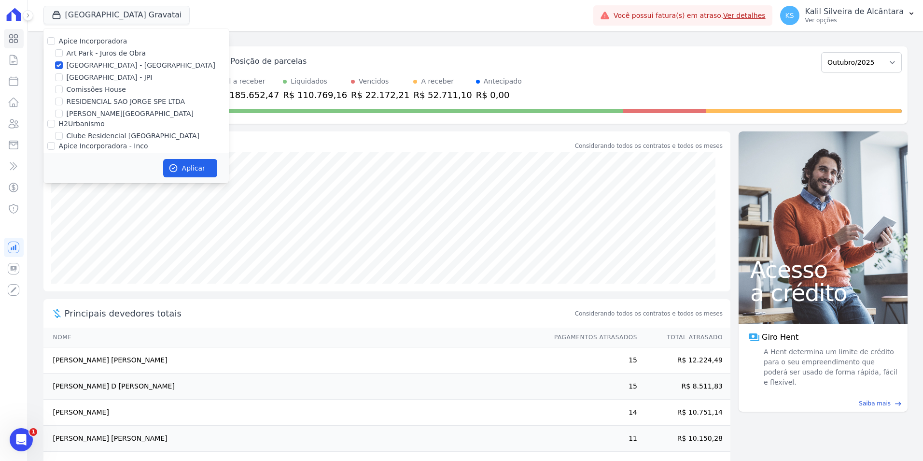
click at [53, 40] on div "Apice Incorporadora" at bounding box center [135, 41] width 185 height 10
click at [60, 54] on input "Art Park - Juros de Obra" at bounding box center [59, 53] width 8 height 8
checkbox input "true"
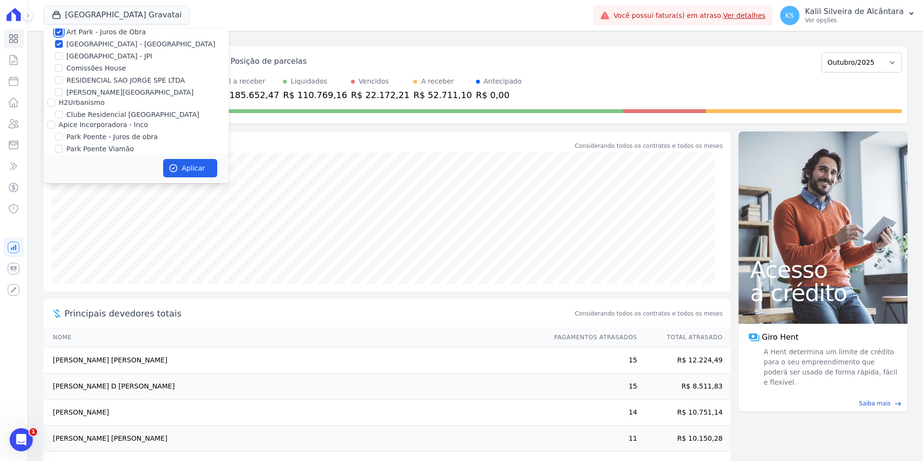
scroll to position [42, 0]
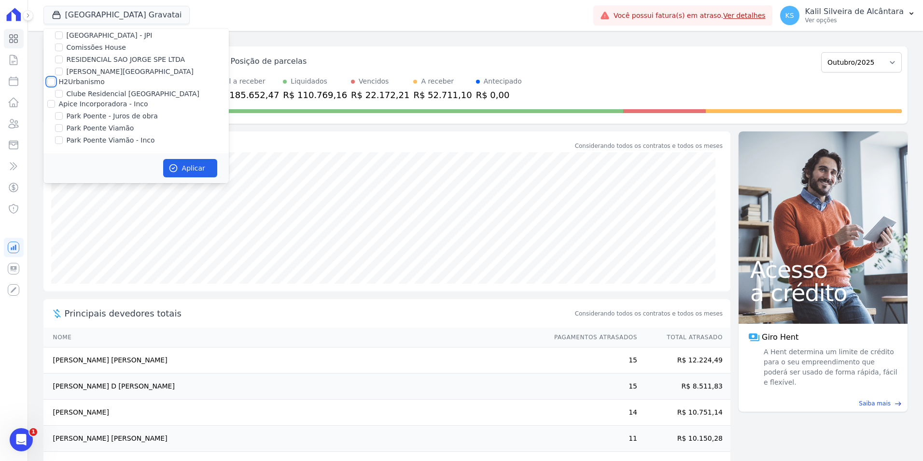
click at [50, 81] on input "H2Urbanismo" at bounding box center [51, 82] width 8 height 8
checkbox input "true"
click at [49, 102] on input "Apice Incorporadora - Inco" at bounding box center [51, 104] width 8 height 8
checkbox input "true"
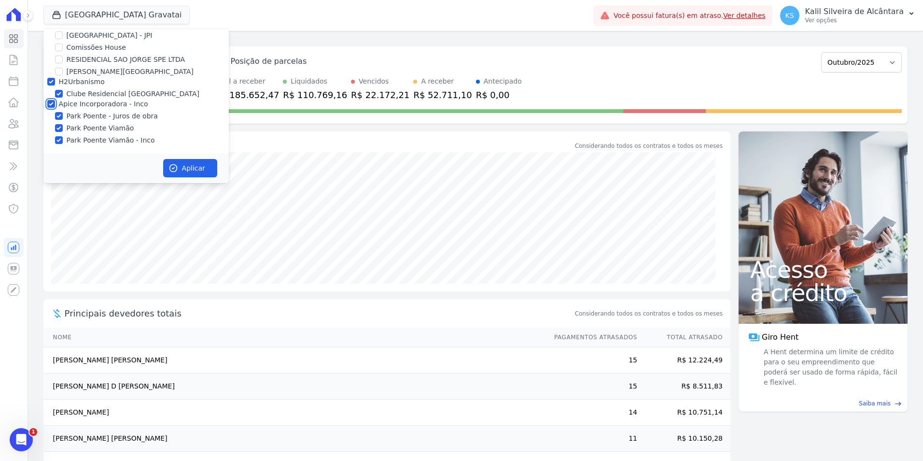
checkbox input "true"
click at [176, 161] on button "Aplicar" at bounding box center [190, 168] width 54 height 18
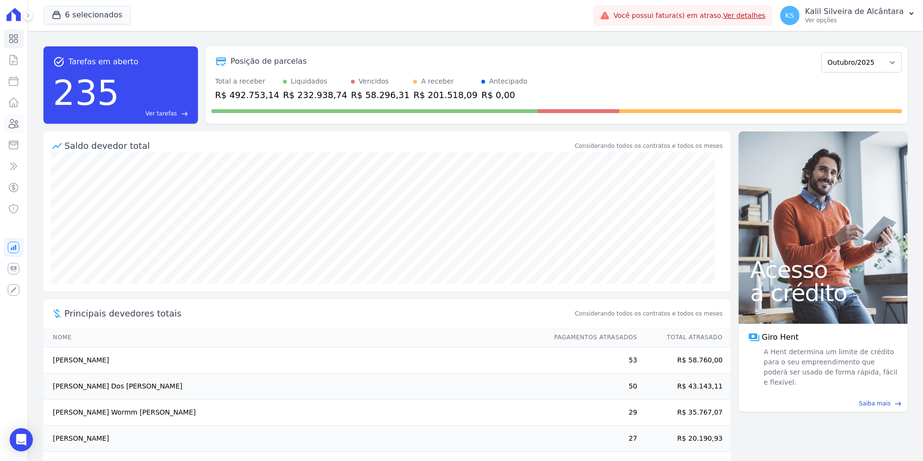
click at [19, 125] on icon at bounding box center [14, 124] width 12 height 12
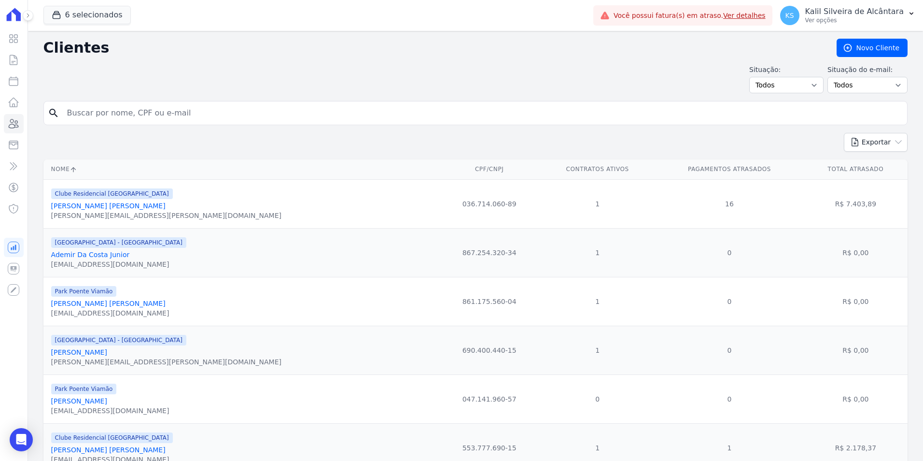
click at [126, 112] on input "search" at bounding box center [482, 112] width 842 height 19
type input "HEBER"
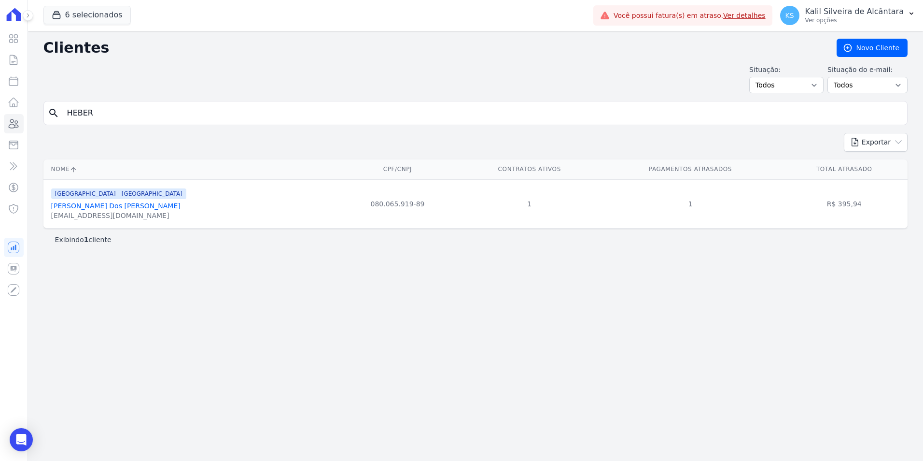
click at [111, 205] on link "Heber Dos Santos Madruga" at bounding box center [115, 206] width 129 height 8
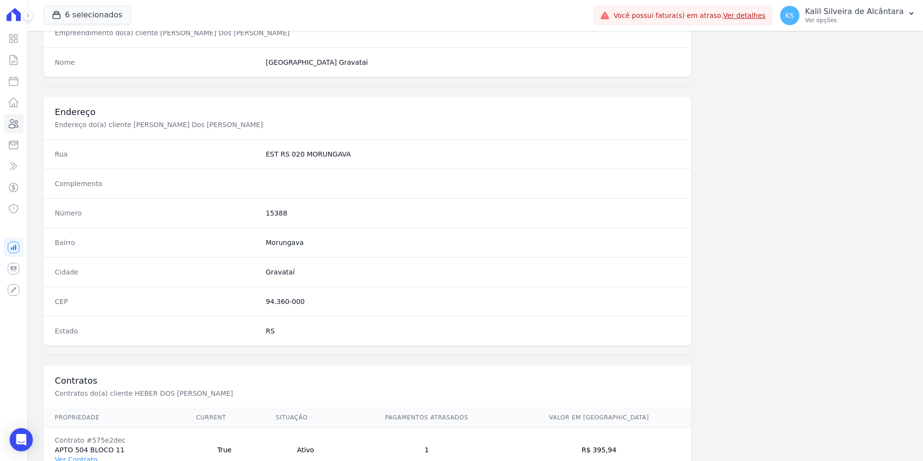
scroll to position [443, 0]
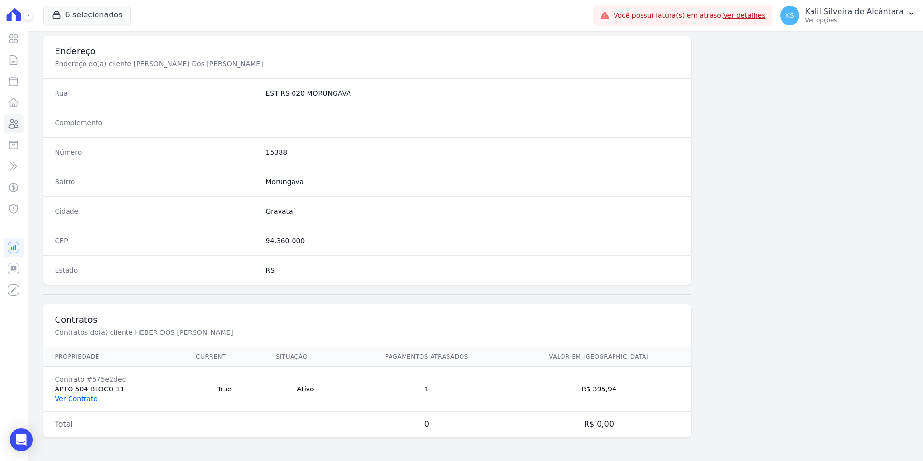
click at [81, 401] on link "Ver Contrato" at bounding box center [76, 399] width 42 height 8
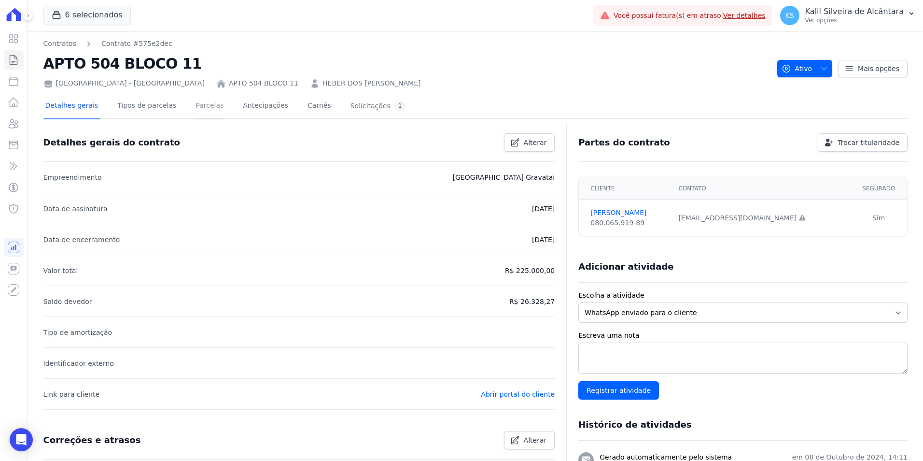
click at [194, 113] on link "Parcelas" at bounding box center [210, 107] width 32 height 26
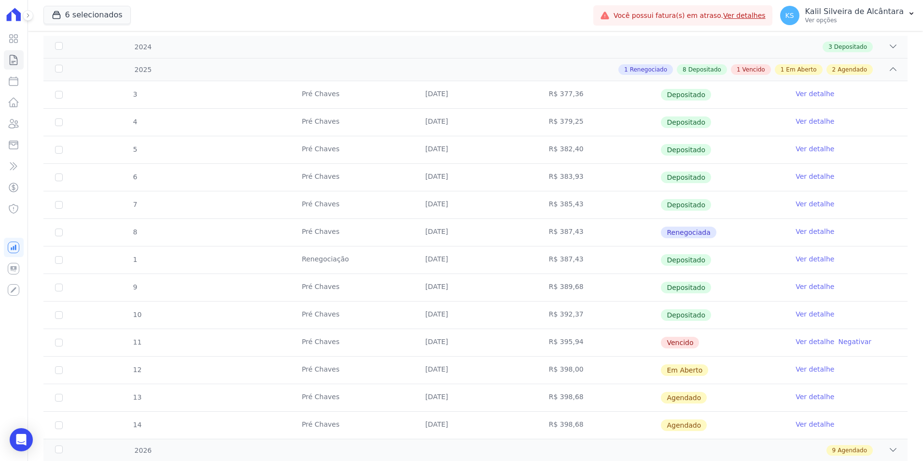
scroll to position [241, 0]
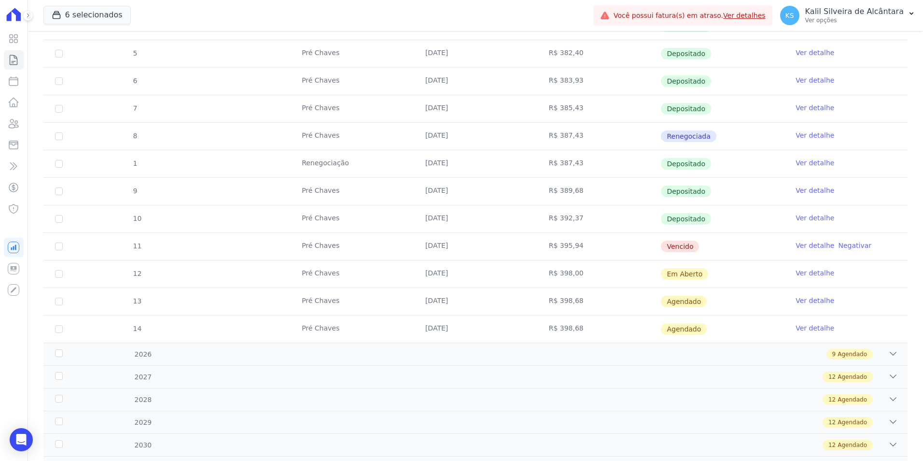
click at [808, 241] on link "Ver detalhe" at bounding box center [815, 246] width 39 height 10
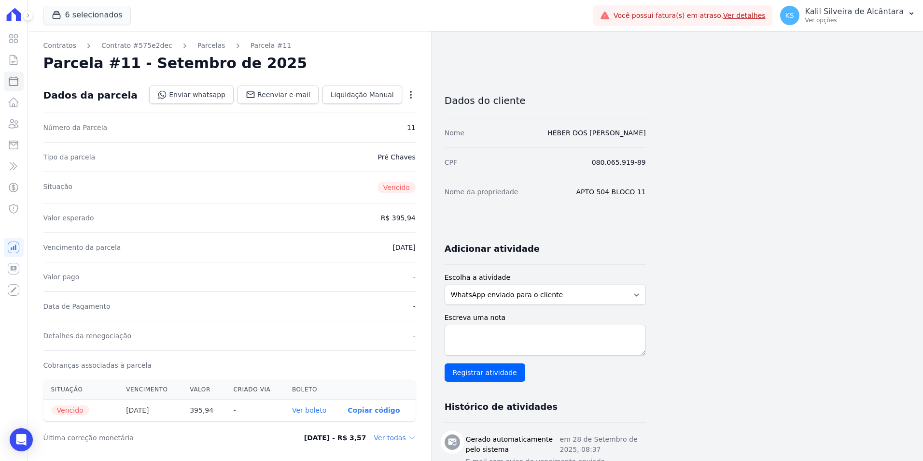
scroll to position [287, 0]
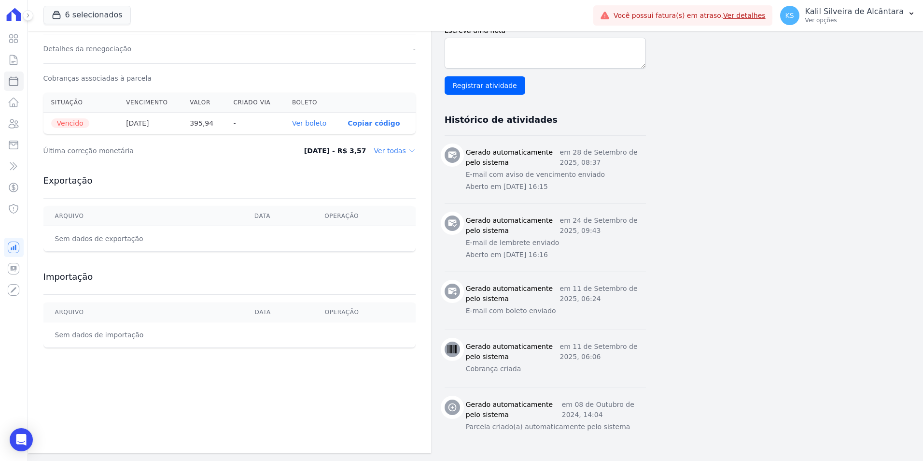
click at [323, 127] on link "Ver boleto" at bounding box center [309, 123] width 34 height 8
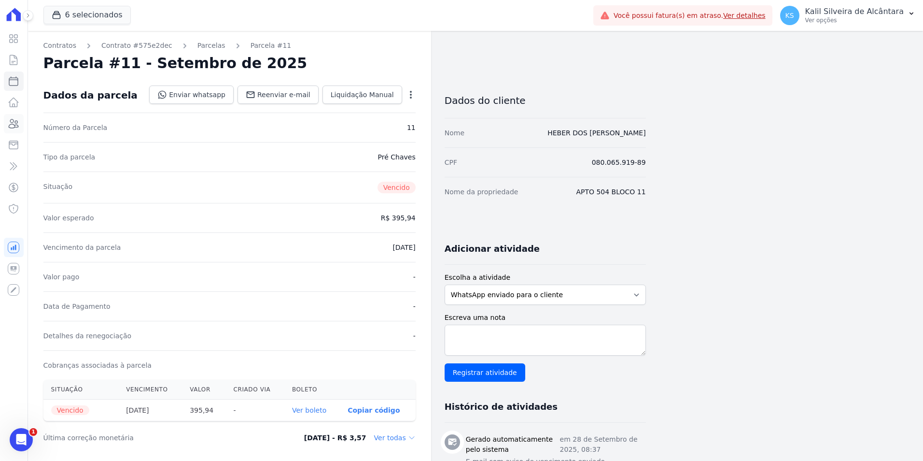
scroll to position [0, 0]
click at [20, 127] on link "Clientes" at bounding box center [14, 123] width 20 height 19
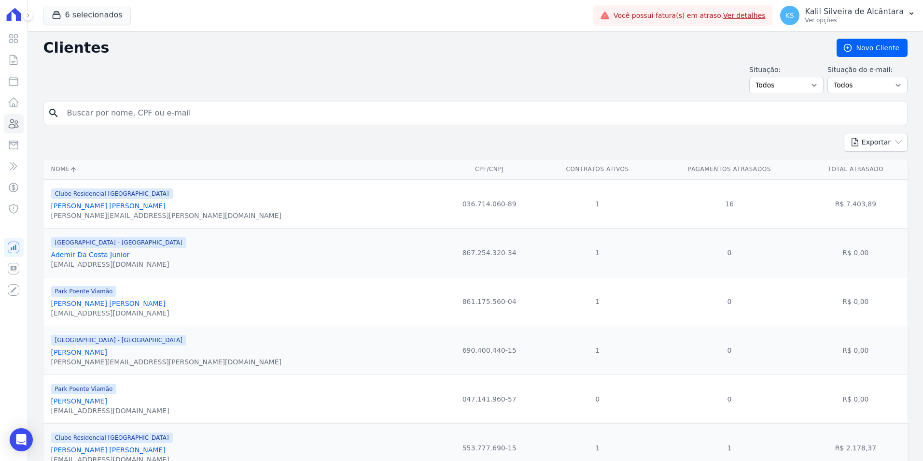
click at [118, 109] on input "search" at bounding box center [482, 112] width 842 height 19
type input "junior juar"
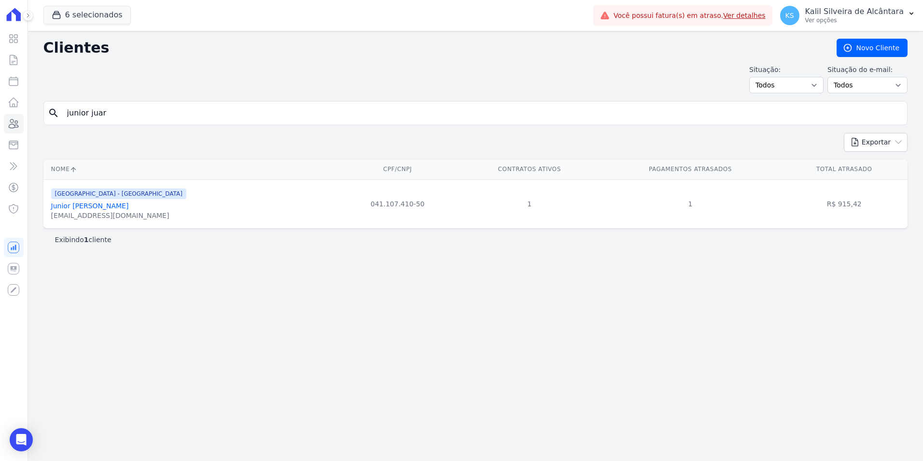
click at [86, 203] on link "Junior Juares Jacques" at bounding box center [90, 206] width 78 height 8
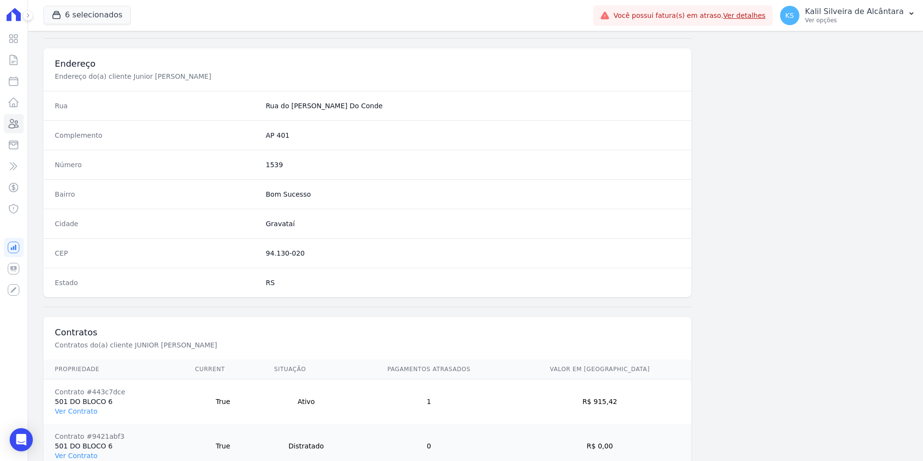
scroll to position [532, 0]
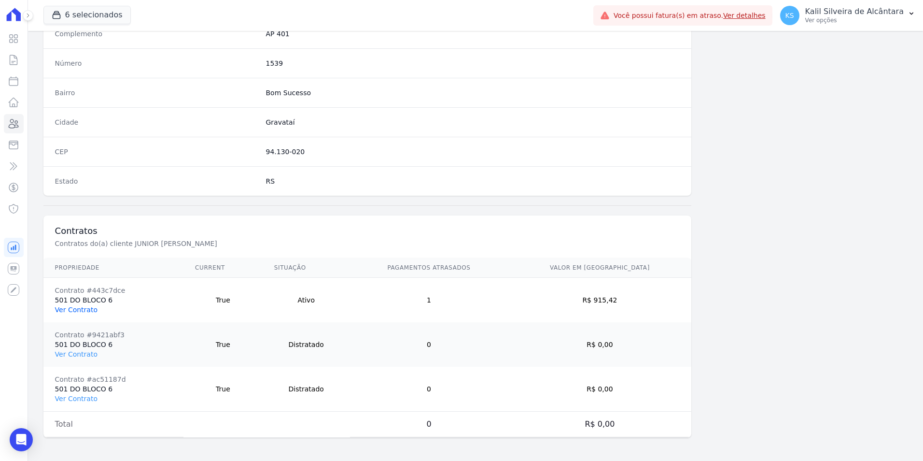
click at [84, 312] on link "Ver Contrato" at bounding box center [76, 310] width 42 height 8
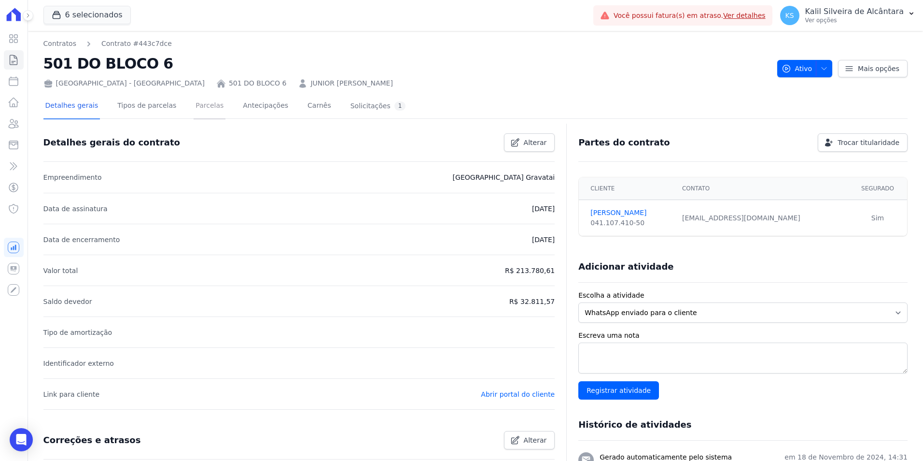
click at [195, 111] on link "Parcelas" at bounding box center [210, 107] width 32 height 26
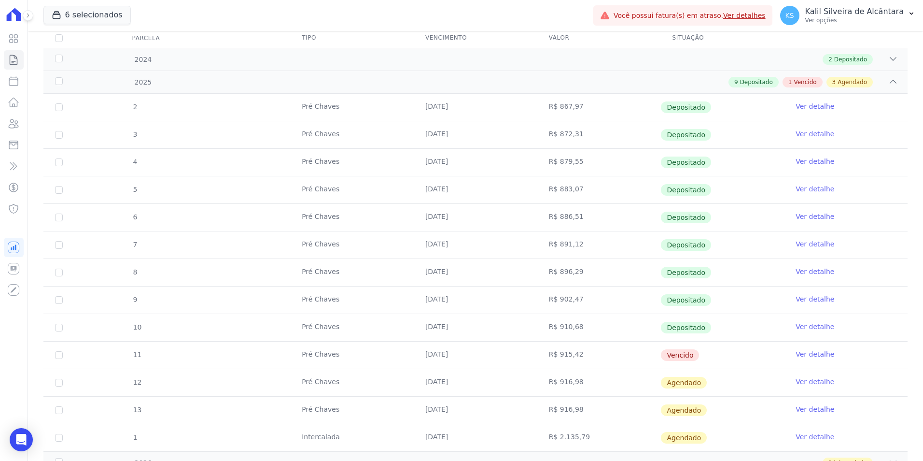
scroll to position [266, 0]
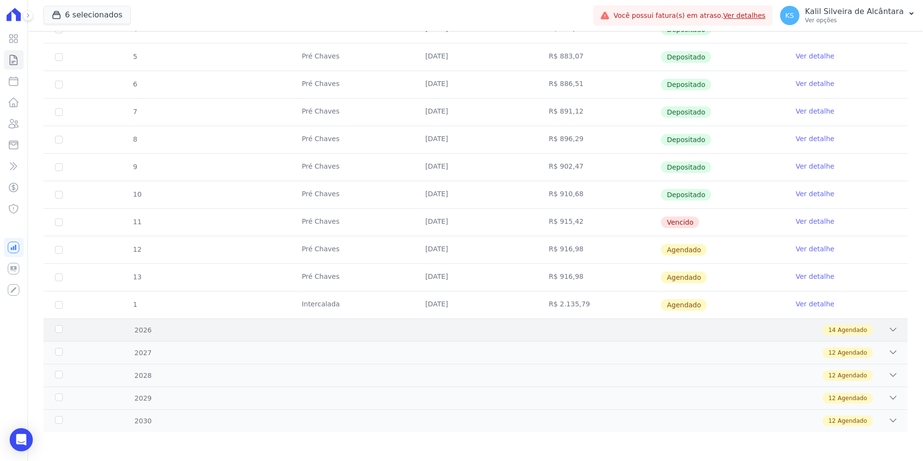
click at [221, 336] on div "2026 14 Agendado" at bounding box center [475, 329] width 864 height 23
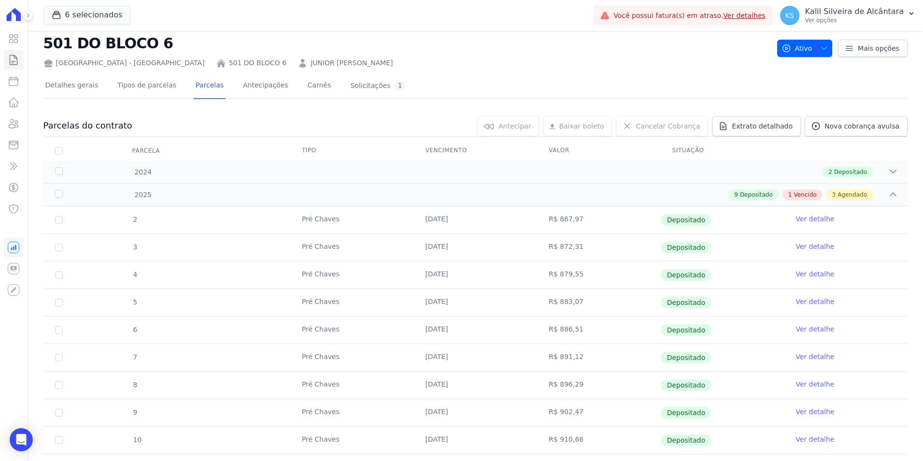
scroll to position [0, 0]
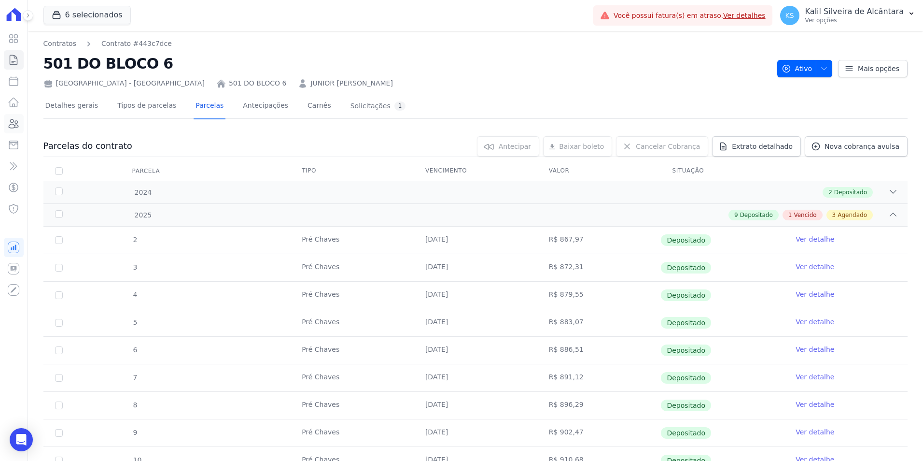
click at [12, 123] on icon at bounding box center [14, 124] width 12 height 12
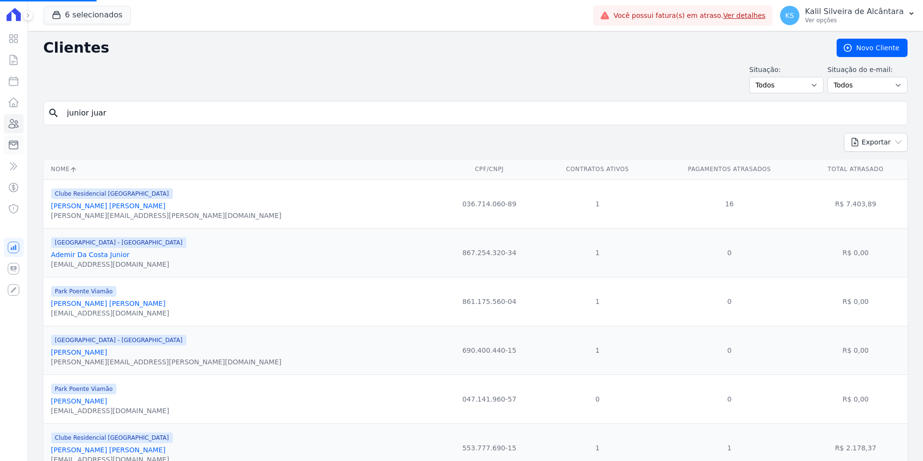
drag, startPoint x: 175, startPoint y: 112, endPoint x: 16, endPoint y: 139, distance: 161.6
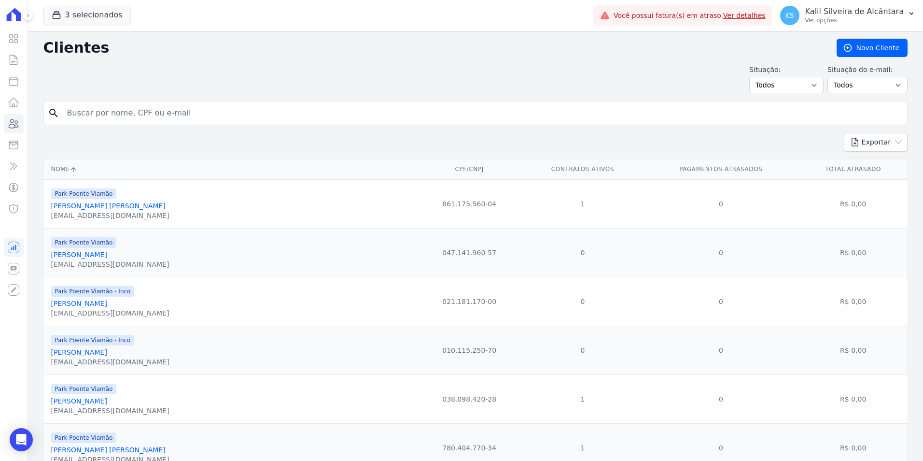
click at [91, 120] on div "search" at bounding box center [475, 113] width 864 height 24
click at [98, 115] on input "search" at bounding box center [482, 112] width 842 height 19
type input "nayaraa"
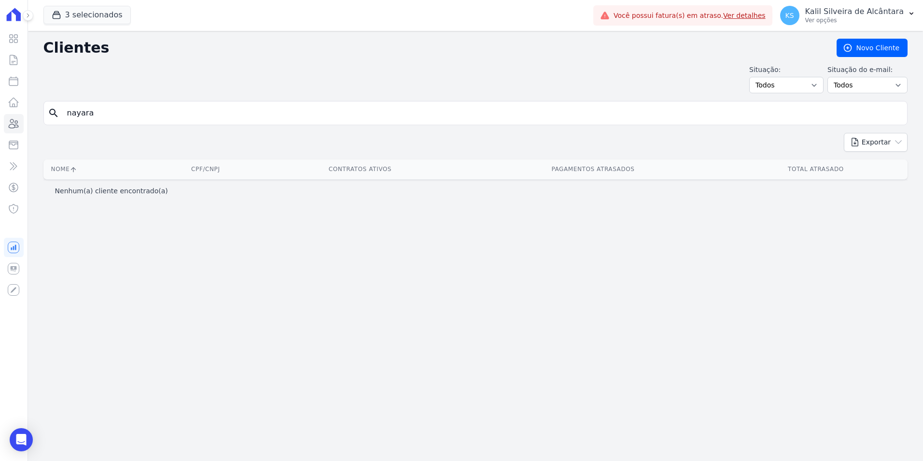
click at [133, 116] on input "nayara" at bounding box center [482, 112] width 842 height 19
click at [80, 15] on button "3 selecionados" at bounding box center [86, 15] width 87 height 18
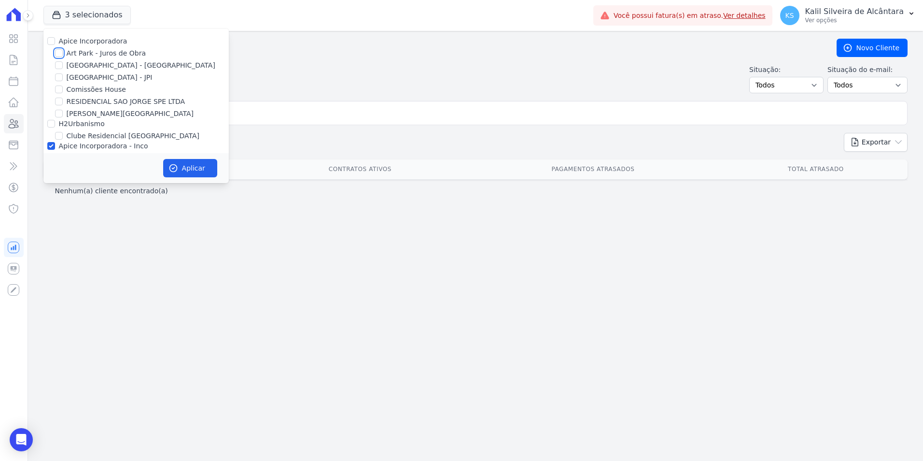
drag, startPoint x: 57, startPoint y: 52, endPoint x: 60, endPoint y: 59, distance: 7.2
click at [59, 57] on input "Art Park - Juros de Obra" at bounding box center [59, 53] width 8 height 8
checkbox input "true"
click at [61, 62] on input "[GEOGRAPHIC_DATA] - [GEOGRAPHIC_DATA]" at bounding box center [59, 65] width 8 height 8
checkbox input "true"
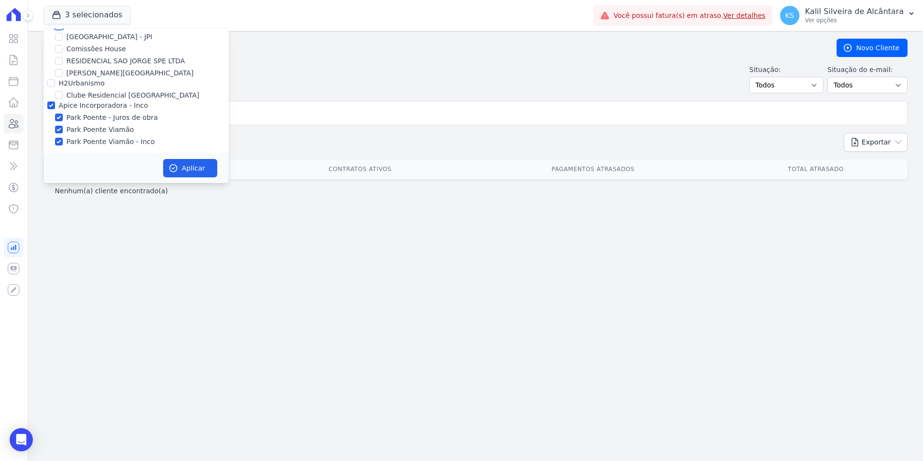
scroll to position [42, 0]
drag, startPoint x: 49, startPoint y: 81, endPoint x: 81, endPoint y: 118, distance: 49.0
click at [49, 81] on input "H2Urbanismo" at bounding box center [51, 82] width 8 height 8
checkbox input "true"
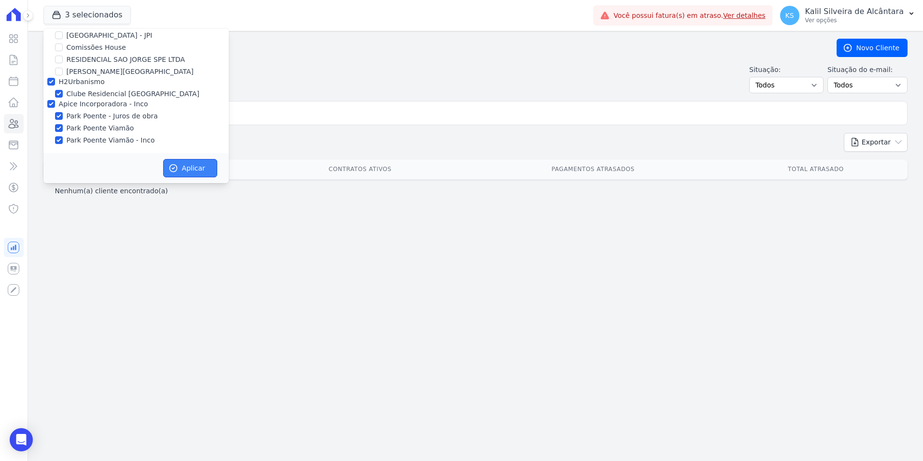
click at [176, 159] on button "Aplicar" at bounding box center [190, 168] width 54 height 18
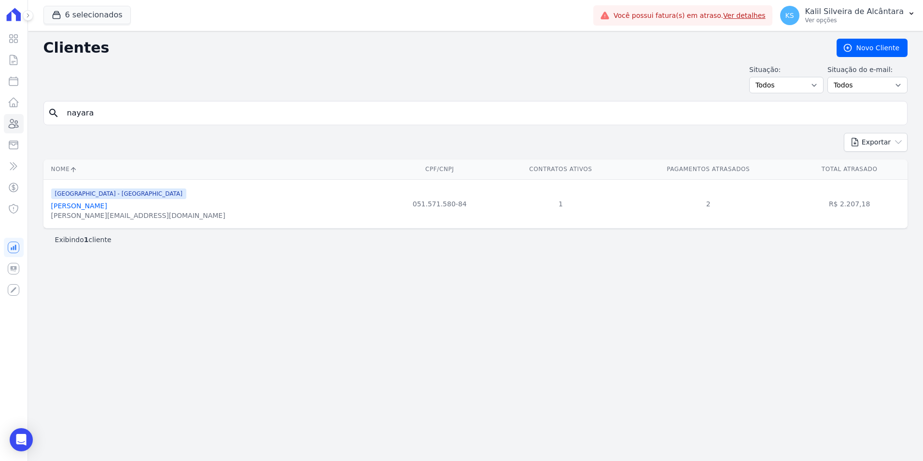
click at [107, 113] on input "nayara" at bounding box center [482, 112] width 842 height 19
click at [99, 205] on link "Nayara Ramos Borges" at bounding box center [79, 206] width 56 height 8
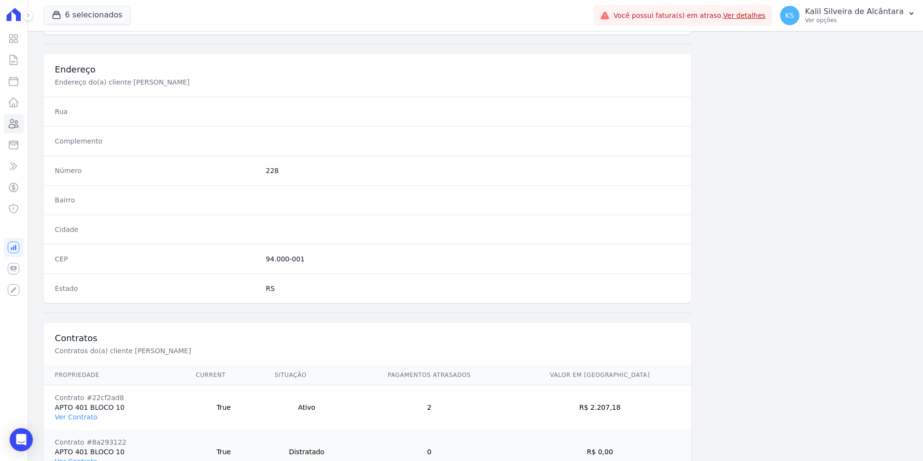
scroll to position [487, 0]
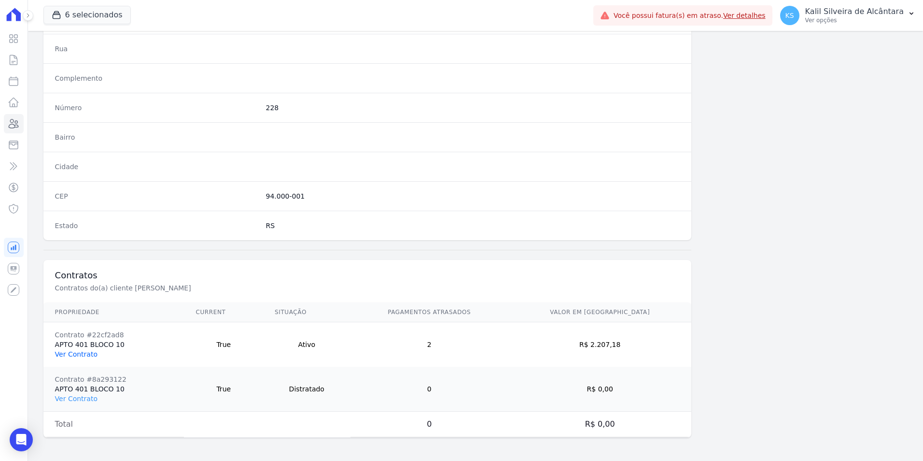
click at [85, 352] on link "Ver Contrato" at bounding box center [76, 354] width 42 height 8
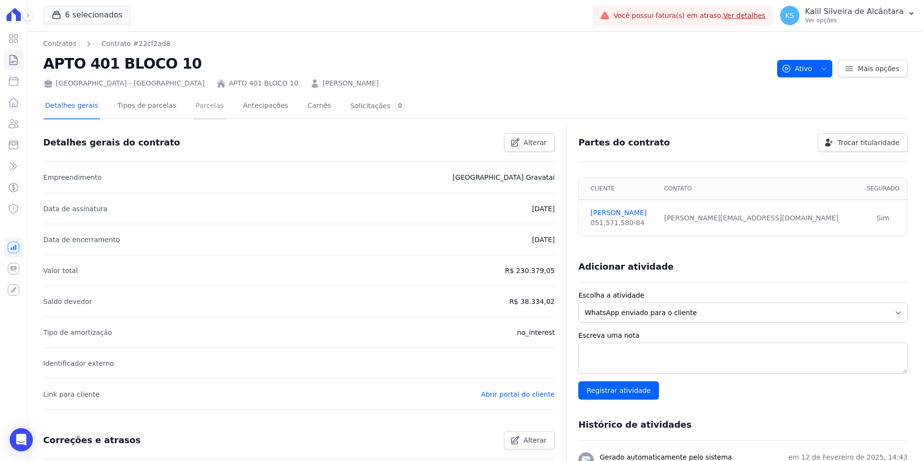
click at [194, 106] on link "Parcelas" at bounding box center [210, 107] width 32 height 26
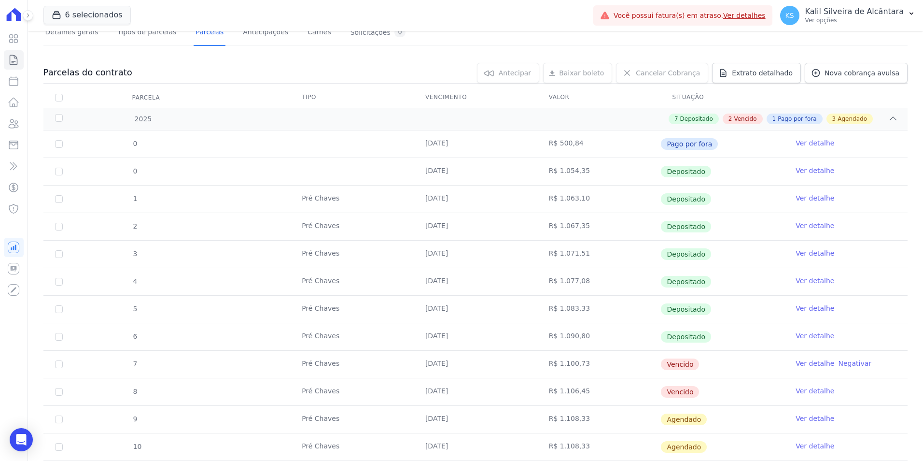
scroll to position [220, 0]
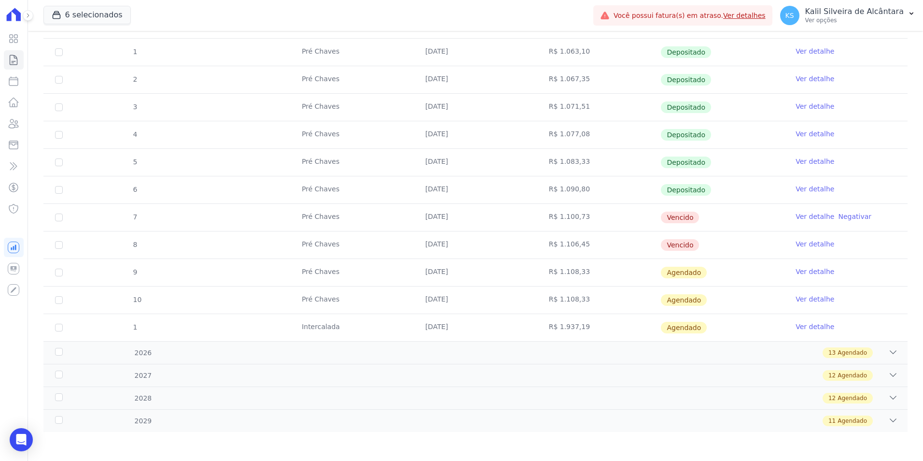
drag, startPoint x: 401, startPoint y: 216, endPoint x: 525, endPoint y: 216, distance: 124.1
click at [525, 216] on tr "7 Pré Chaves 10/09/2025 R$ 1.100,73 Vencido Ver detalhe Negativar" at bounding box center [475, 217] width 864 height 28
drag, startPoint x: 525, startPoint y: 216, endPoint x: 594, endPoint y: 226, distance: 69.7
click at [588, 226] on td "R$ 1.100,73" at bounding box center [600, 217] width 124 height 27
click at [807, 213] on link "Ver detalhe" at bounding box center [815, 217] width 39 height 10
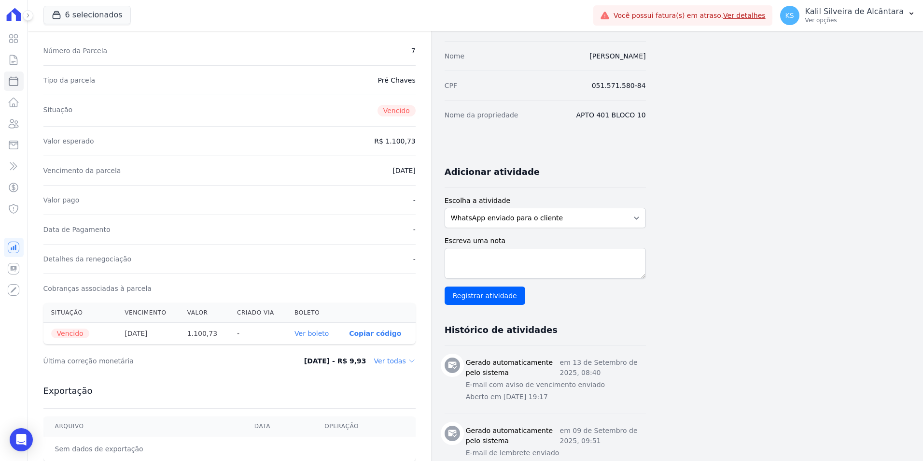
scroll to position [145, 0]
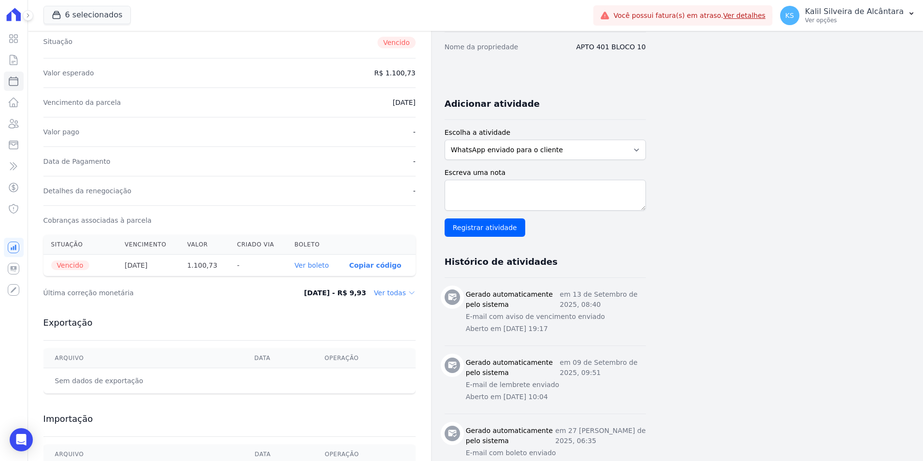
click at [313, 264] on link "Ver boleto" at bounding box center [312, 265] width 34 height 8
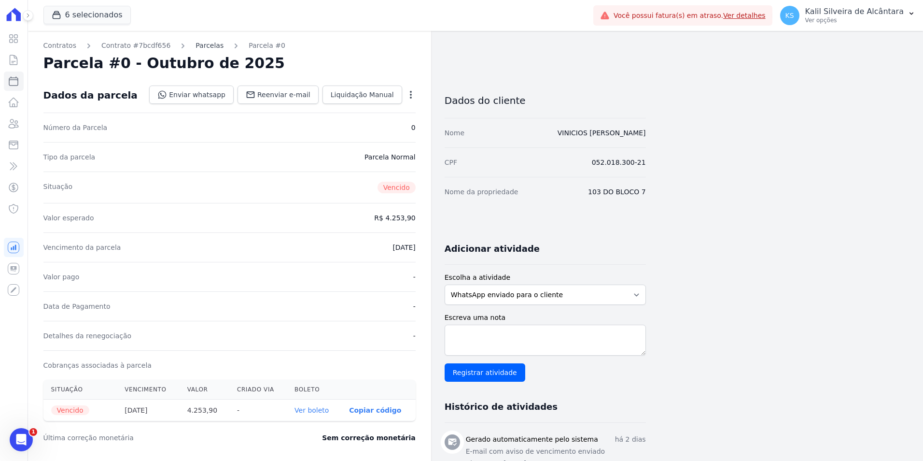
click at [198, 45] on link "Parcelas" at bounding box center [210, 46] width 28 height 10
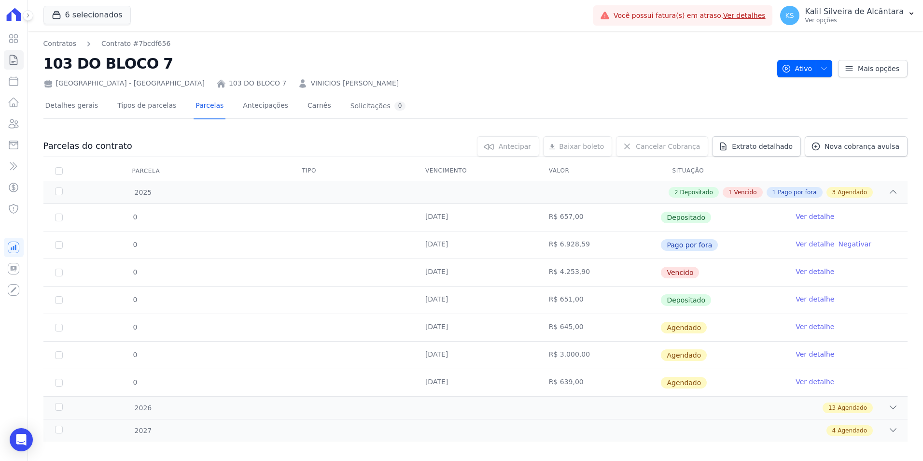
scroll to position [10, 0]
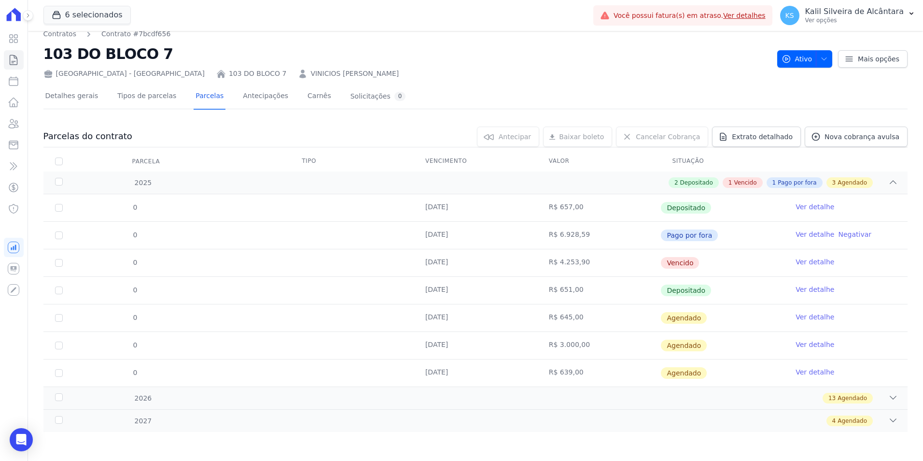
drag, startPoint x: 689, startPoint y: 254, endPoint x: 447, endPoint y: 277, distance: 242.6
click at [447, 277] on tbody "0 [DATE] R$ 657,00 Depositado Ver detalhe 0 [DATE] R$ 6.928,59 Pago por fora Ve…" at bounding box center [475, 290] width 864 height 192
drag, startPoint x: 447, startPoint y: 277, endPoint x: 374, endPoint y: 315, distance: 82.3
click at [374, 315] on tr "0 [DATE] R$ 645,00 [GEOGRAPHIC_DATA] Ver detalhe" at bounding box center [475, 318] width 864 height 28
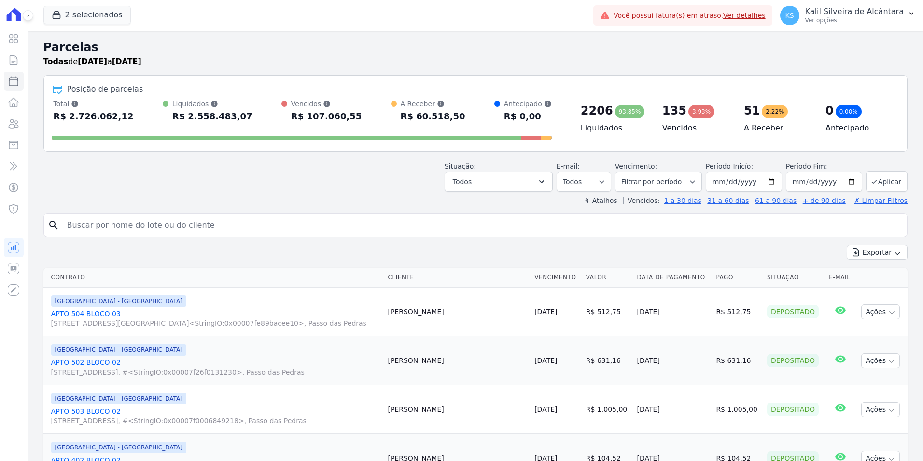
select select
click at [873, 253] on button "Exportar" at bounding box center [877, 252] width 61 height 15
click at [883, 292] on span "Exportar CSV" at bounding box center [876, 292] width 51 height 10
click at [98, 19] on button "2 selecionados" at bounding box center [86, 15] width 87 height 18
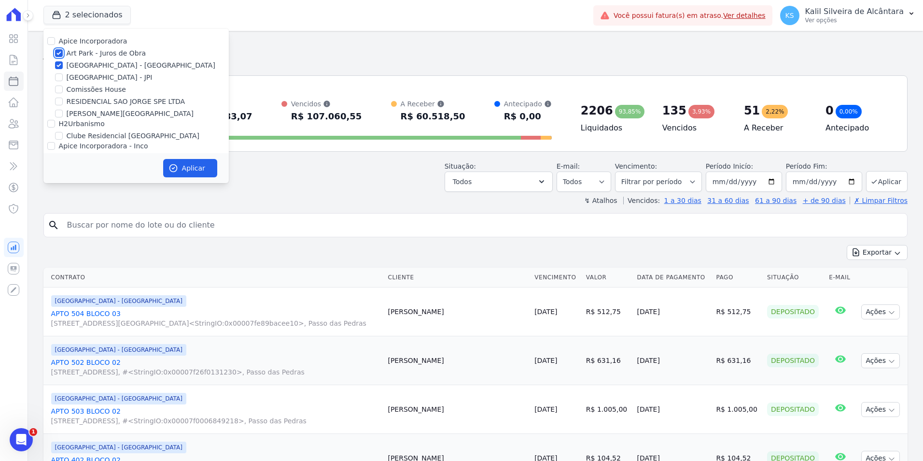
click at [59, 56] on input "Art Park - Juros de Obra" at bounding box center [59, 53] width 8 height 8
checkbox input "false"
click at [59, 65] on input "[GEOGRAPHIC_DATA] - [GEOGRAPHIC_DATA]" at bounding box center [59, 65] width 8 height 8
checkbox input "false"
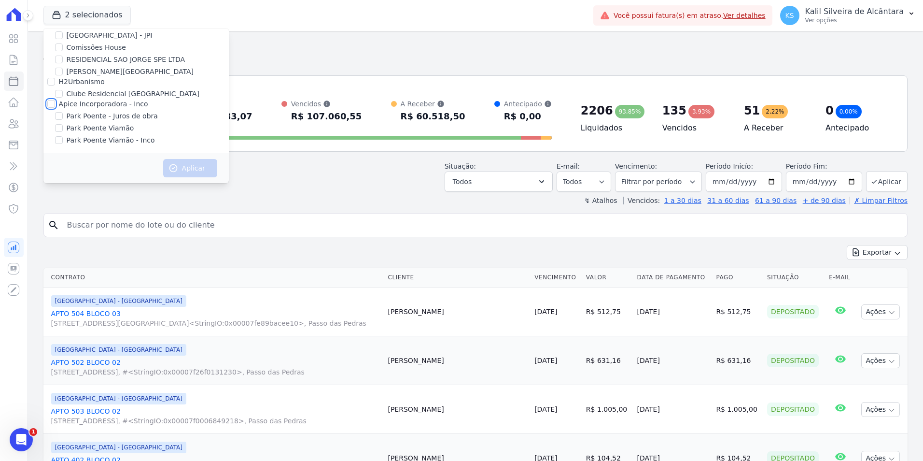
click at [49, 107] on input "Apice Incorporadora - Inco" at bounding box center [51, 104] width 8 height 8
checkbox input "true"
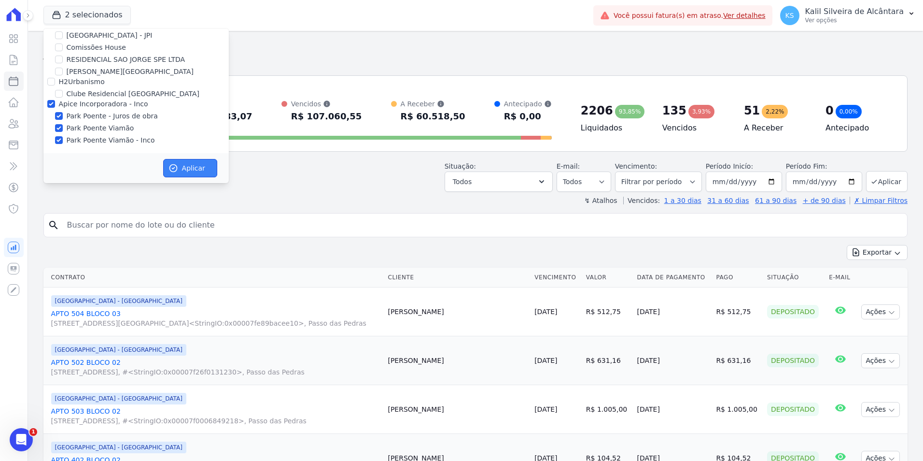
click at [192, 166] on button "Aplicar" at bounding box center [190, 168] width 54 height 18
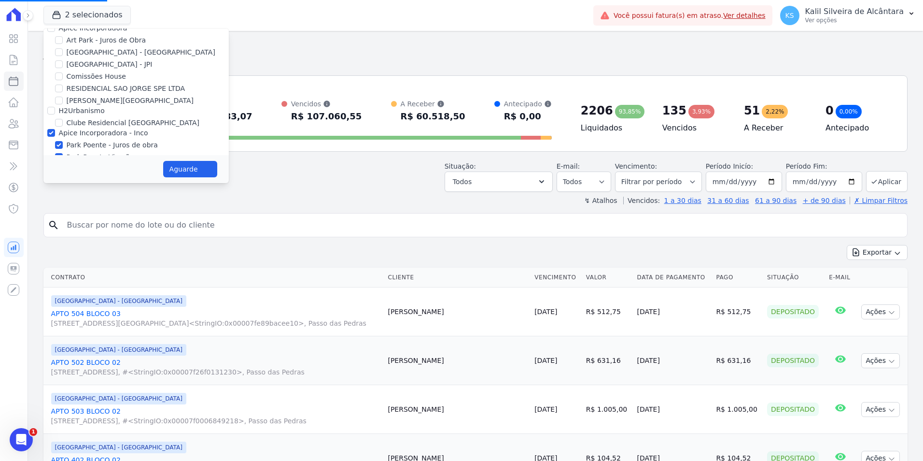
scroll to position [0, 0]
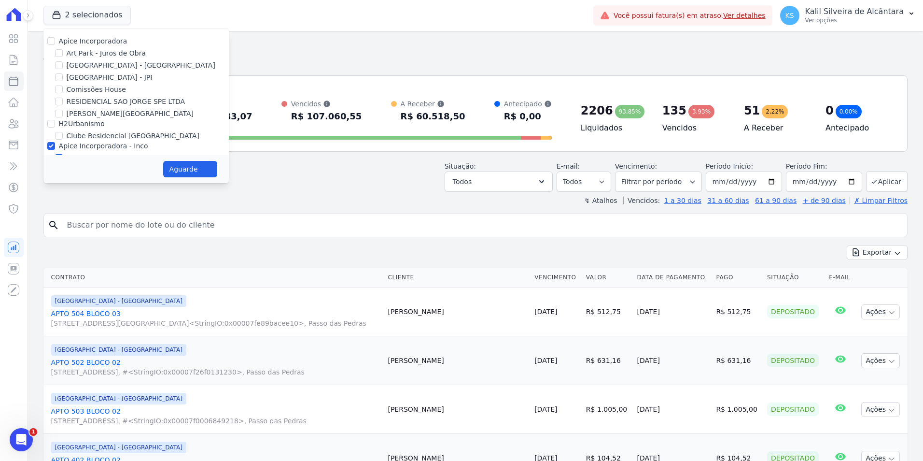
select select
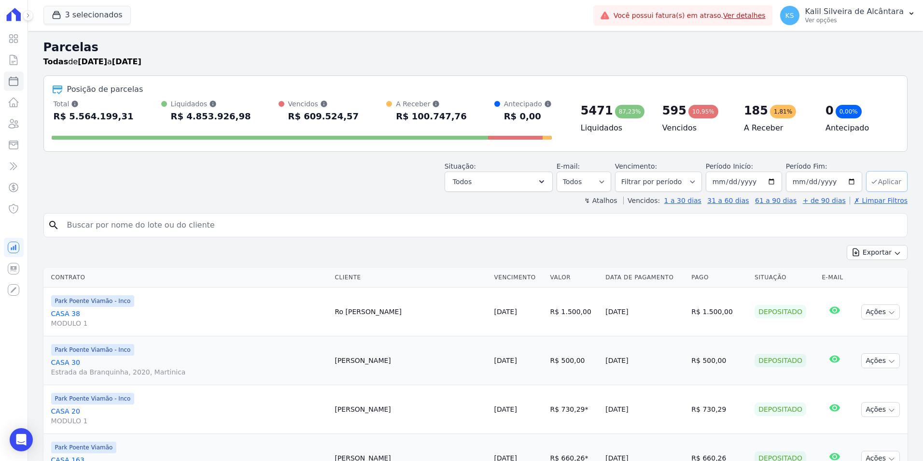
click at [884, 186] on button "Aplicar" at bounding box center [887, 181] width 42 height 21
select select
click at [872, 248] on button "Exportar" at bounding box center [877, 252] width 61 height 15
click at [881, 294] on span "Exportar CSV" at bounding box center [876, 292] width 51 height 10
click at [93, 7] on button "3 selecionados" at bounding box center [86, 15] width 87 height 18
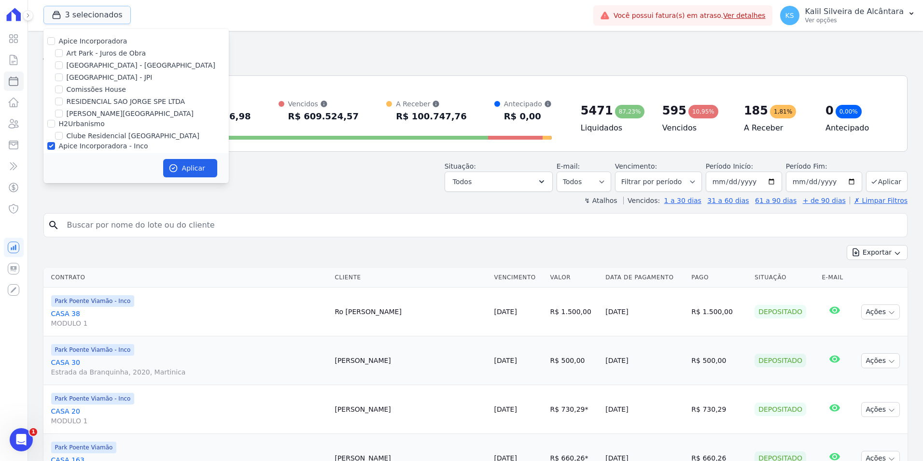
scroll to position [42, 0]
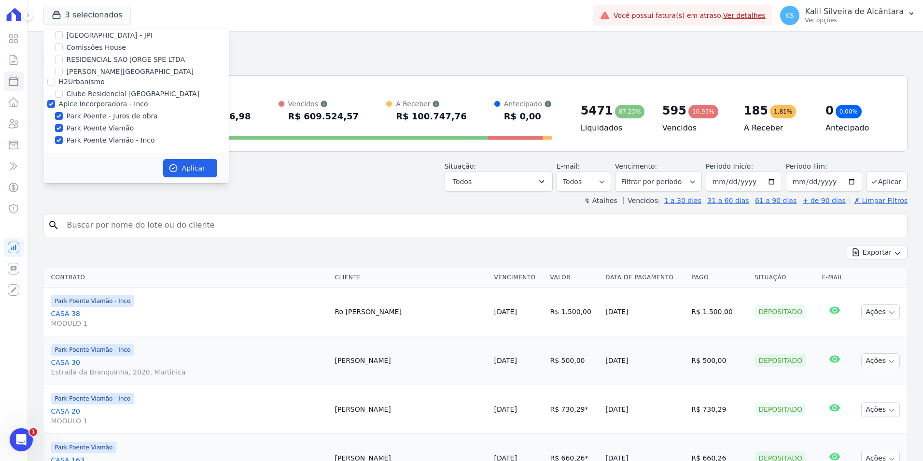
click at [269, 56] on h2 "Parcelas" at bounding box center [475, 47] width 864 height 17
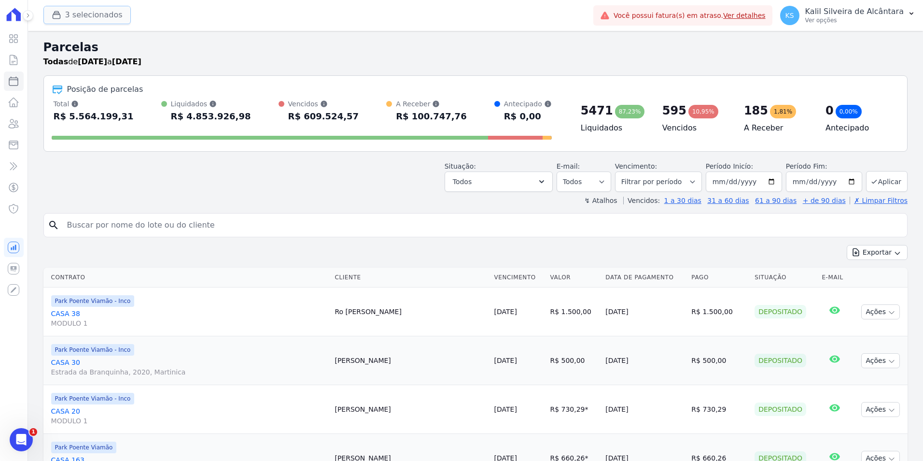
click at [100, 18] on button "3 selecionados" at bounding box center [86, 15] width 87 height 18
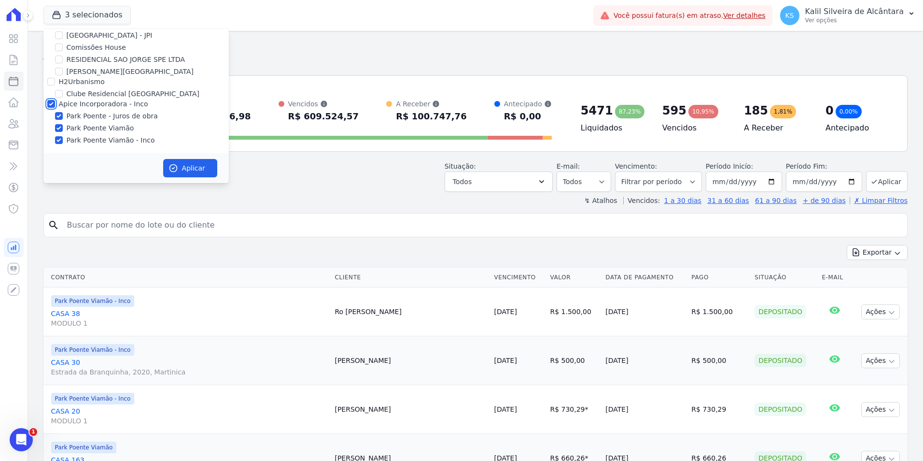
click at [49, 101] on input "Apice Incorporadora - Inco" at bounding box center [51, 104] width 8 height 8
checkbox input "false"
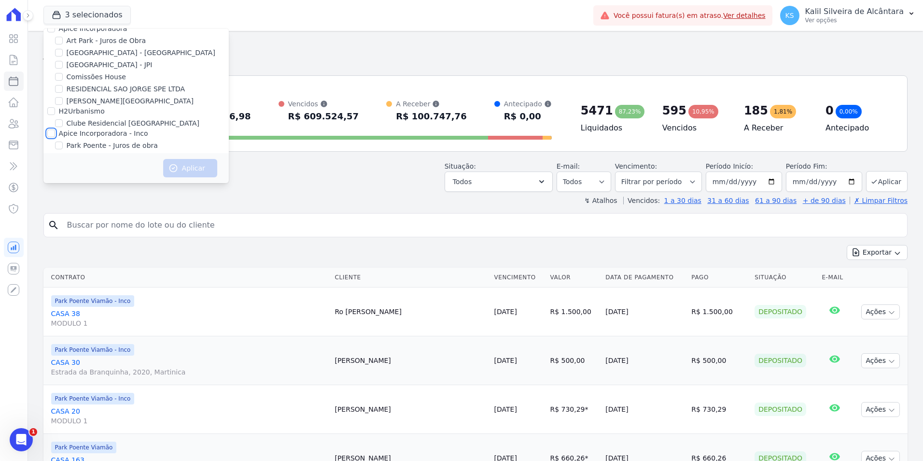
scroll to position [0, 0]
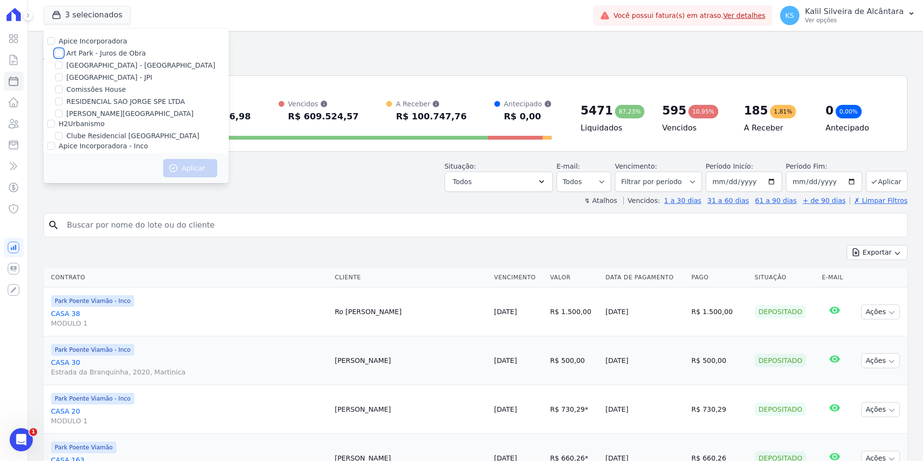
click at [61, 52] on input "Art Park - Juros de Obra" at bounding box center [59, 53] width 8 height 8
checkbox input "true"
click at [60, 61] on div at bounding box center [59, 65] width 8 height 10
click at [59, 63] on input "[GEOGRAPHIC_DATA] - [GEOGRAPHIC_DATA]" at bounding box center [59, 65] width 8 height 8
checkbox input "true"
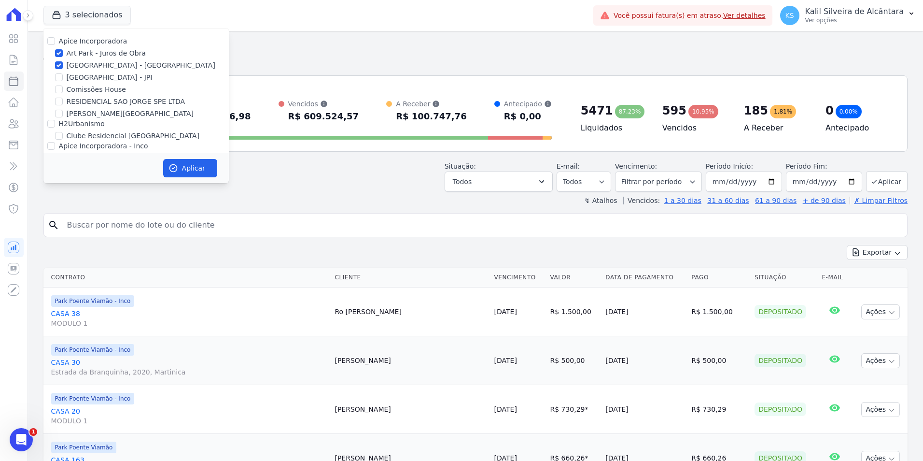
click at [259, 50] on h2 "Parcelas" at bounding box center [475, 47] width 864 height 17
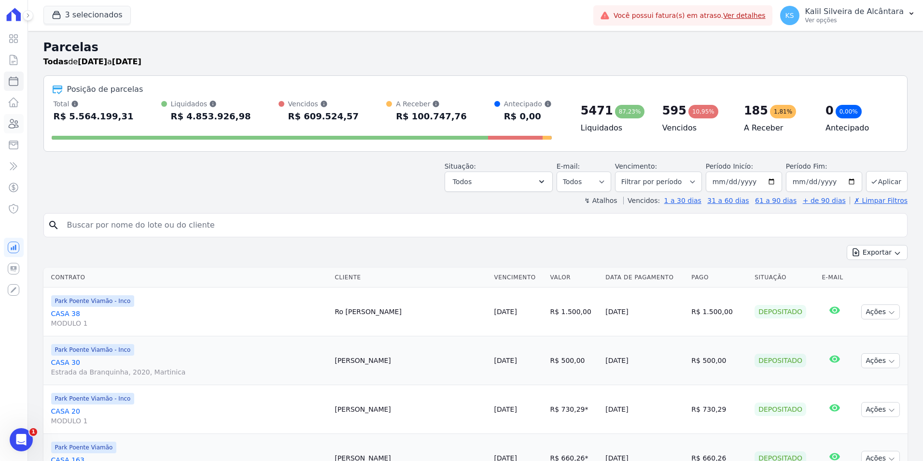
click at [16, 121] on icon at bounding box center [14, 123] width 10 height 9
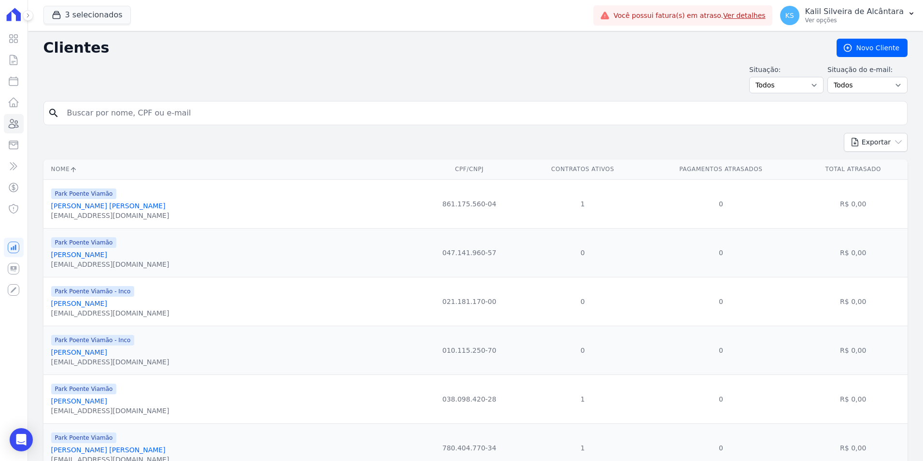
click at [85, 106] on input "search" at bounding box center [482, 112] width 842 height 19
type input "TAISSA"
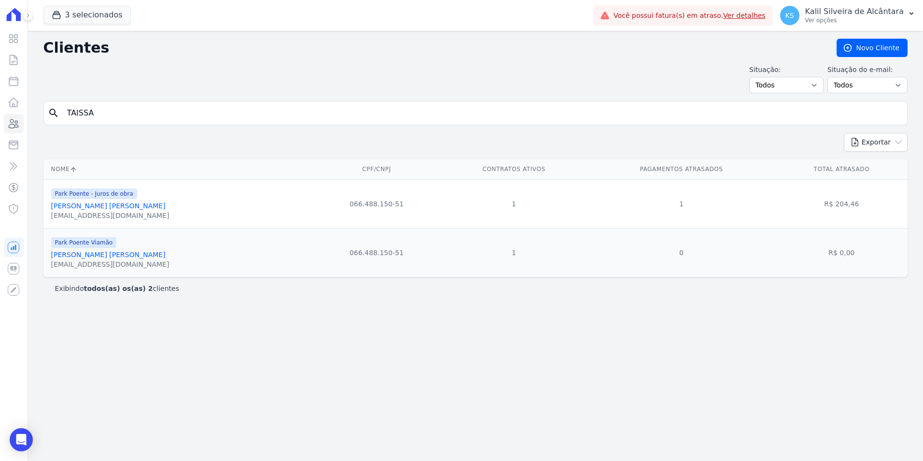
drag, startPoint x: 107, startPoint y: 114, endPoint x: 0, endPoint y: 113, distance: 106.7
click at [46, 114] on div "search [GEOGRAPHIC_DATA]" at bounding box center [475, 113] width 864 height 24
type input "[PERSON_NAME]"
click at [0, 126] on html "Visão Geral Contratos [GEOGRAPHIC_DATA] Lotes Clientes Minha Carteira Transferê…" at bounding box center [461, 230] width 923 height 461
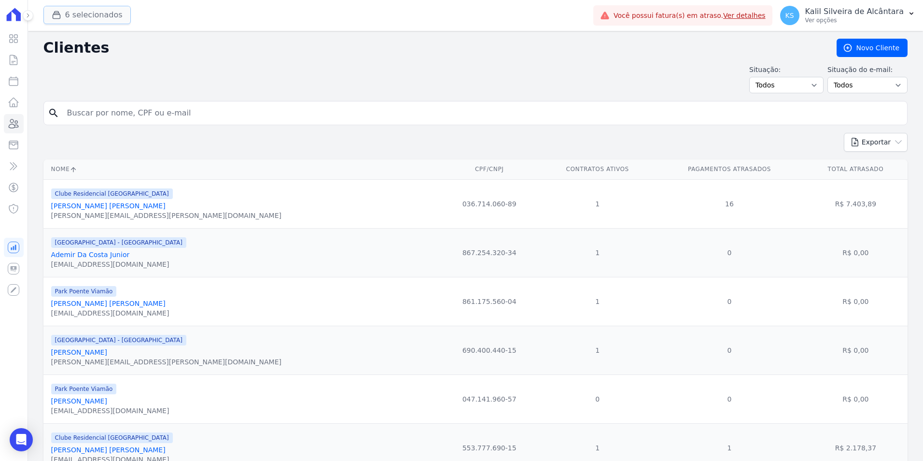
click at [96, 17] on button "6 selecionados" at bounding box center [86, 15] width 87 height 18
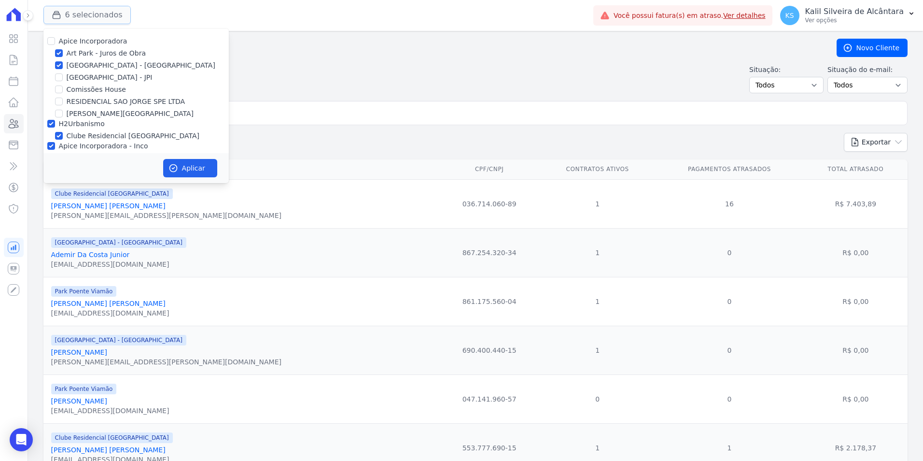
click at [96, 17] on button "6 selecionados" at bounding box center [86, 15] width 87 height 18
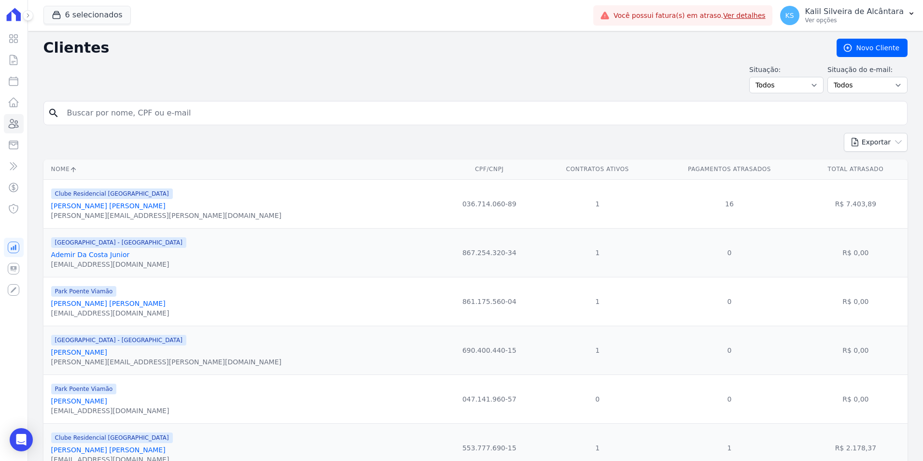
click at [89, 121] on input "search" at bounding box center [482, 112] width 842 height 19
type input "nayara"
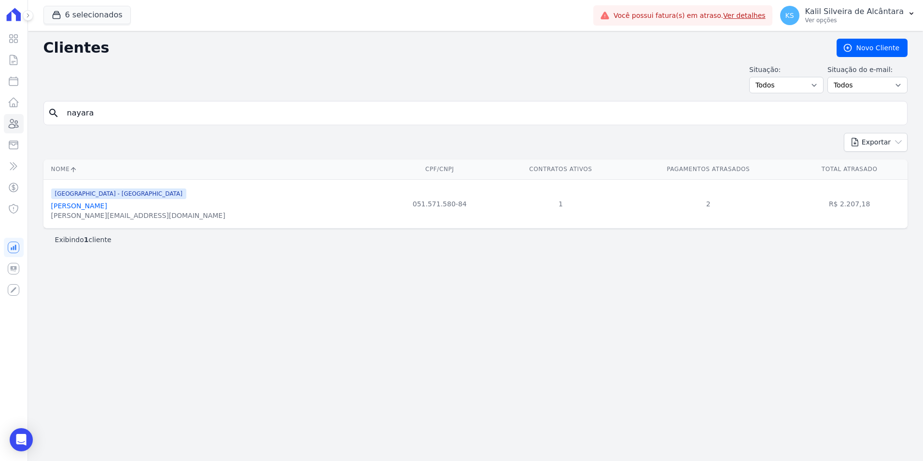
click at [64, 202] on link "[PERSON_NAME]" at bounding box center [79, 206] width 56 height 8
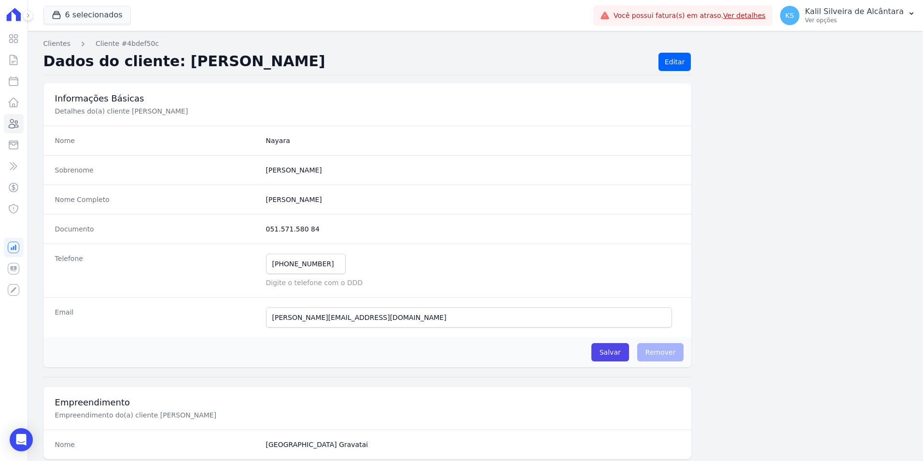
click at [336, 334] on div "Email [PERSON_NAME][EMAIL_ADDRESS][DOMAIN_NAME] E-mail enviado. Aguardando conf…" at bounding box center [367, 317] width 649 height 40
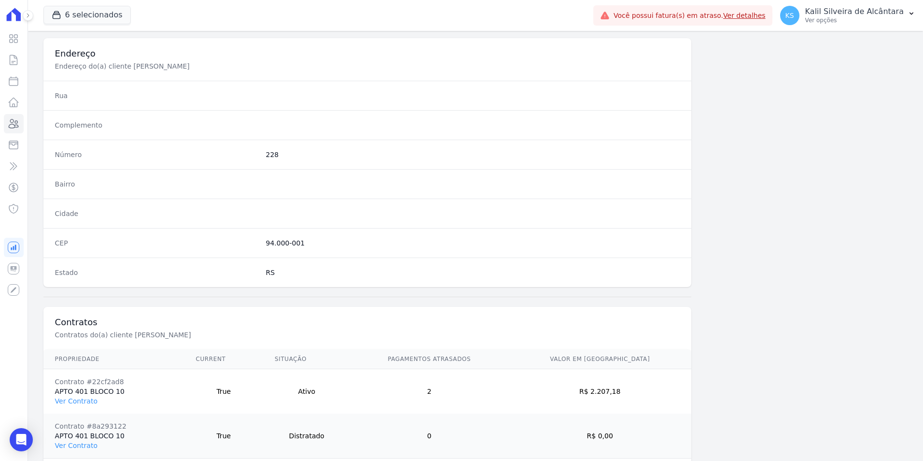
scroll to position [487, 0]
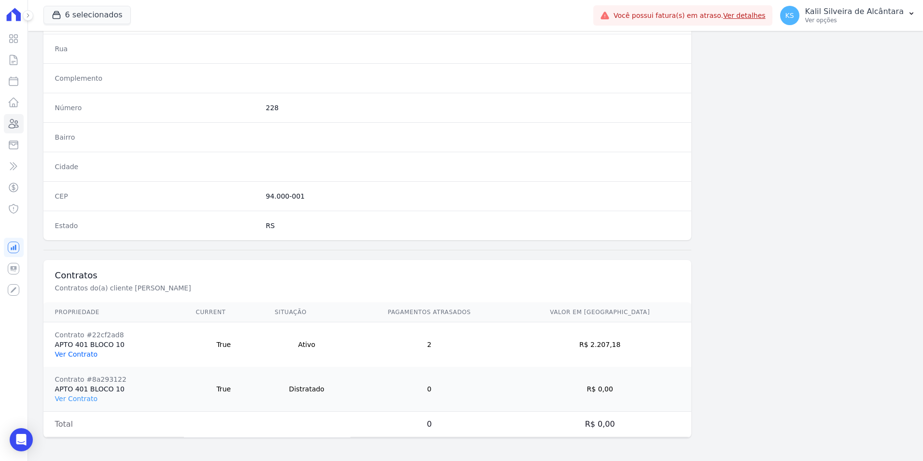
click at [72, 353] on link "Ver Contrato" at bounding box center [76, 354] width 42 height 8
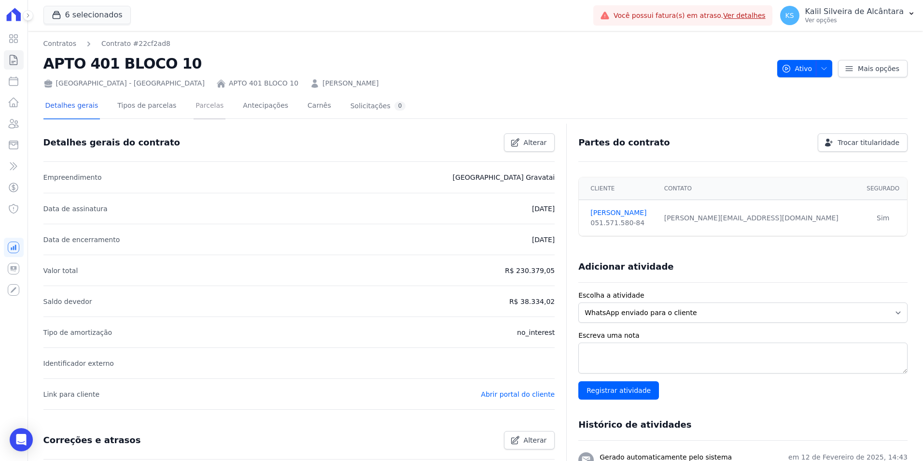
click at [194, 117] on link "Parcelas" at bounding box center [210, 107] width 32 height 26
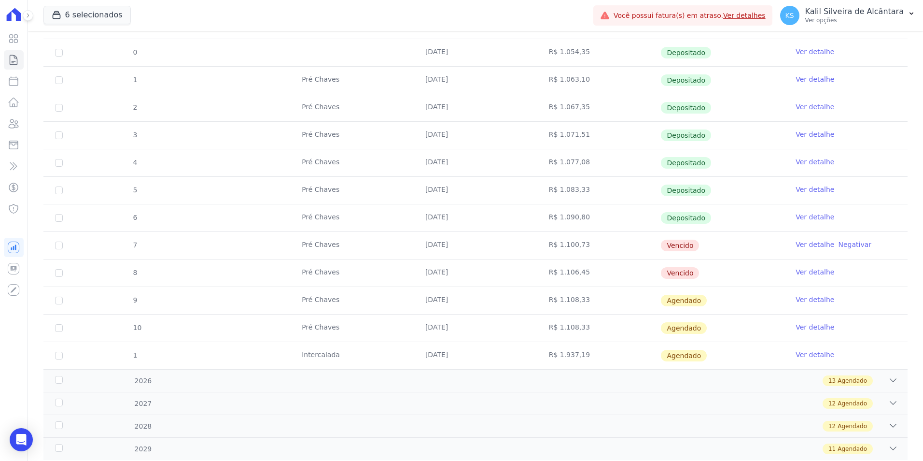
scroll to position [193, 0]
drag, startPoint x: 382, startPoint y: 269, endPoint x: 568, endPoint y: 272, distance: 186.0
click at [568, 272] on tr "8 Pré [PERSON_NAME] [DATE] R$ 1.106,45 [GEOGRAPHIC_DATA] Ver detalhe" at bounding box center [475, 272] width 864 height 28
click at [807, 275] on link "Ver detalhe" at bounding box center [815, 271] width 39 height 10
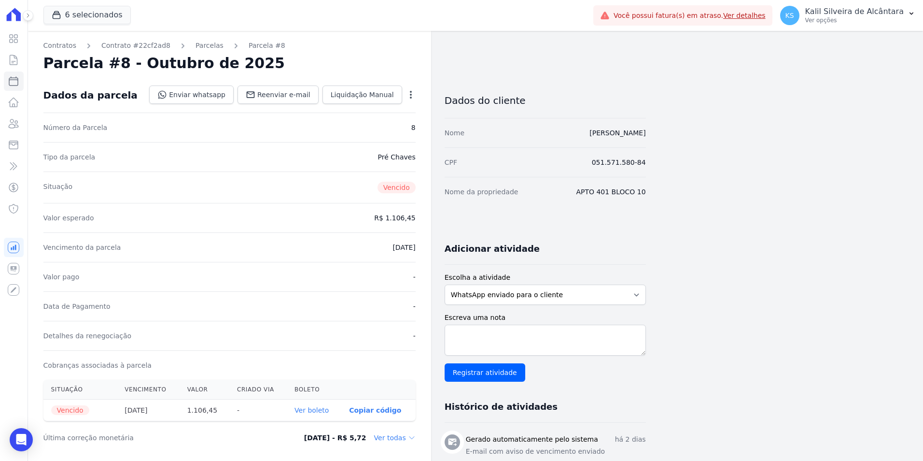
click at [410, 94] on icon "button" at bounding box center [411, 95] width 10 height 10
click at [354, 143] on link "Renegociar" at bounding box center [369, 142] width 85 height 17
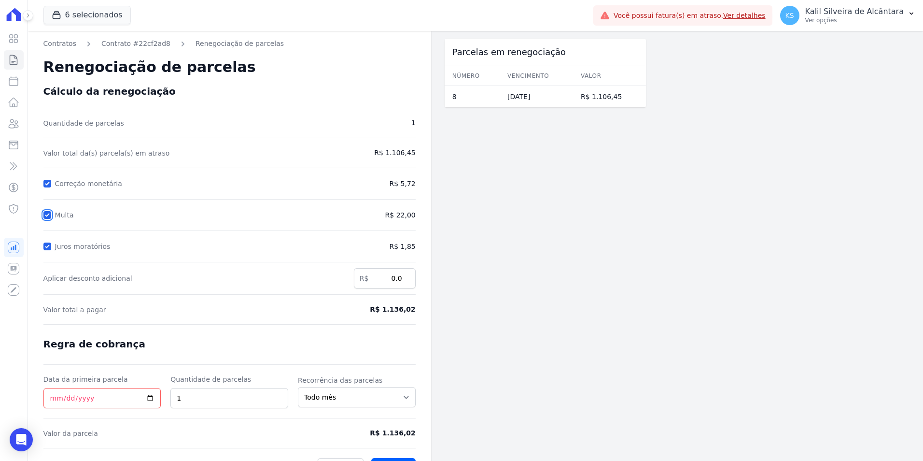
click at [49, 216] on input "Multa" at bounding box center [47, 215] width 8 height 8
checkbox input "false"
click at [47, 243] on input "Juros moratórios" at bounding box center [47, 246] width 8 height 8
checkbox input "false"
click at [55, 397] on input "Data da primeira parcela" at bounding box center [102, 398] width 118 height 20
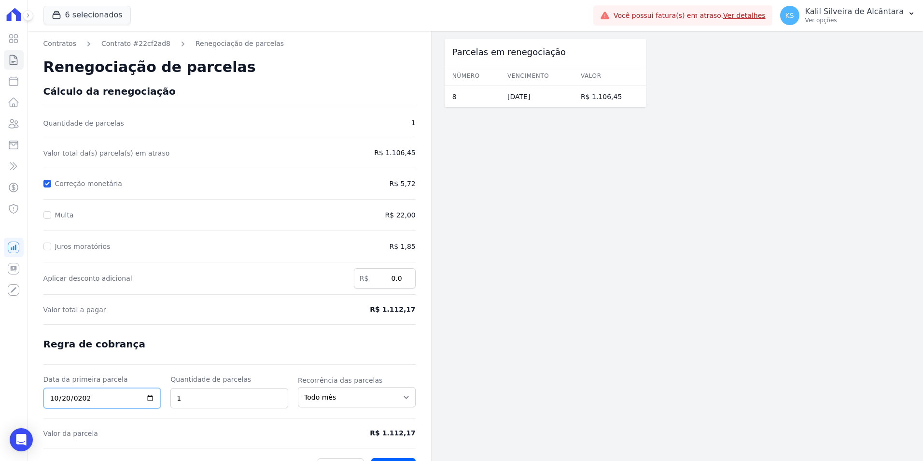
type input "[DATE]"
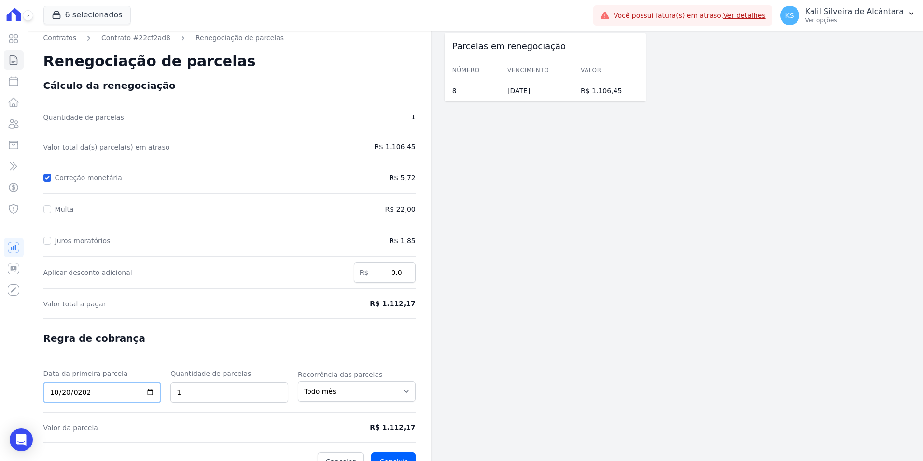
scroll to position [23, 0]
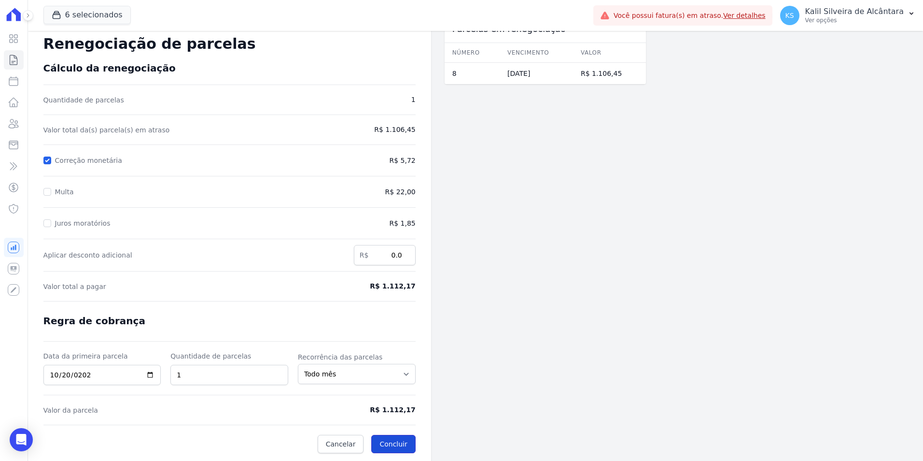
click at [404, 442] on button "Concluir" at bounding box center [393, 444] width 44 height 18
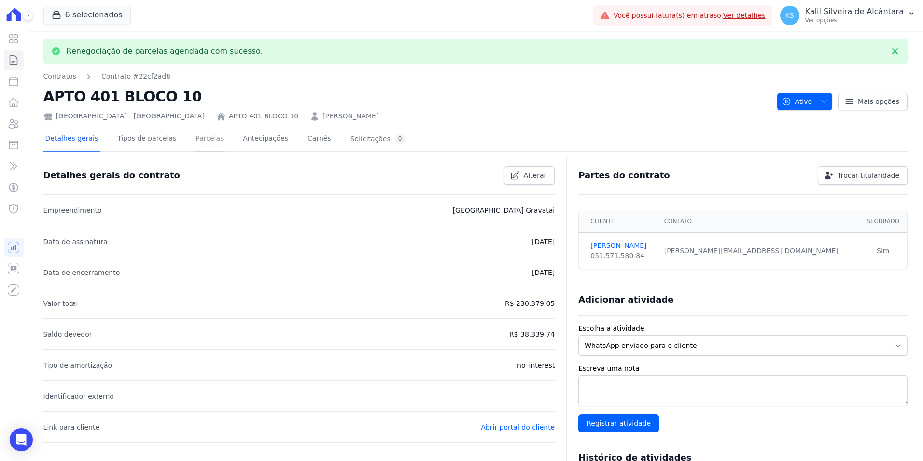
click at [194, 142] on link "Parcelas" at bounding box center [210, 140] width 32 height 26
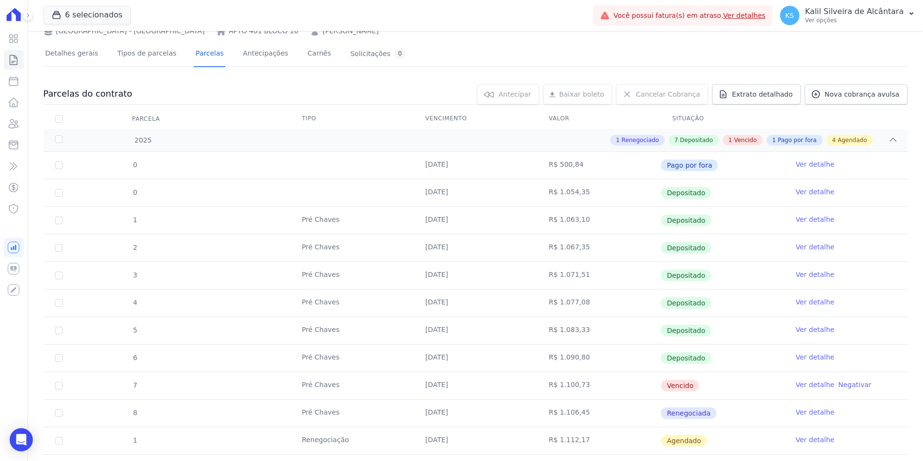
scroll to position [193, 0]
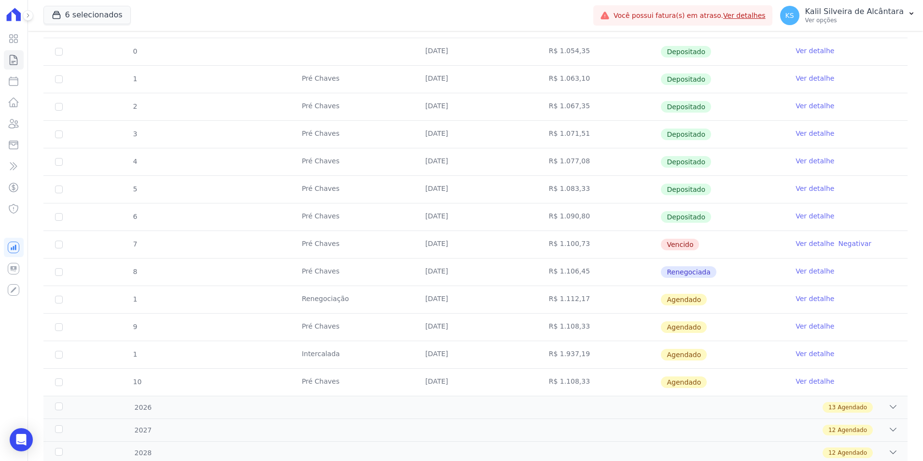
click at [802, 299] on link "Ver detalhe" at bounding box center [815, 299] width 39 height 10
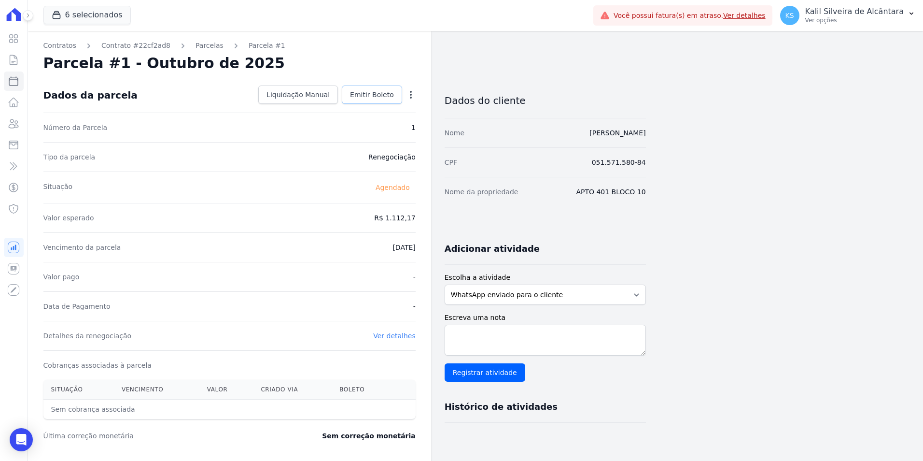
click at [388, 99] on span "Emitir Boleto" at bounding box center [372, 95] width 44 height 10
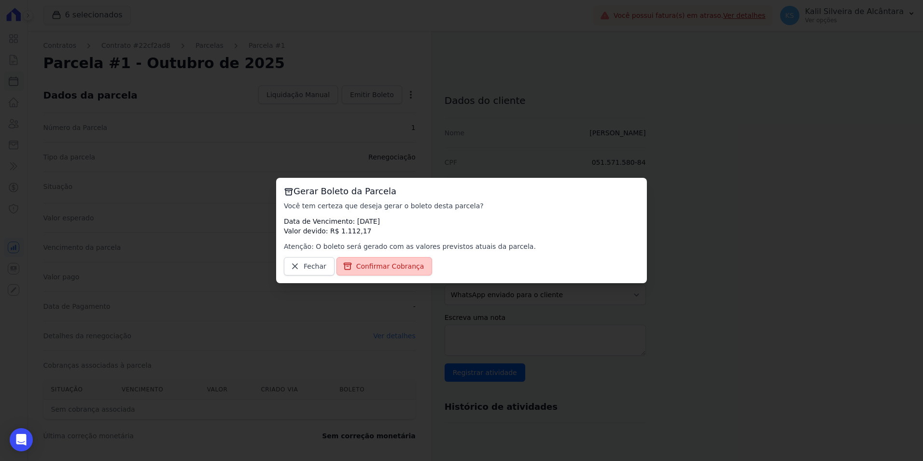
click at [361, 257] on link "Confirmar Cobrança" at bounding box center [385, 266] width 96 height 18
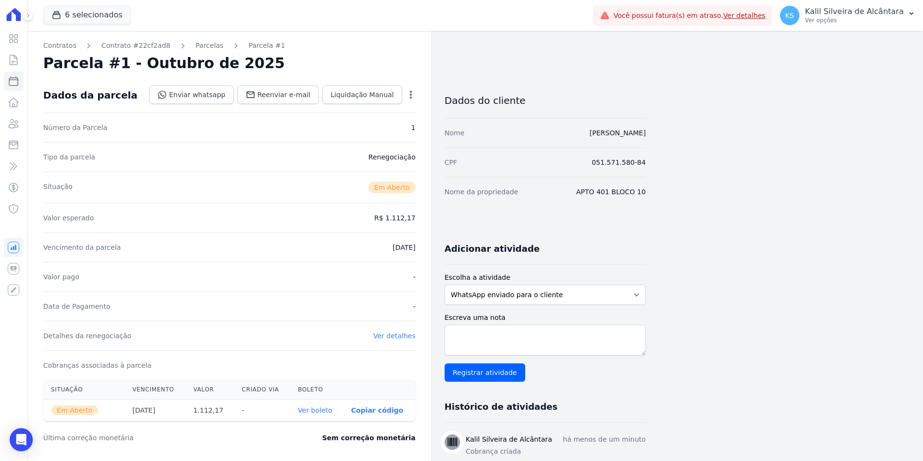
click at [409, 98] on icon "button" at bounding box center [411, 95] width 10 height 10
click at [314, 55] on div "Parcela #1 - Outubro de 2025" at bounding box center [229, 63] width 372 height 17
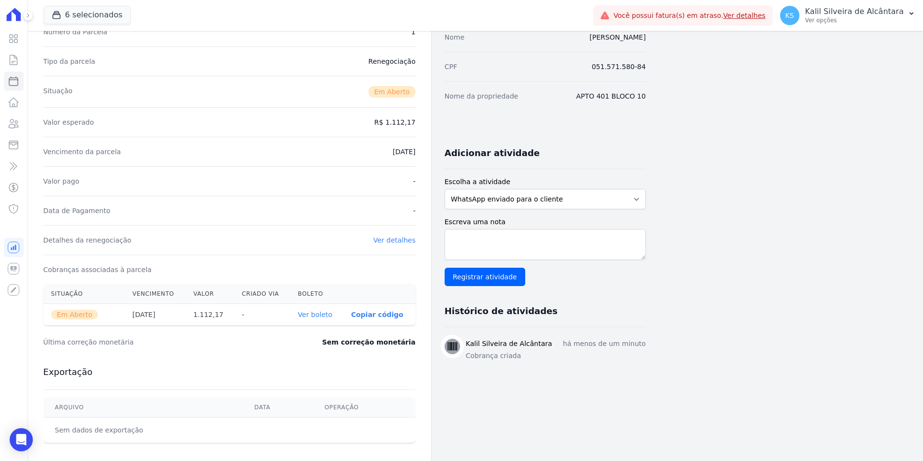
scroll to position [97, 0]
click at [319, 305] on th "Ver boleto" at bounding box center [316, 314] width 53 height 22
click at [323, 312] on link "Ver boleto" at bounding box center [315, 314] width 34 height 8
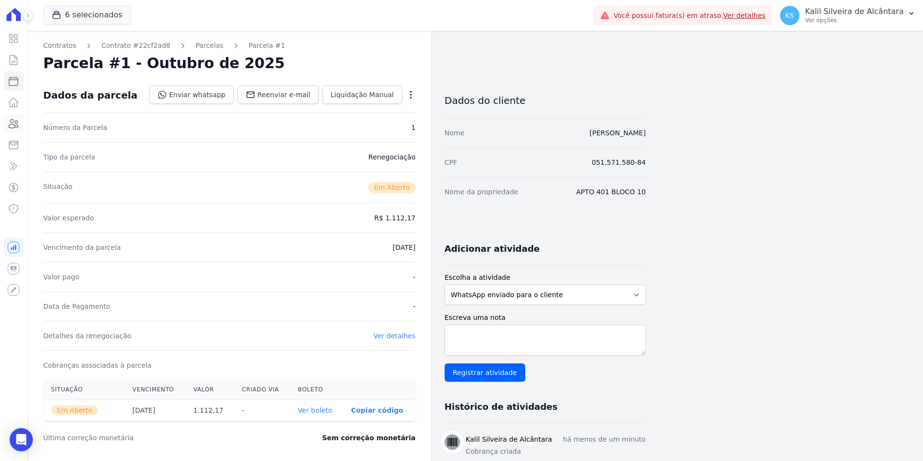
click at [23, 127] on link "Clientes" at bounding box center [14, 123] width 20 height 19
